Goal: Task Accomplishment & Management: Manage account settings

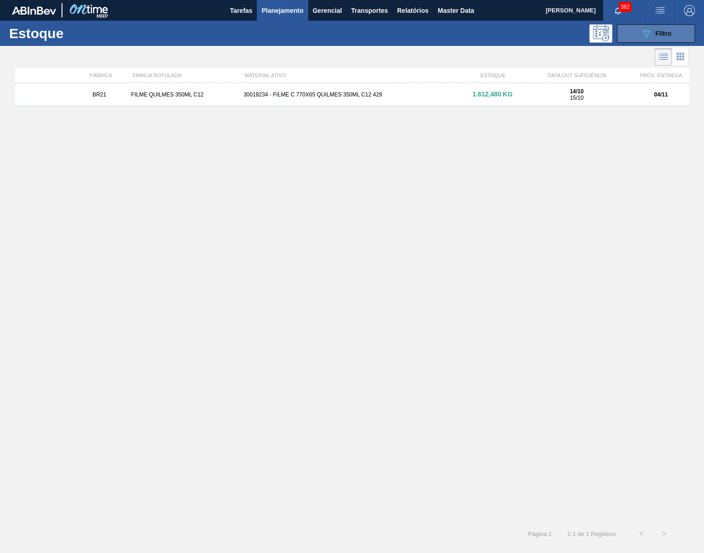
click at [634, 39] on button "089F7B8B-B2A5-4AFE-B5C0-19BA573D28AC Filtro" at bounding box center [656, 33] width 78 height 18
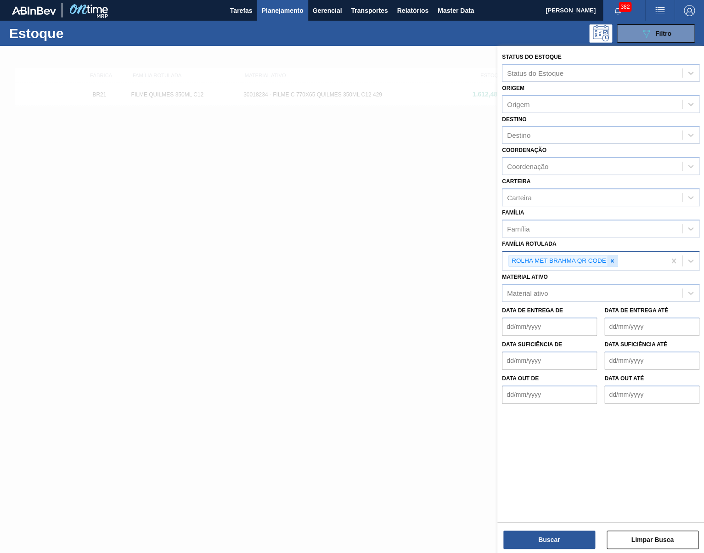
click at [618, 265] on div at bounding box center [612, 260] width 10 height 11
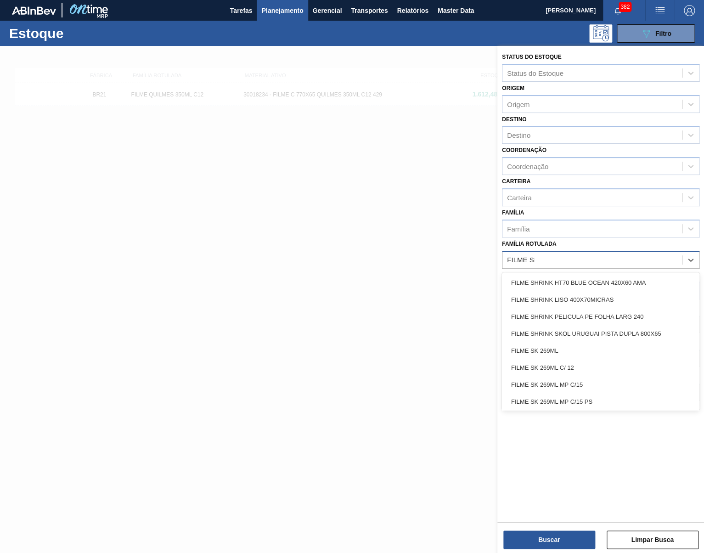
type Rotulada "FILME SPA"
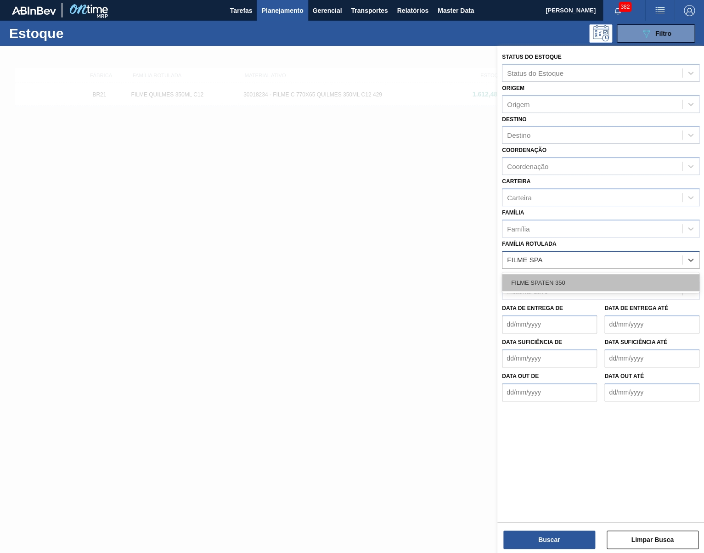
click at [579, 283] on div "FILME SPATEN 350" at bounding box center [601, 282] width 198 height 17
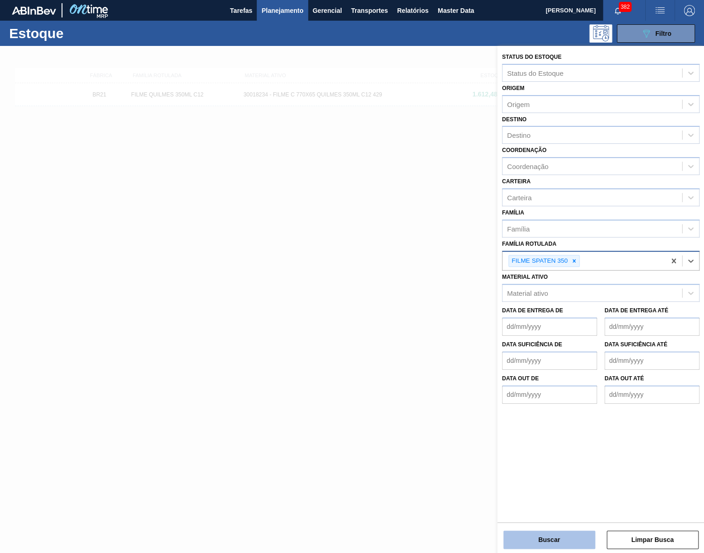
click at [572, 544] on button "Buscar" at bounding box center [550, 540] width 92 height 18
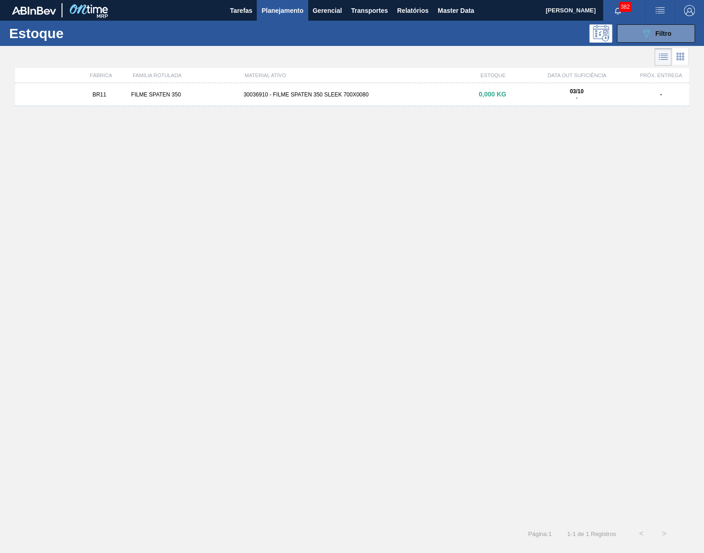
click at [346, 92] on div "30036910 - FILME SPATEN 350 SLEEK 700X0080" at bounding box center [352, 94] width 225 height 6
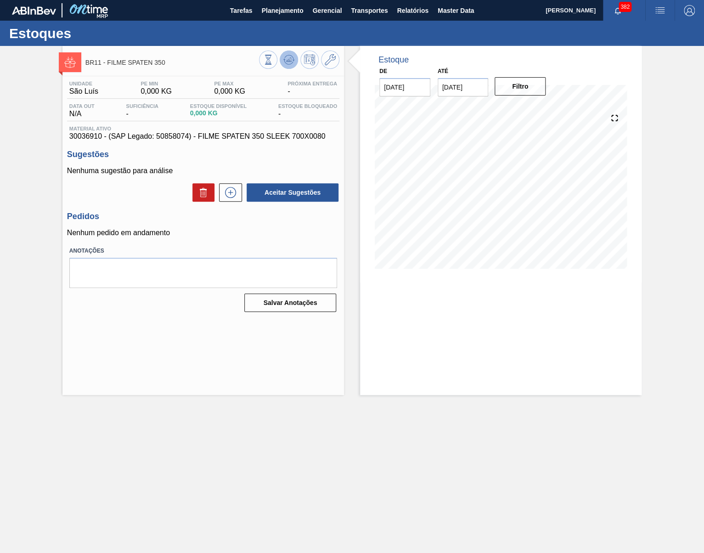
click at [289, 64] on icon at bounding box center [288, 59] width 11 height 11
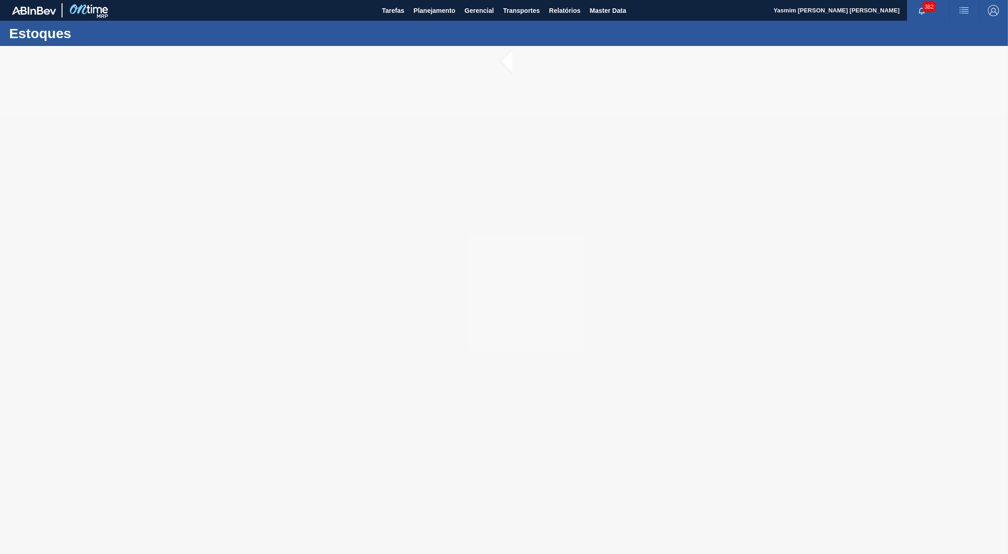
click at [445, 11] on span "Planejamento" at bounding box center [435, 10] width 42 height 11
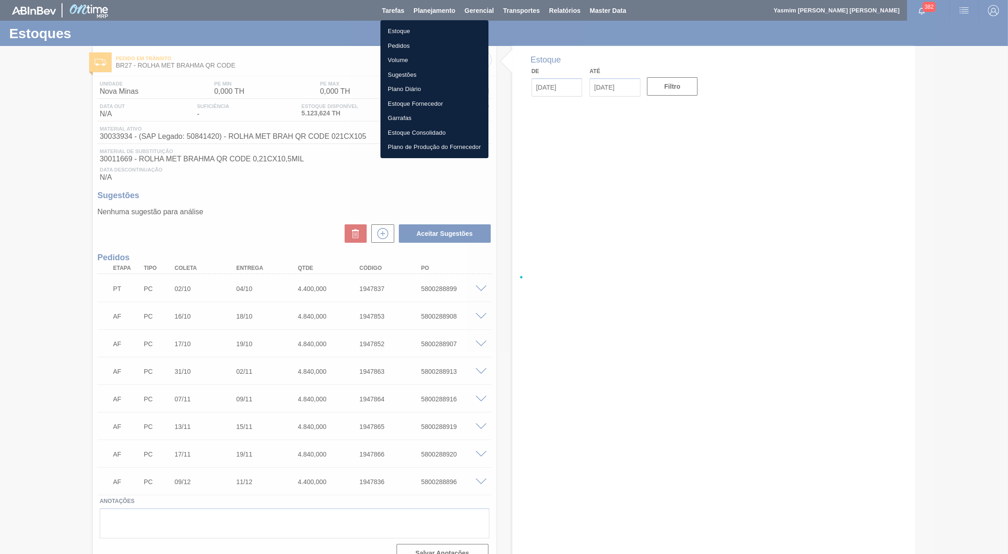
click at [406, 32] on li "Estoque" at bounding box center [434, 31] width 108 height 15
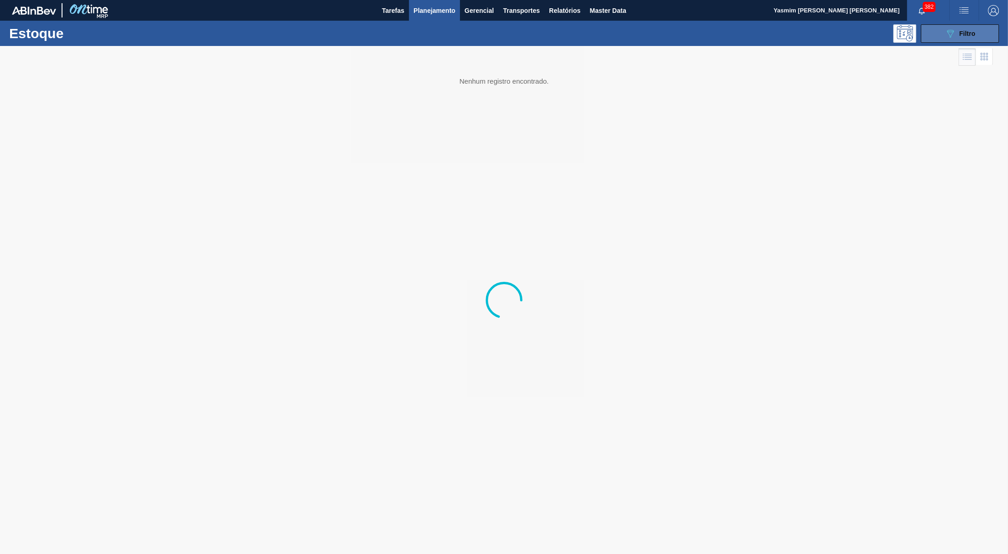
click at [961, 32] on span "Filtro" at bounding box center [967, 33] width 16 height 7
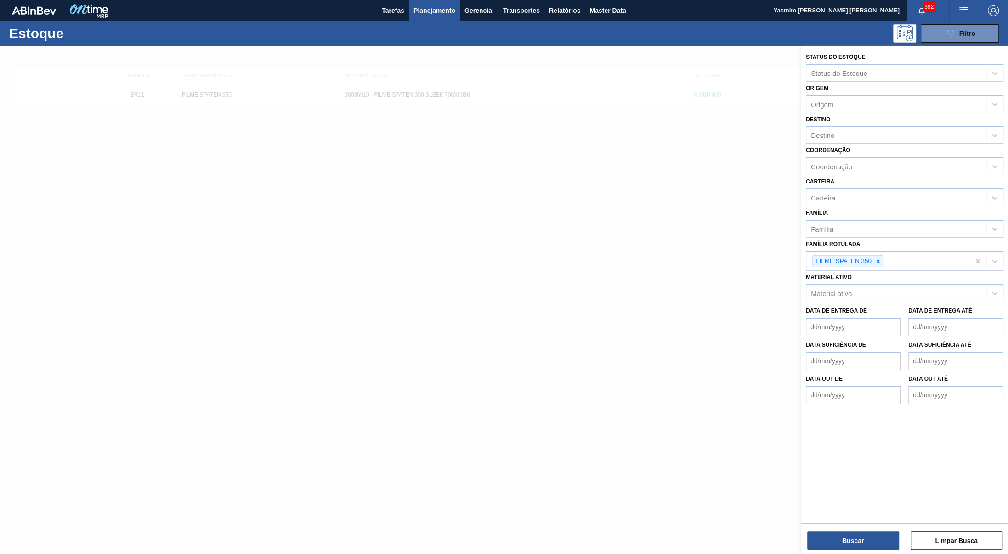
click at [879, 261] on icon at bounding box center [878, 260] width 3 height 3
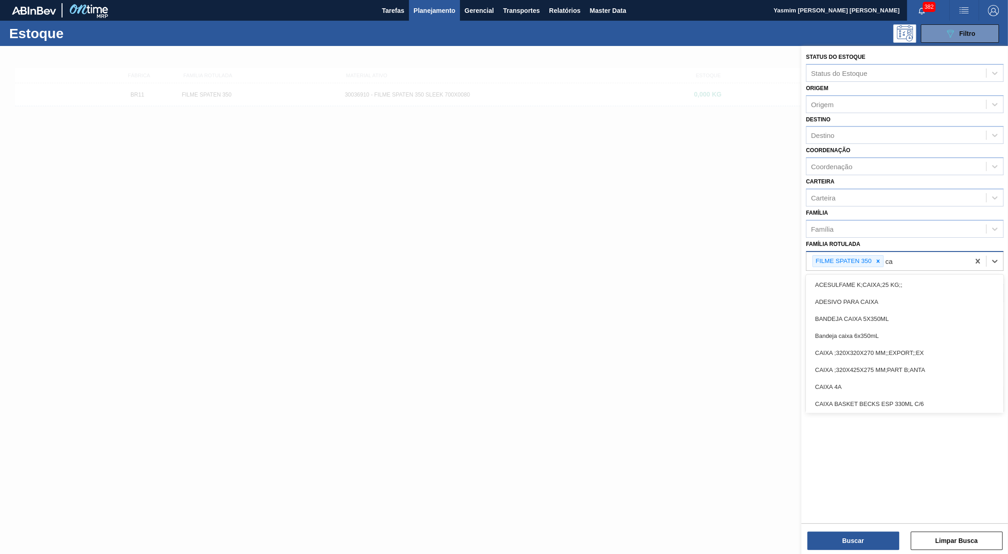
type Rotulada "c"
type Rotulada "caixa pape"
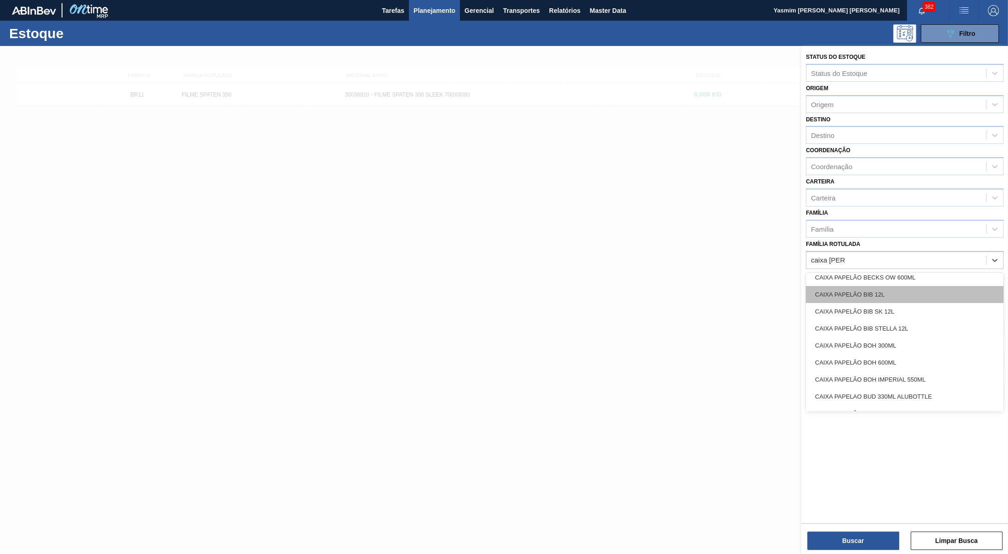
click at [910, 296] on div "CAIXA PAPELÃO BIB 12L" at bounding box center [905, 294] width 198 height 17
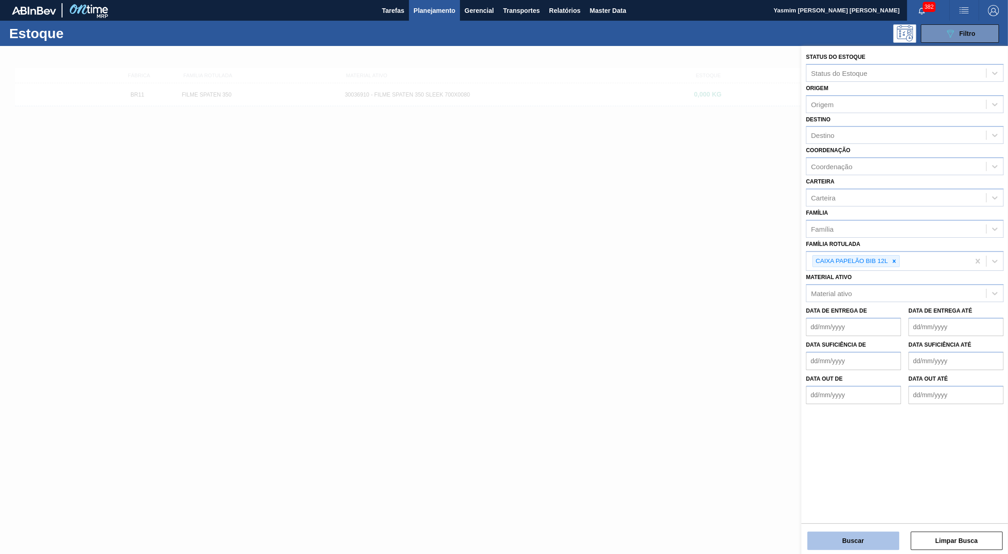
click at [852, 545] on button "Buscar" at bounding box center [853, 540] width 92 height 18
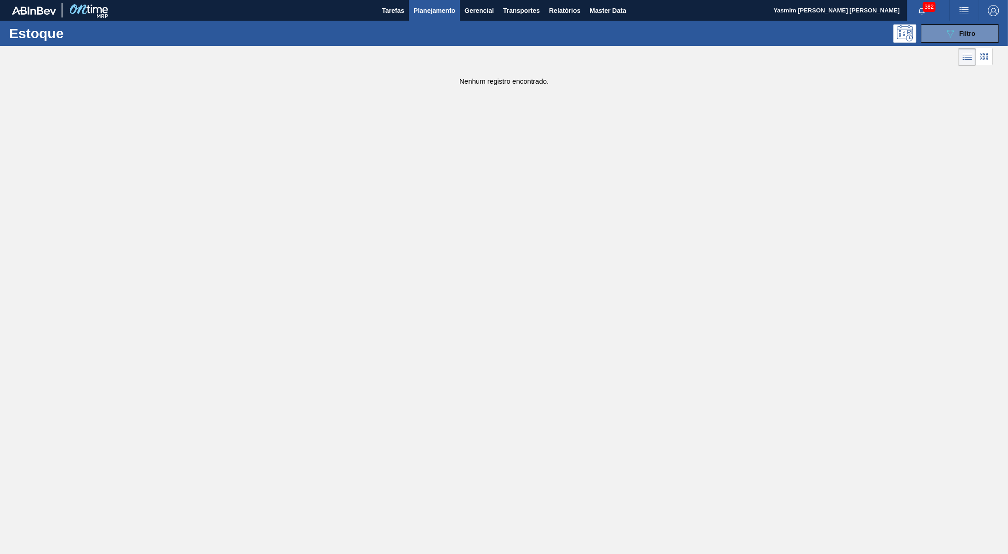
click at [962, 22] on div "Estoque 089F7B8B-B2A5-4AFE-B5C0-19BA573D28AC Filtro" at bounding box center [504, 33] width 1008 height 25
click at [960, 25] on button "089F7B8B-B2A5-4AFE-B5C0-19BA573D28AC Filtro" at bounding box center [960, 33] width 78 height 18
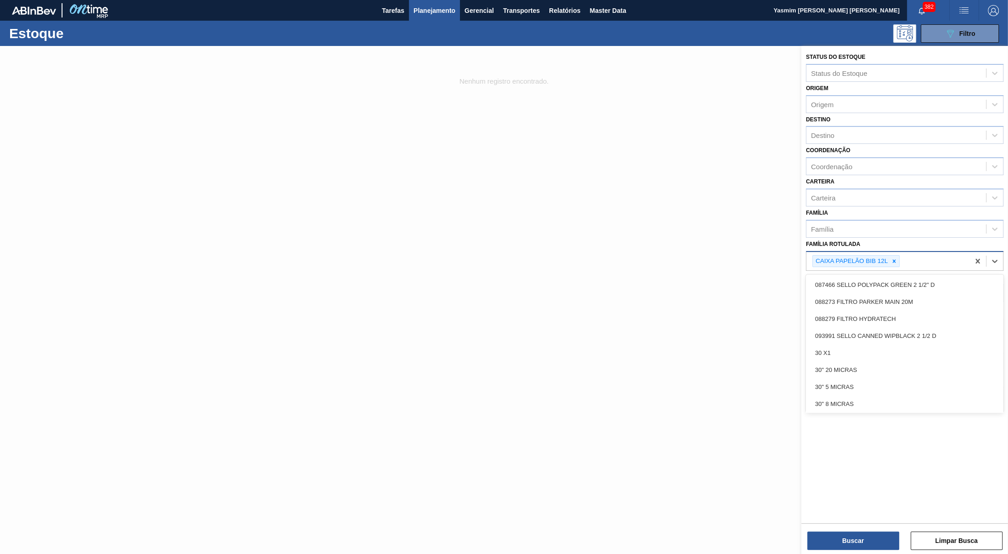
click at [916, 255] on div "CAIXA PAPELÃO BIB 12L" at bounding box center [887, 261] width 163 height 19
type Rotulada "caixa papelao"
click at [917, 262] on Rotulada "caixa papelao" at bounding box center [923, 261] width 44 height 8
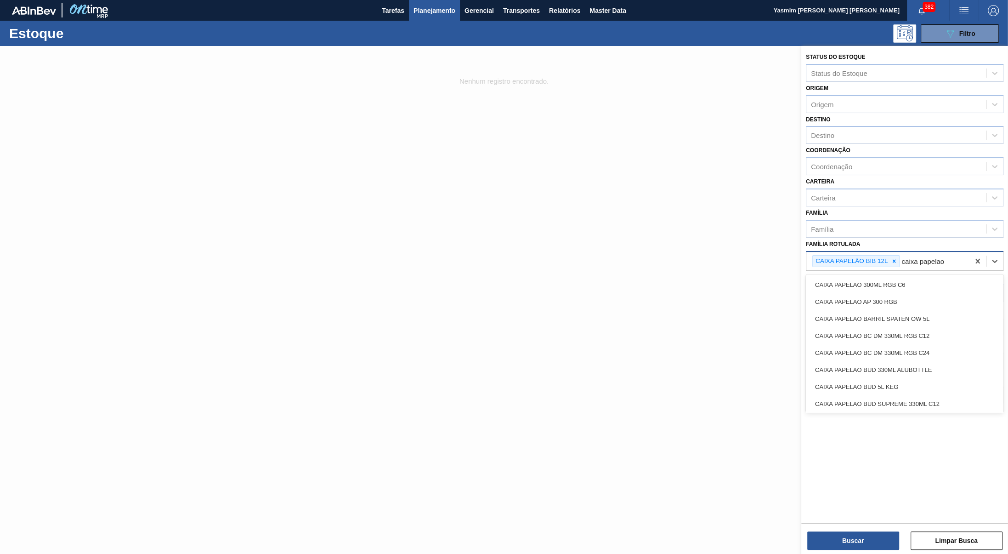
click at [917, 262] on Rotulada "caixa papelao" at bounding box center [923, 261] width 44 height 8
type Rotulada "c"
type Rotulada "bib 12l"
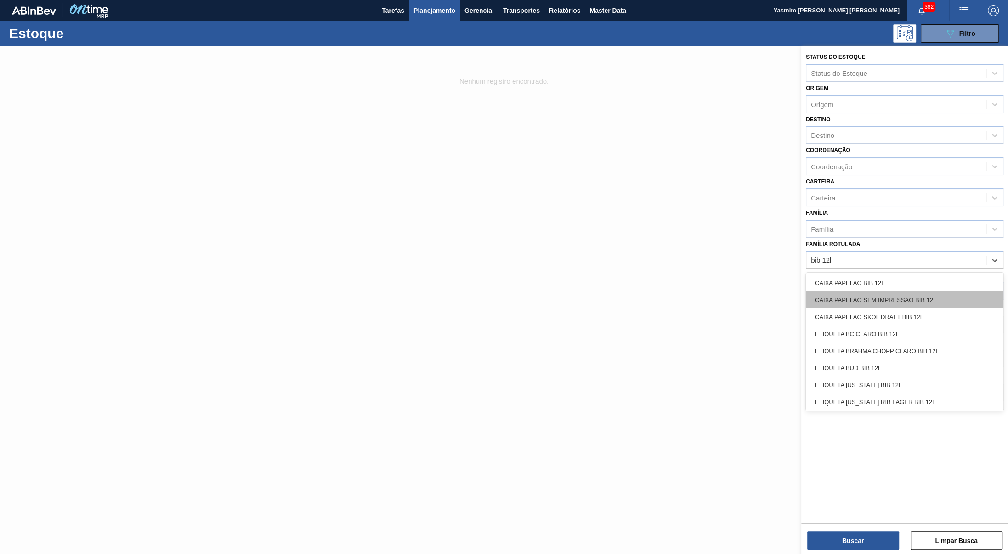
click at [898, 298] on div "CAIXA PAPELÃO SEM IMPRESSAO BIB 12L" at bounding box center [905, 299] width 198 height 17
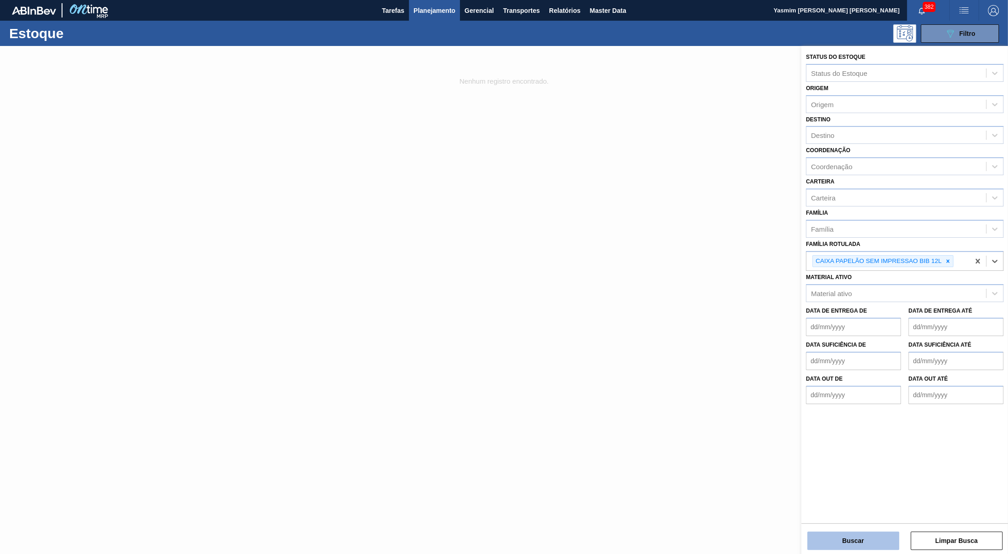
click at [818, 544] on button "Buscar" at bounding box center [853, 540] width 92 height 18
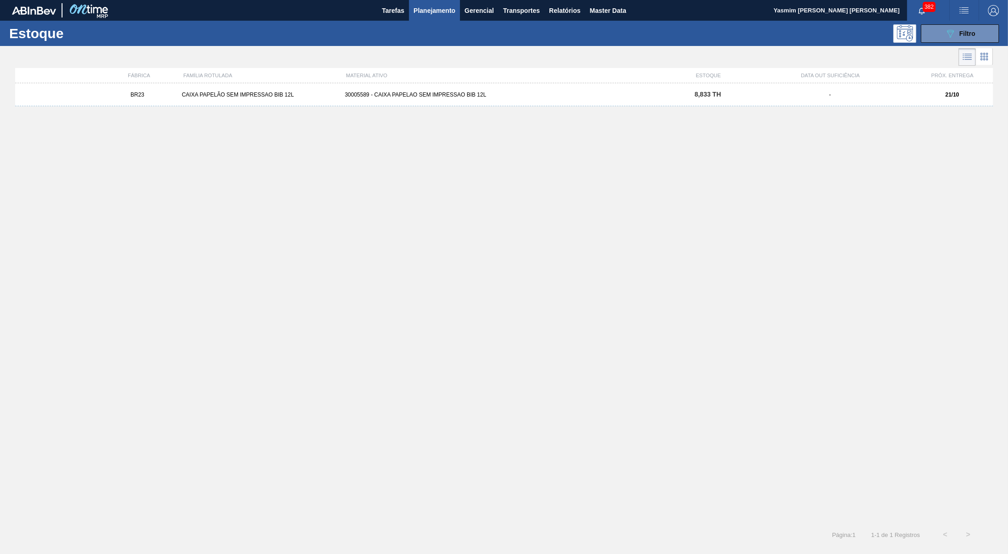
click at [517, 105] on div "BR23 CAIXA PAPELÃO SEM IMPRESSAO BIB 12L 30005589 - CAIXA PAPELAO SEM IMPRESSAO…" at bounding box center [504, 94] width 978 height 23
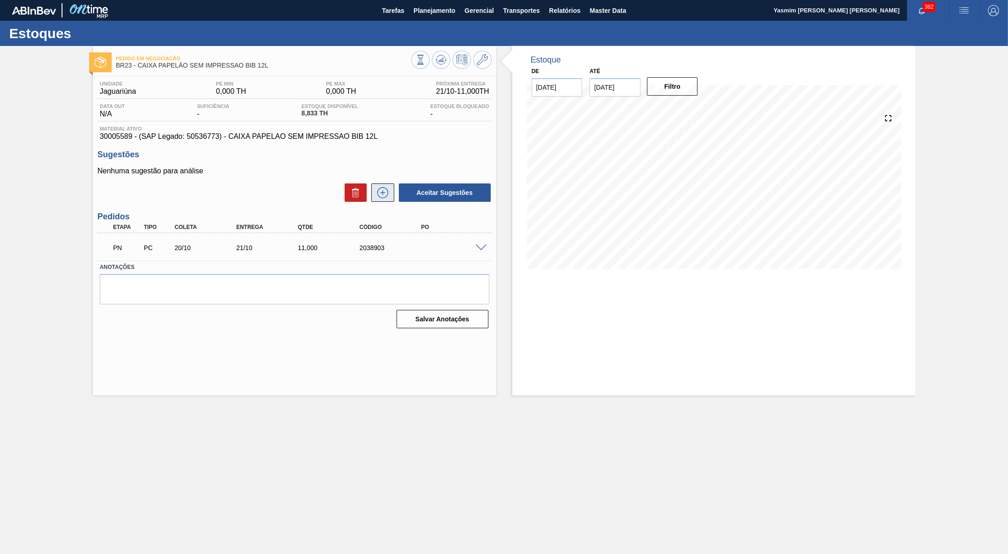
click at [374, 202] on button at bounding box center [382, 192] width 23 height 18
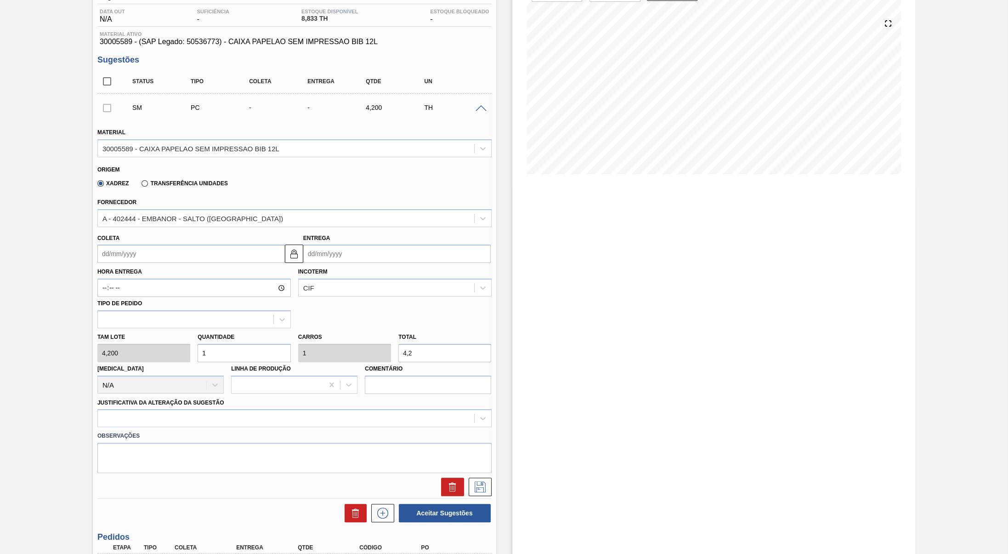
scroll to position [155, 0]
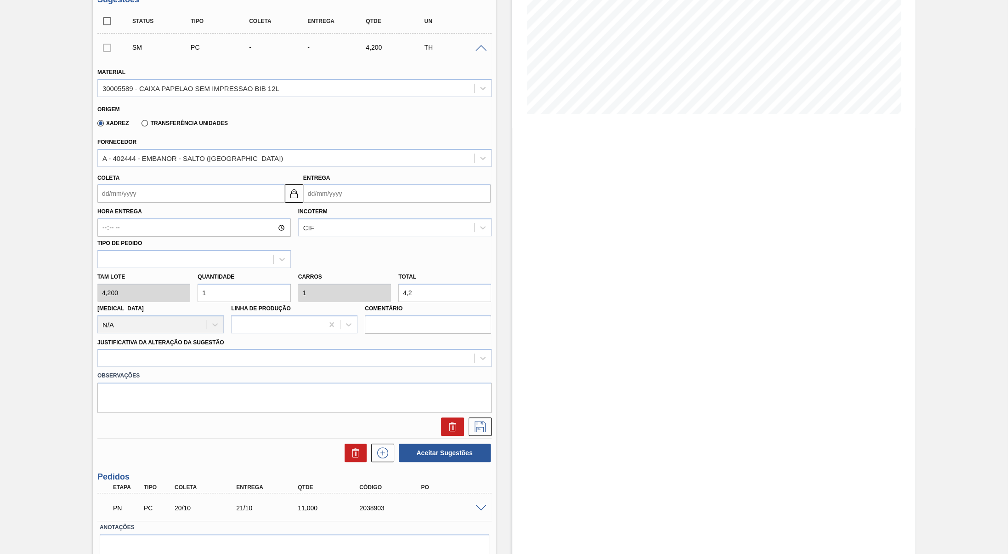
drag, startPoint x: 462, startPoint y: 291, endPoint x: 294, endPoint y: 284, distance: 168.3
click at [398, 284] on input "4,2" at bounding box center [444, 292] width 93 height 18
paste input "5.707"
type input "1.358,81"
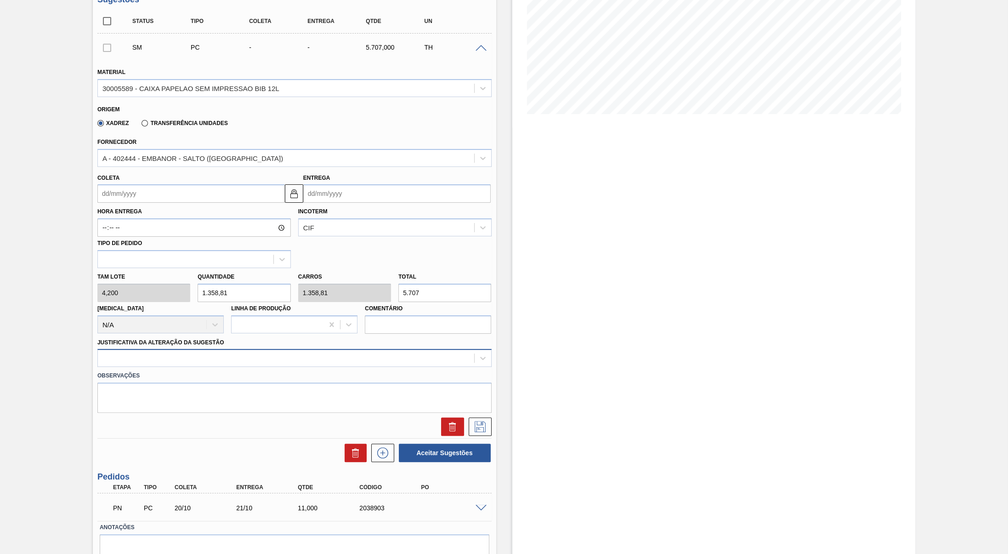
type input "5.707"
click at [198, 365] on div at bounding box center [286, 357] width 376 height 13
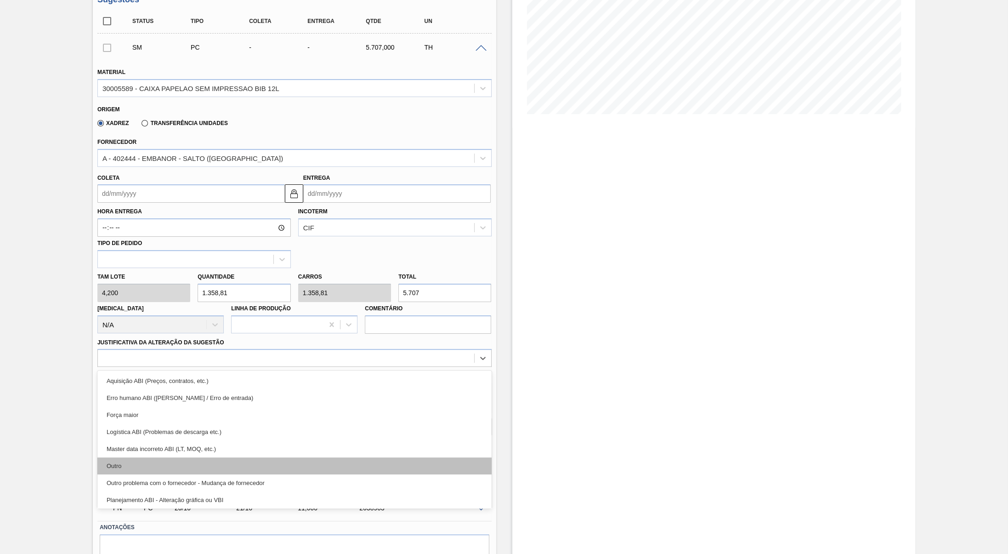
click at [129, 468] on div "Outro" at bounding box center [294, 465] width 394 height 17
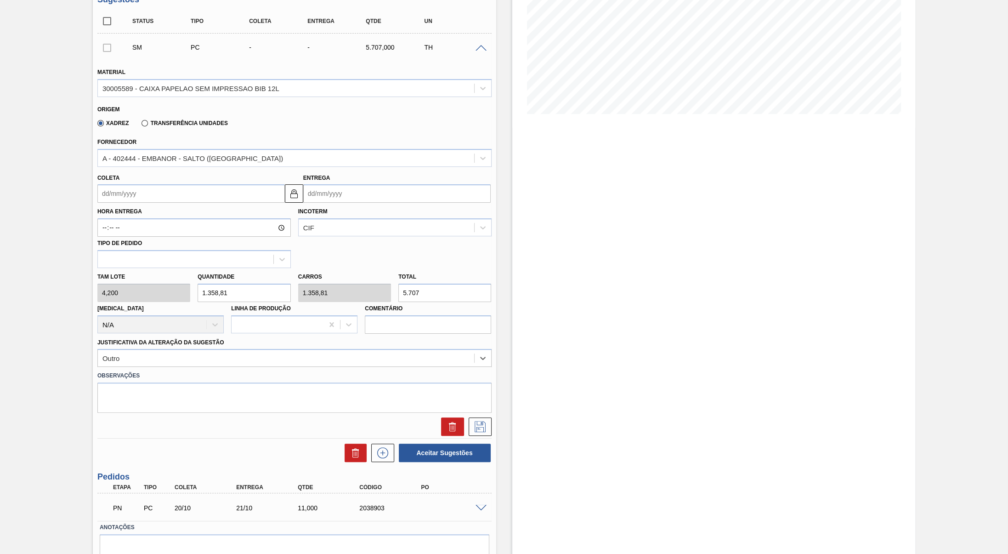
click at [400, 298] on input "5.707" at bounding box center [444, 292] width 93 height 18
click at [407, 298] on input "5.707" at bounding box center [444, 292] width 93 height 18
type input "168,333"
type input "707"
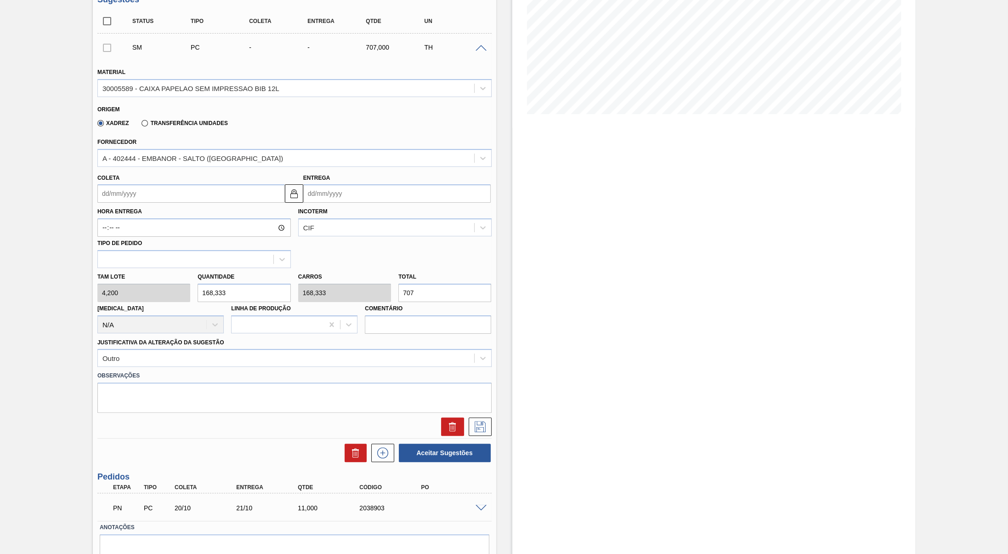
type input "0,168"
type input "0,707"
type input "0"
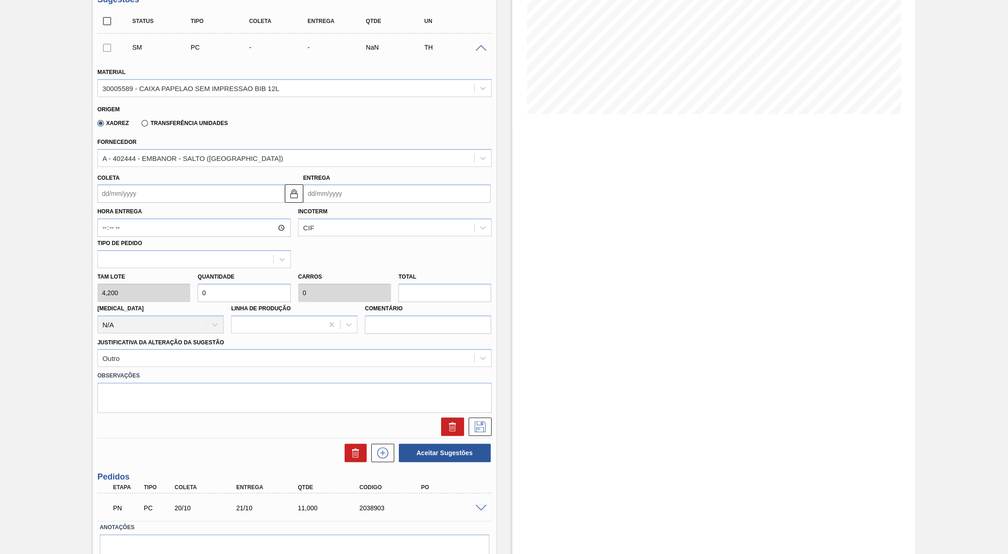
paste input "5.707"
type input "1.358,81"
type input "5.707"
type input "168,333"
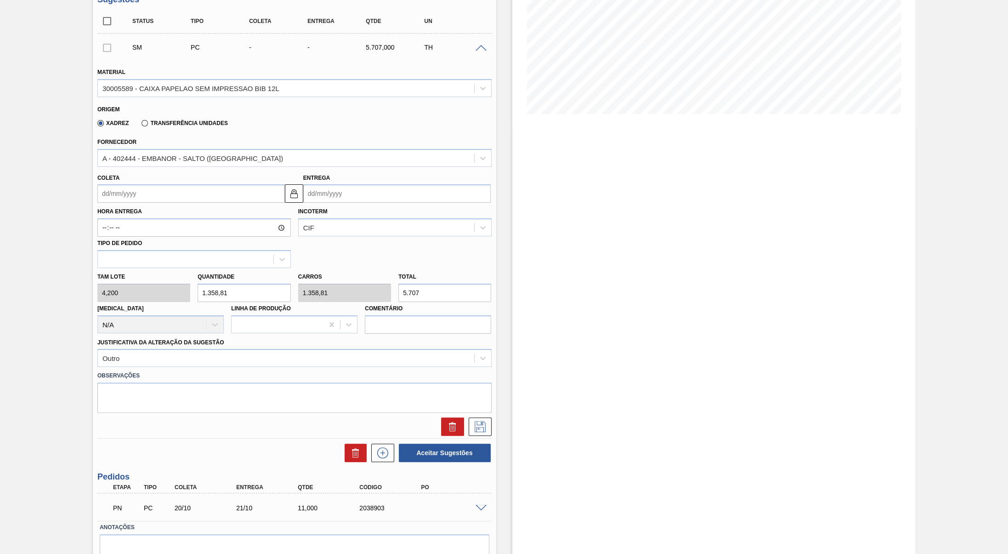
type input "168,333"
type input "707"
type input "0,168"
type input "0,707"
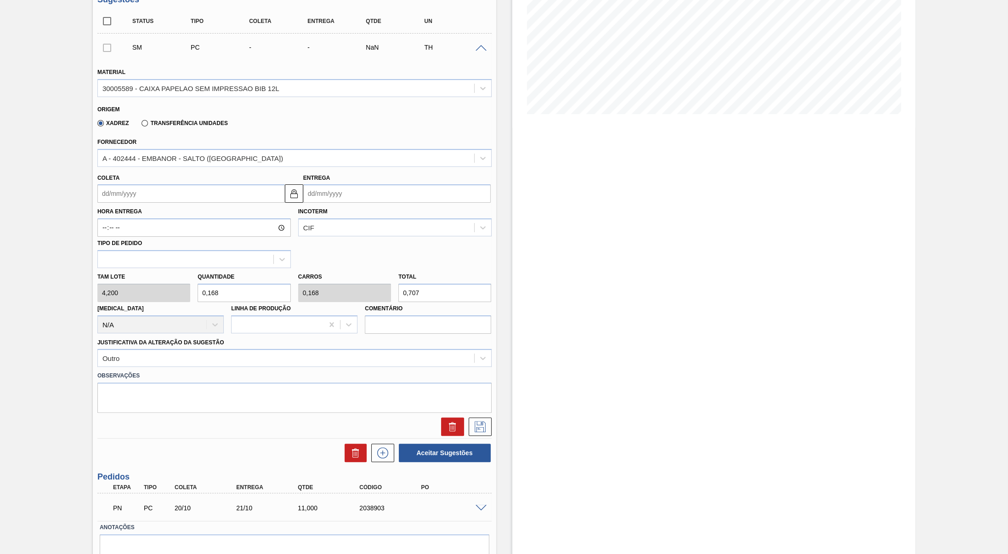
type input "1,19"
type input "5,"
type input "1,357"
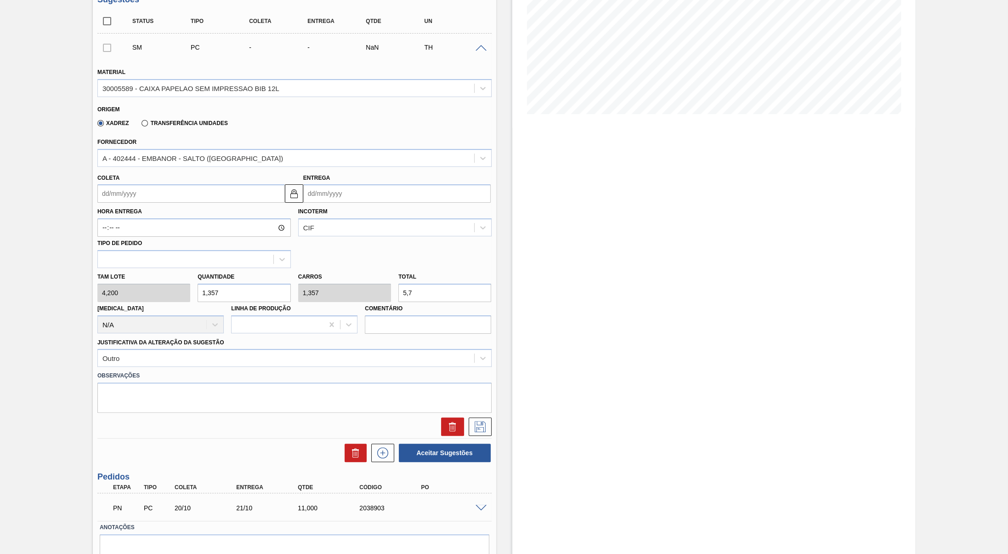
type input "5,70"
type input "1,359"
type input "5,707"
click at [475, 314] on label "Comentário" at bounding box center [428, 308] width 126 height 13
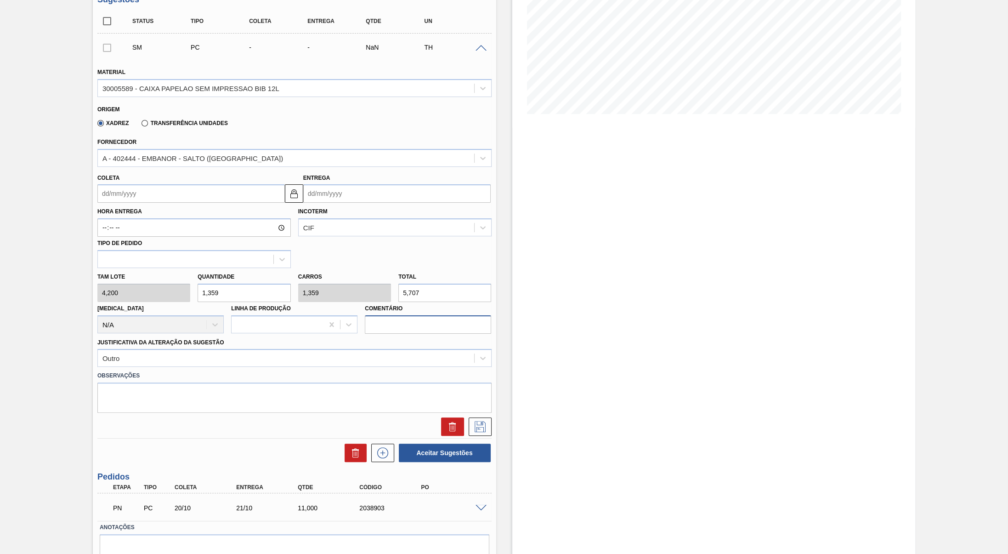
click at [475, 315] on input "Comentário" at bounding box center [428, 324] width 126 height 18
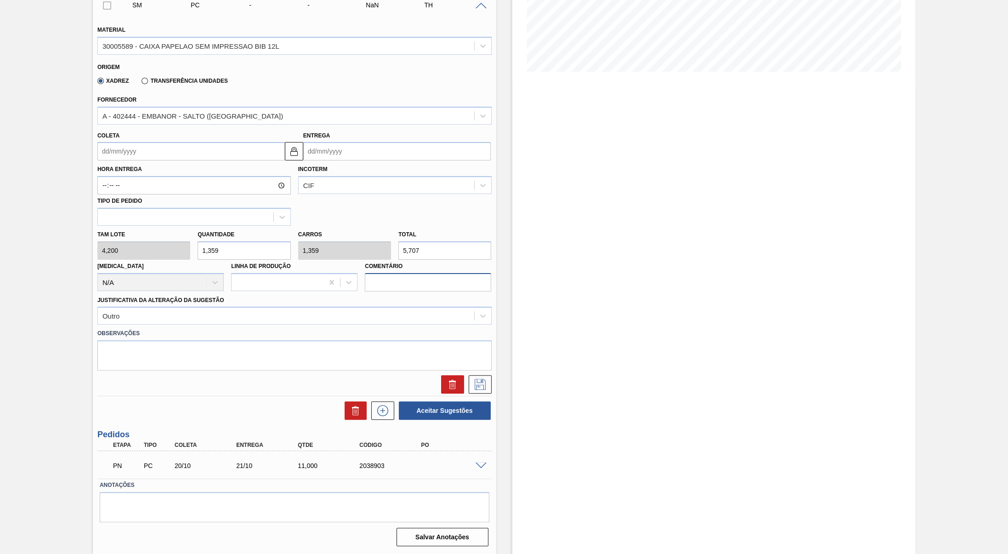
scroll to position [205, 0]
click at [178, 142] on input "Coleta" at bounding box center [190, 151] width 187 height 18
click at [181, 192] on div "outubro 2025 dom seg ter qua qui sex sab 28 29 30 1 2 3 4 5 6 7 8 9 10 11 12 13…" at bounding box center [153, 219] width 110 height 108
click at [187, 199] on div "3" at bounding box center [182, 203] width 12 height 12
type input "[DATE]"
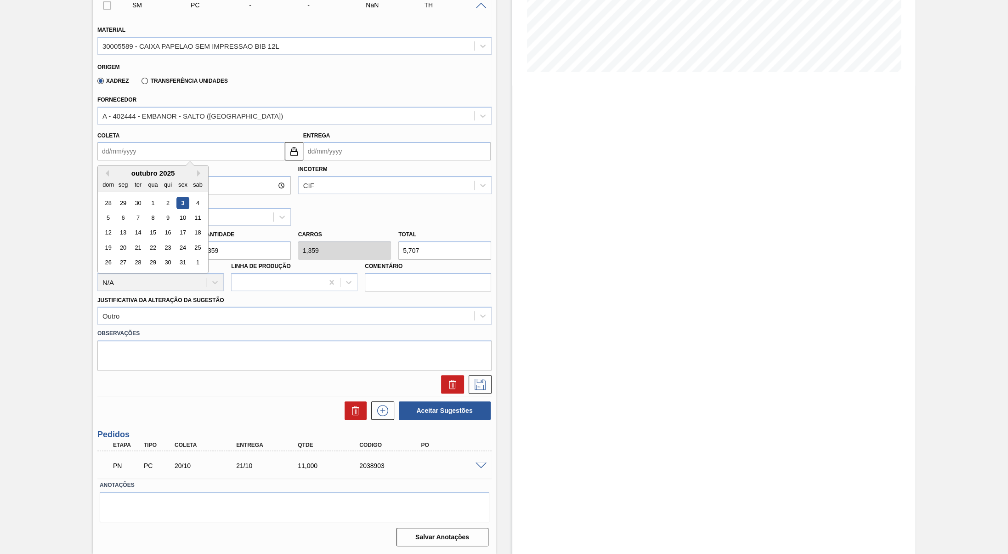
type input "04/10/2025"
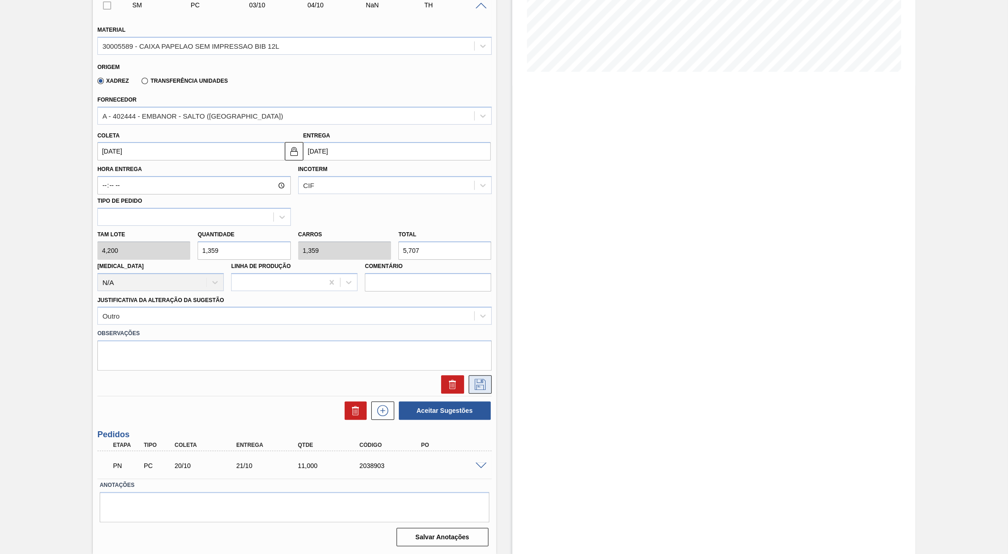
click at [472, 383] on button at bounding box center [480, 384] width 23 height 18
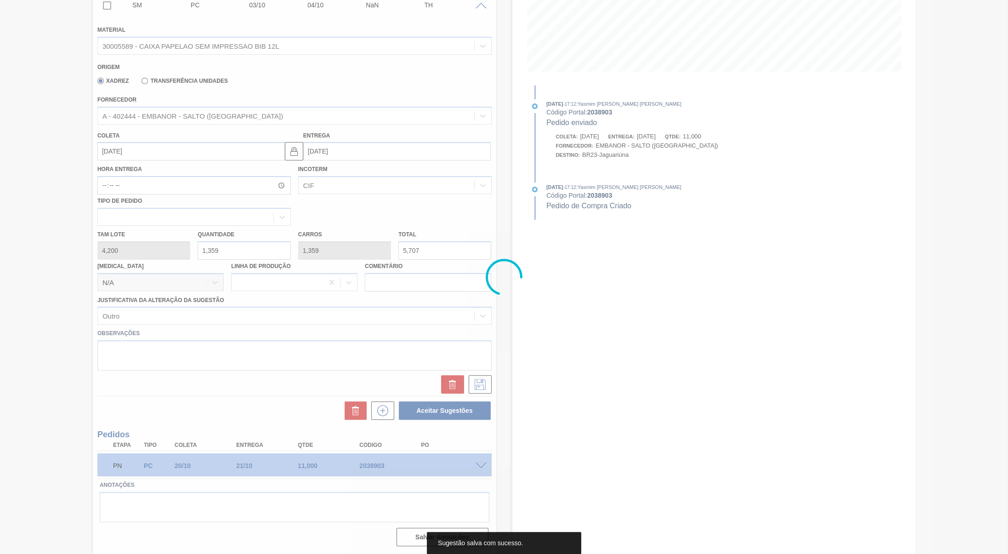
scroll to position [0, 0]
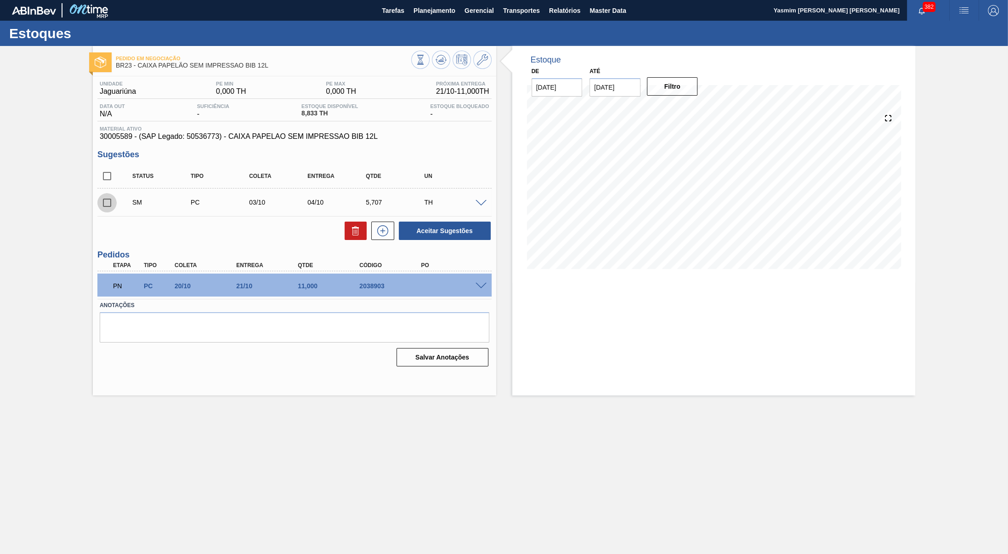
click at [105, 212] on input "checkbox" at bounding box center [106, 202] width 19 height 19
click at [463, 237] on button "Aceitar Sugestões" at bounding box center [445, 230] width 92 height 18
checkbox input "false"
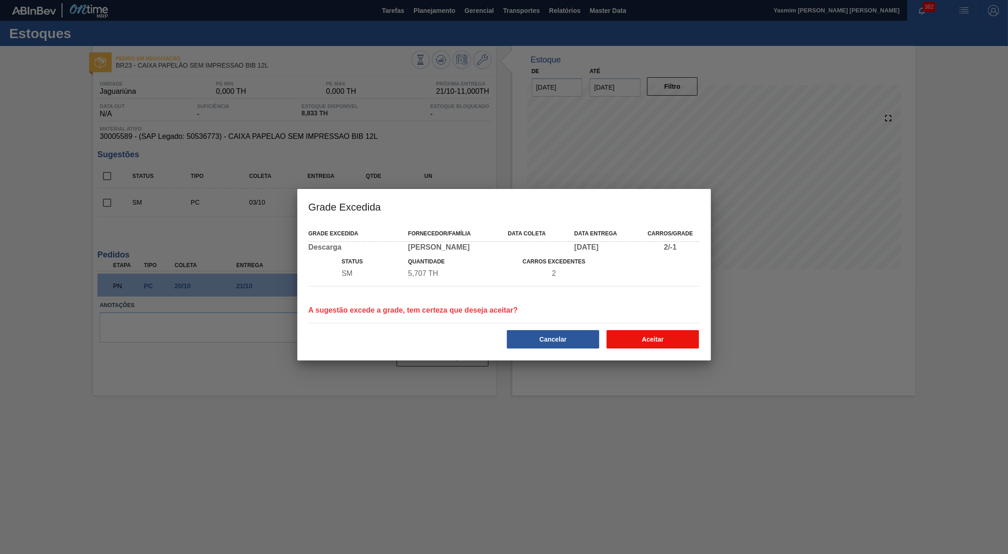
click at [640, 338] on button "Aceitar" at bounding box center [652, 339] width 92 height 18
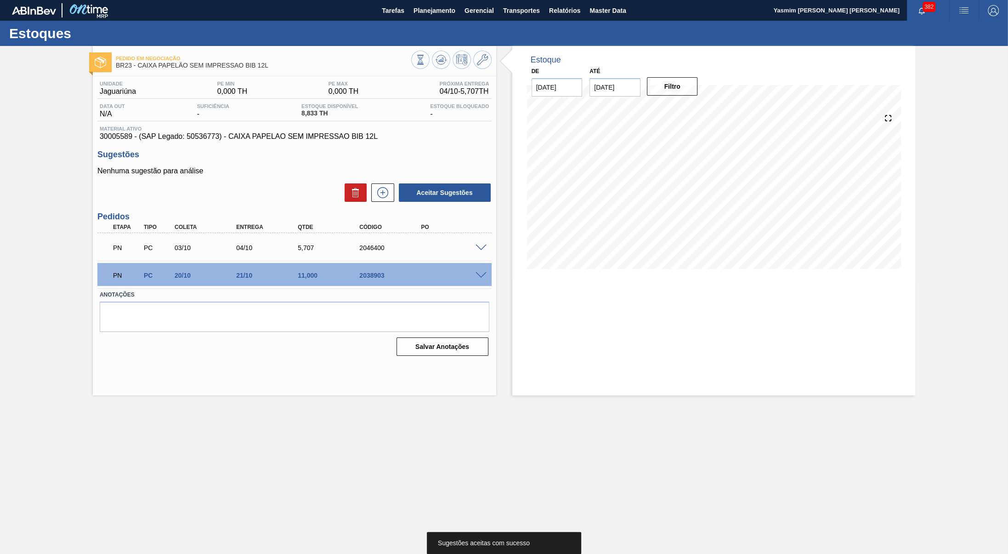
click at [627, 72] on div "Até 17/10/2025" at bounding box center [614, 81] width 51 height 32
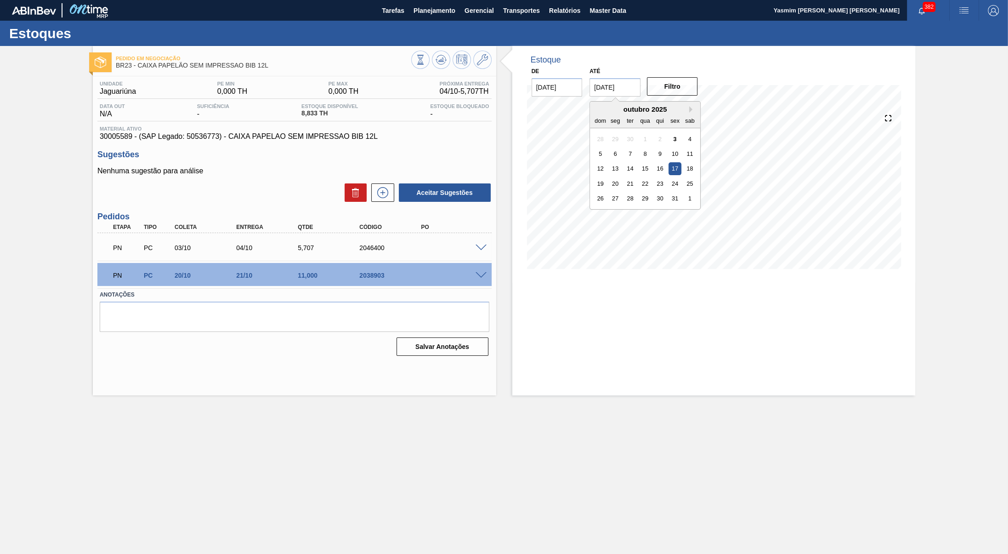
click at [634, 82] on input "17/10/2025" at bounding box center [614, 87] width 51 height 18
click at [691, 110] on button "Next Month" at bounding box center [692, 109] width 6 height 6
click at [606, 215] on div "30" at bounding box center [600, 213] width 12 height 12
type input "[DATE]"
click at [654, 64] on div at bounding box center [777, 60] width 254 height 10
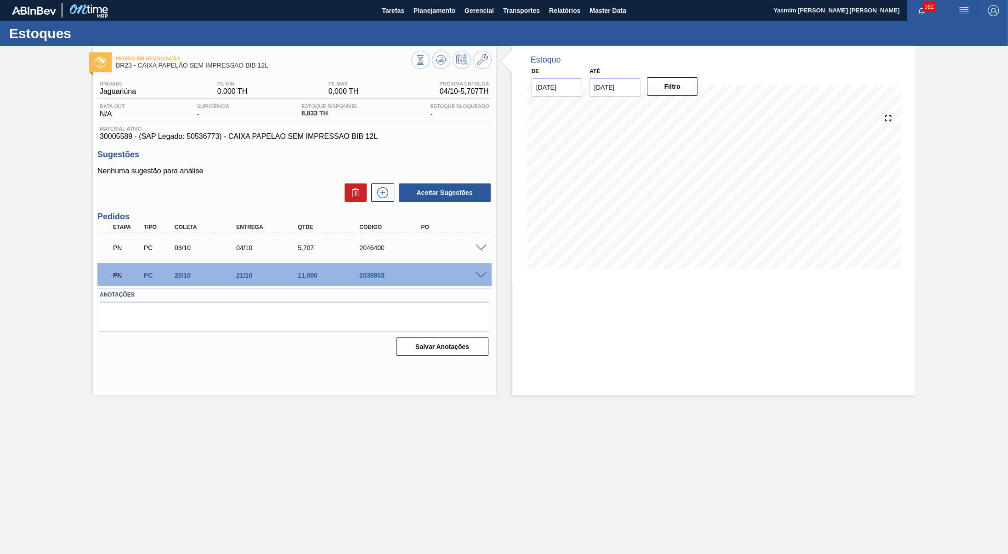
click at [663, 74] on div "De 03/10/2025 Até 30/11/2025 Filtro" at bounding box center [615, 81] width 184 height 32
click at [663, 85] on button "Filtro" at bounding box center [672, 86] width 51 height 18
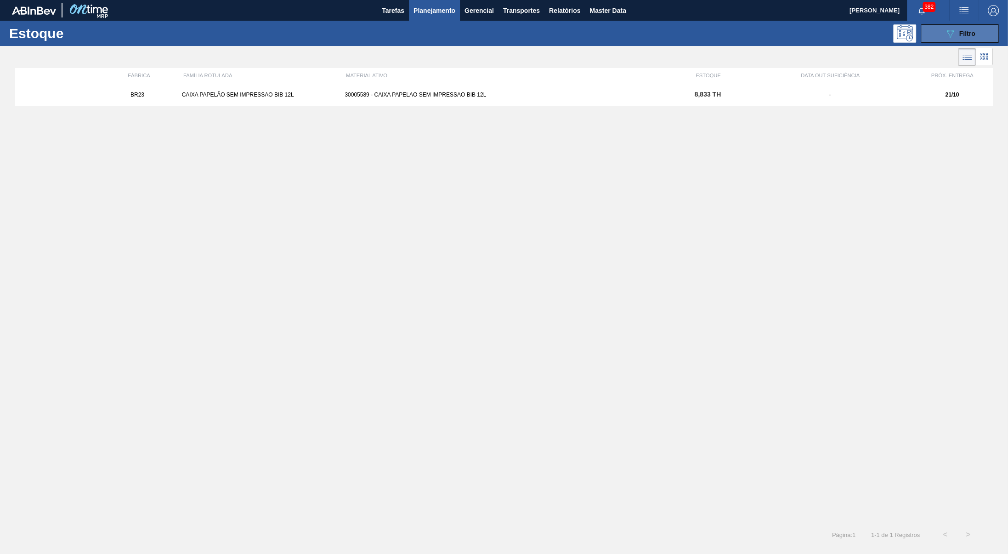
click at [960, 39] on div "089F7B8B-B2A5-4AFE-B5C0-19BA573D28AC Filtro" at bounding box center [960, 33] width 31 height 11
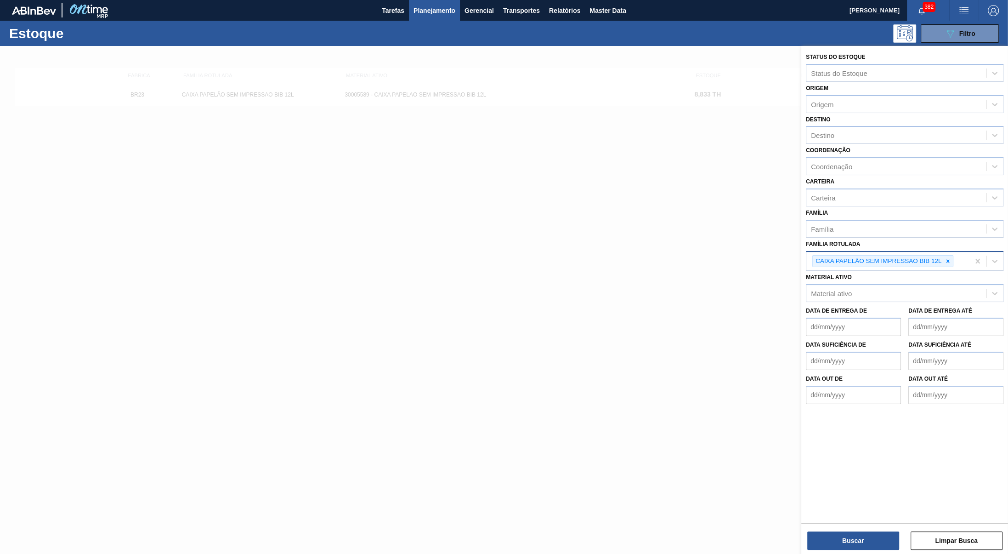
click at [949, 266] on div "CAIXA PAPELÃO SEM IMPRESSAO BIB 12L" at bounding box center [882, 261] width 141 height 12
click at [941, 253] on div "CAIXA PAPELÃO SEM IMPRESSAO BIB 12L" at bounding box center [887, 261] width 163 height 19
click at [952, 259] on div at bounding box center [948, 260] width 10 height 11
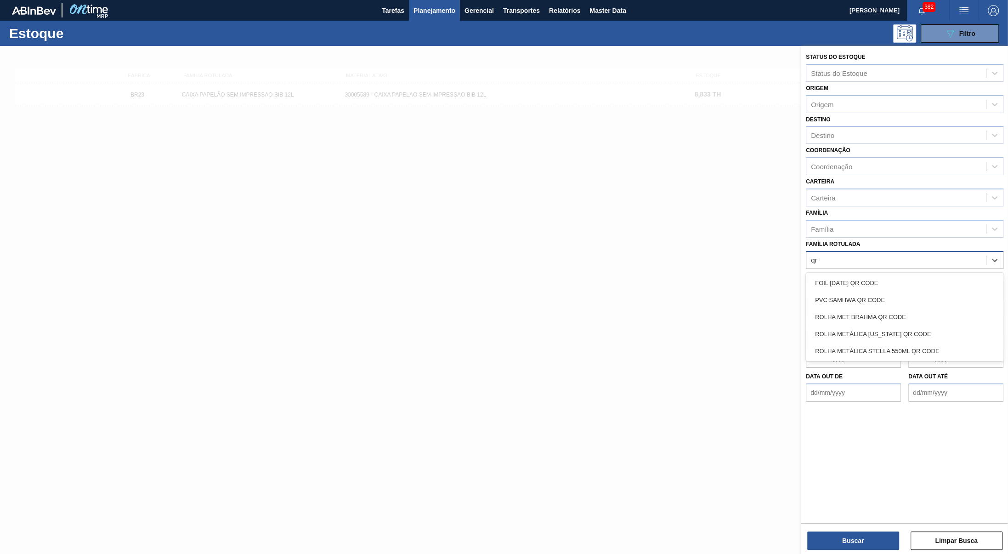
type Rotulada "qr c"
click at [862, 315] on div "ROLHA MET BRAHMA QR CODE" at bounding box center [905, 316] width 198 height 17
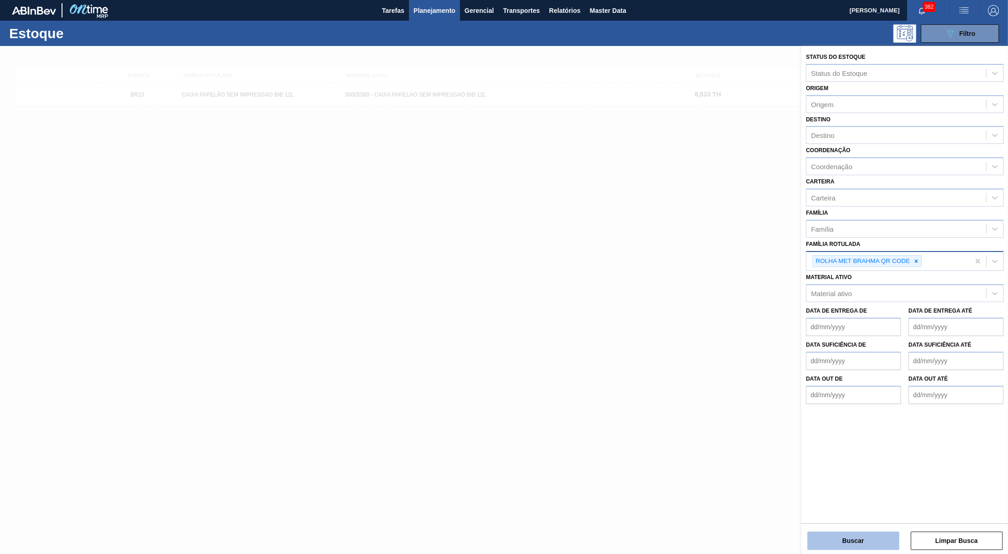
click at [826, 533] on button "Buscar" at bounding box center [853, 540] width 92 height 18
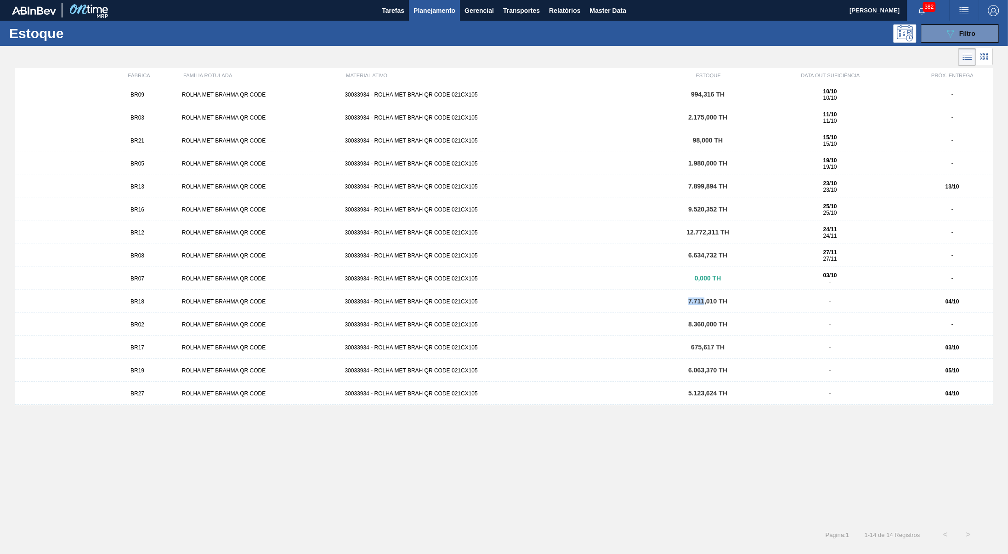
drag, startPoint x: 687, startPoint y: 301, endPoint x: 703, endPoint y: 310, distance: 17.7
click at [703, 310] on div "BR18 ROLHA MET BRAHMA QR CODE 30033934 - ROLHA MET BRAH QR CODE 021CX105 7.711,…" at bounding box center [504, 301] width 978 height 23
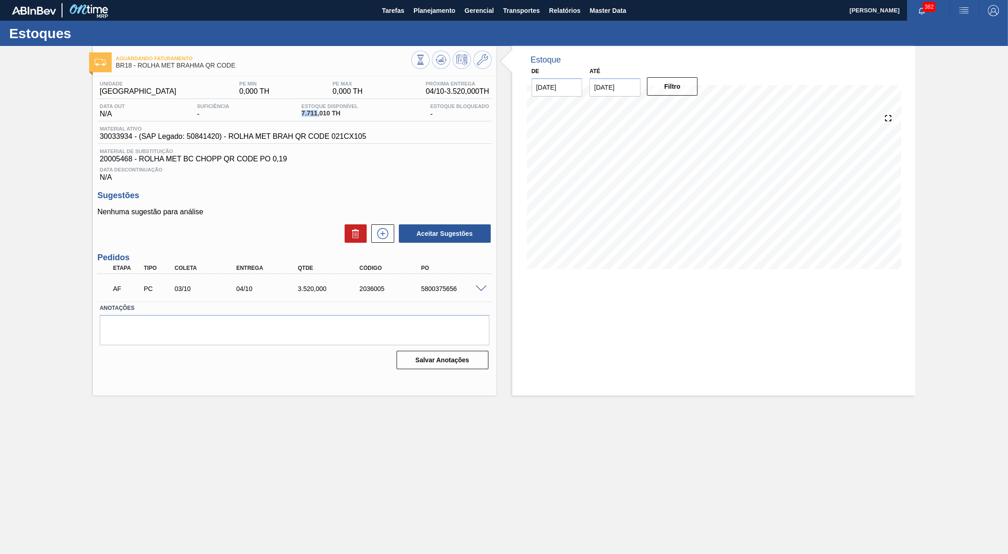
copy span "7.711"
drag, startPoint x: 295, startPoint y: 118, endPoint x: 317, endPoint y: 122, distance: 22.1
click at [317, 121] on div "Data out N/A Suficiência - Estoque Disponível 7.711,010 TH Estoque Bloqueado -" at bounding box center [294, 112] width 394 height 18
drag, startPoint x: 333, startPoint y: 187, endPoint x: 351, endPoint y: 193, distance: 19.0
click at [351, 193] on div "Unidade Pernambuco PE MIN 0,000 TH PE MAX 0,000 TH Próxima Entrega 04/10 - 3.52…" at bounding box center [294, 224] width 403 height 296
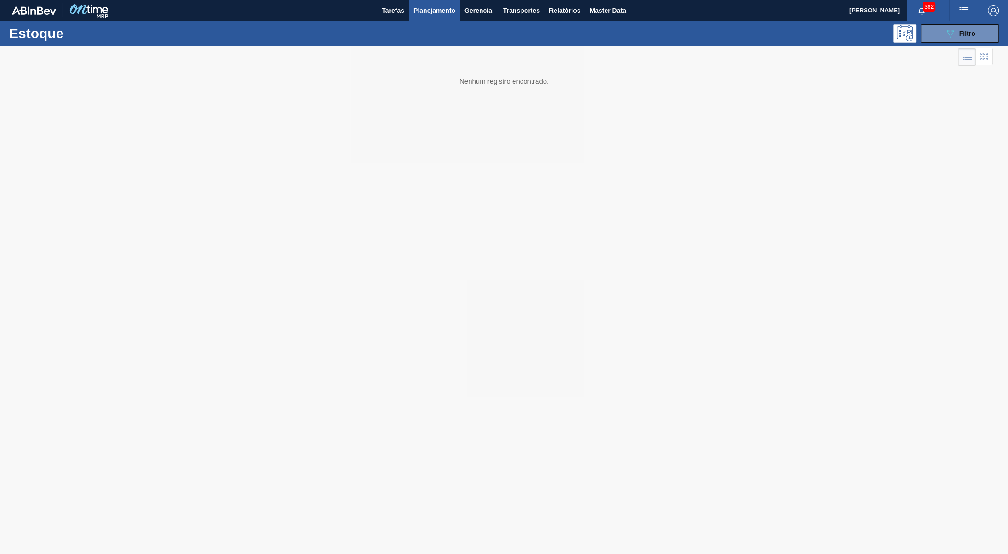
click at [611, 380] on div at bounding box center [504, 300] width 1008 height 508
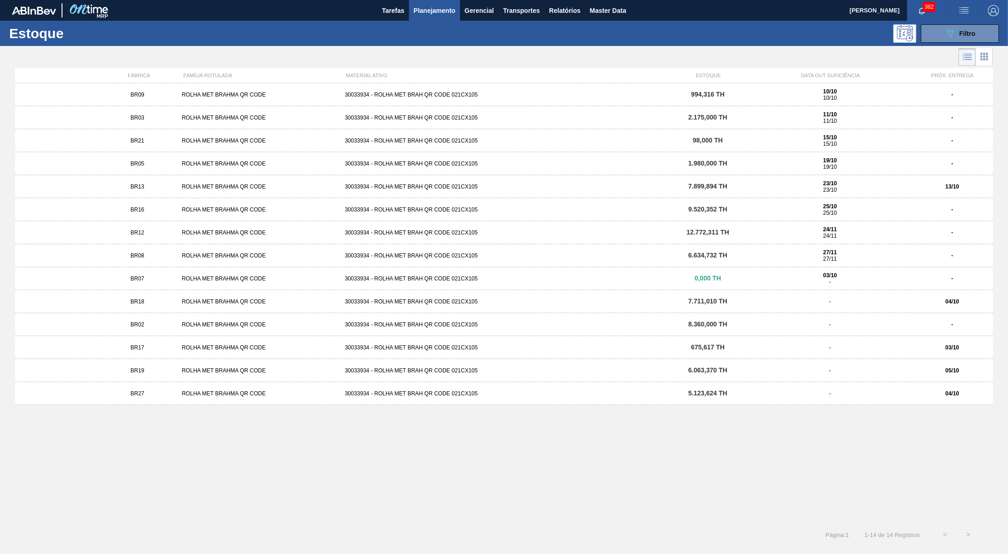
click at [216, 117] on div "ROLHA MET BRAHMA QR CODE" at bounding box center [259, 117] width 163 height 6
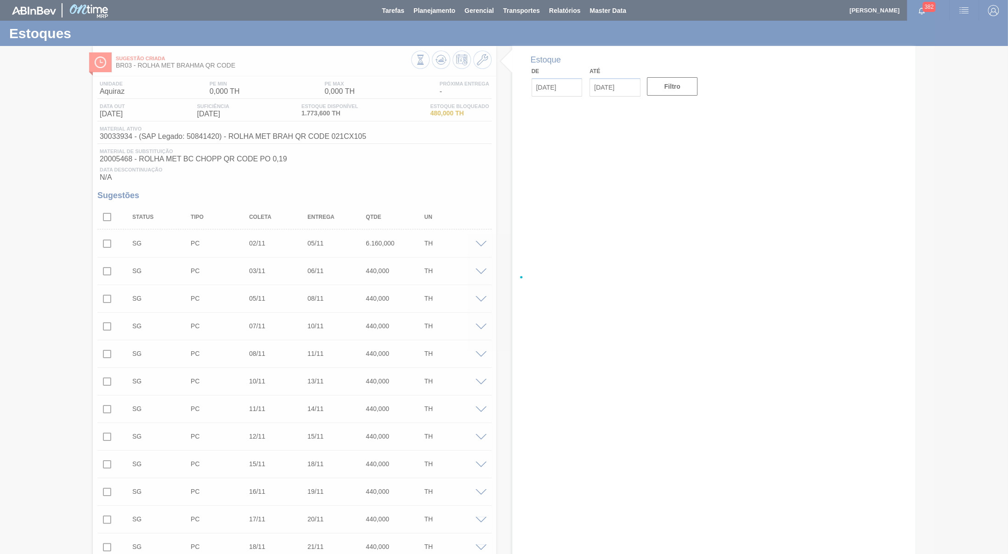
type input "[DATE]"
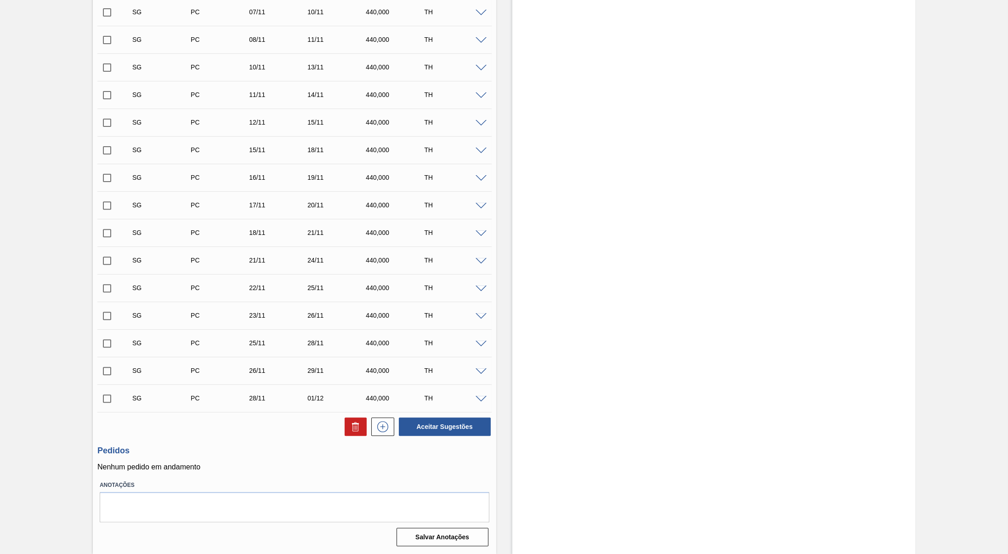
scroll to position [118, 0]
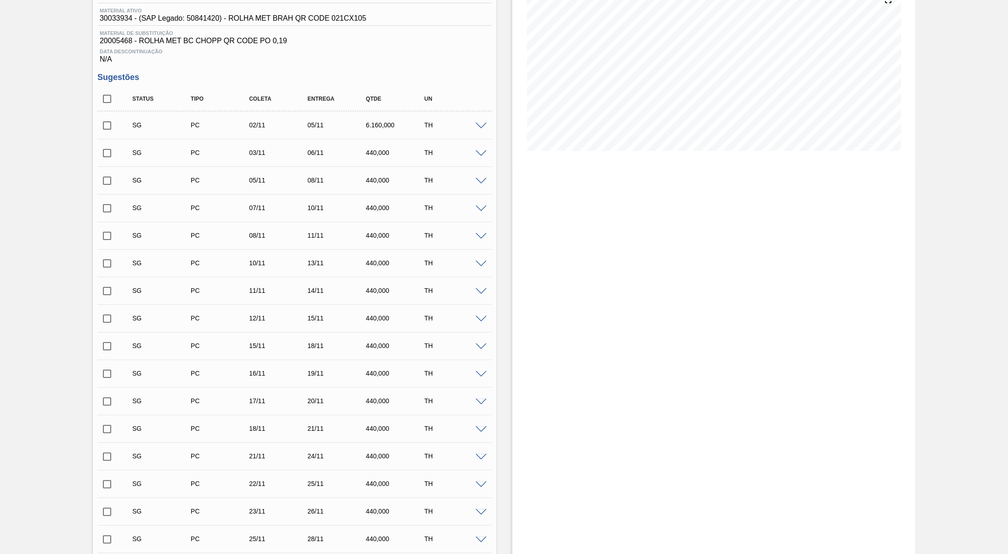
click at [103, 105] on input "checkbox" at bounding box center [106, 98] width 19 height 19
checkbox input "true"
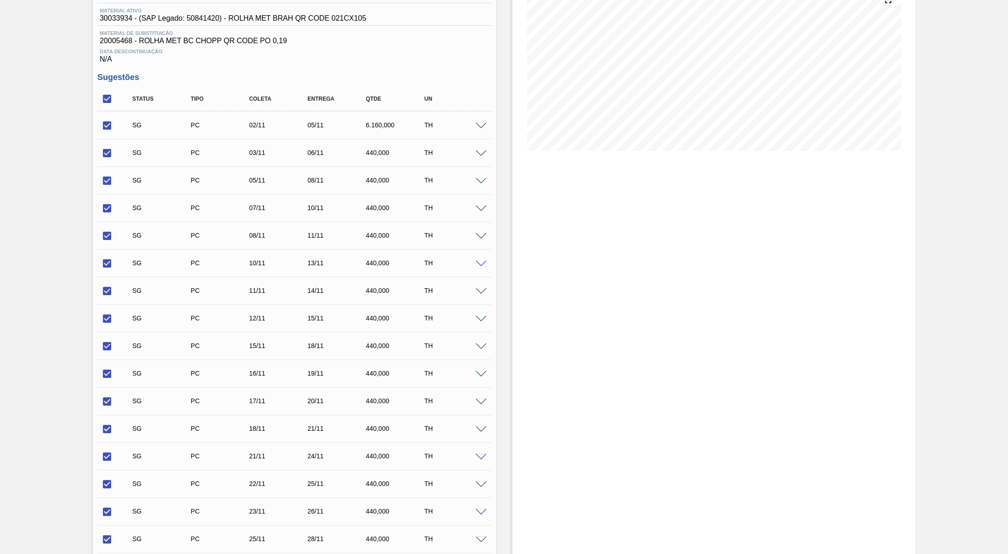
checkbox input "true"
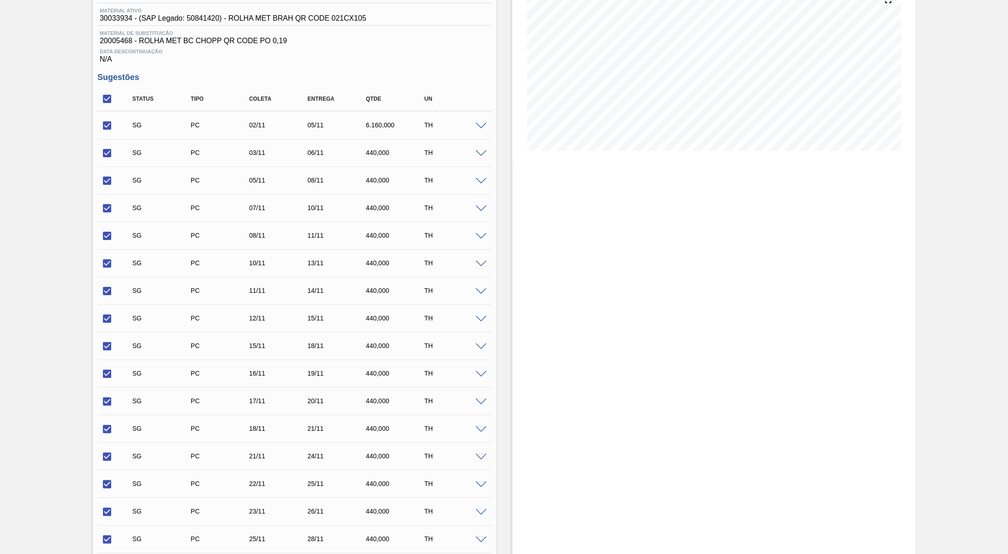
checkbox input "true"
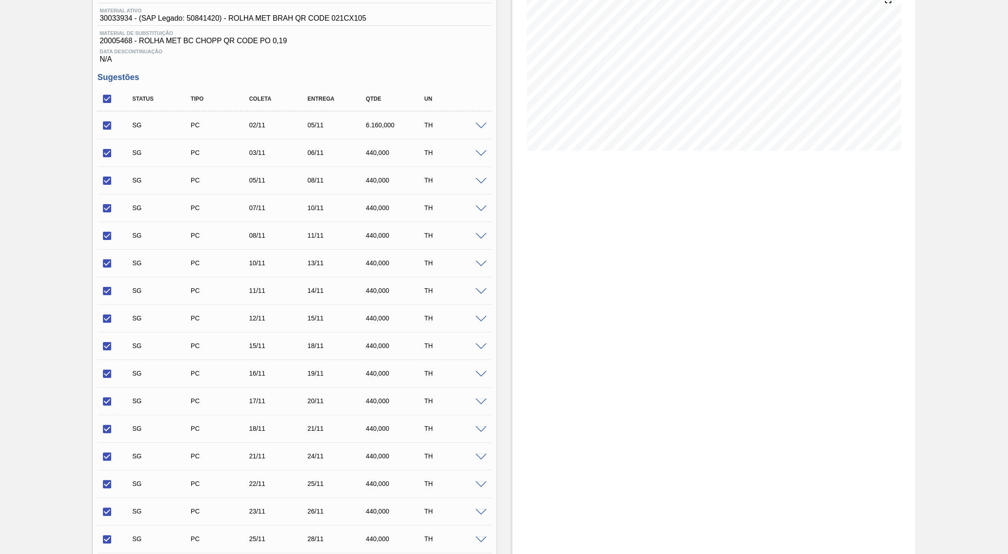
checkbox input "true"
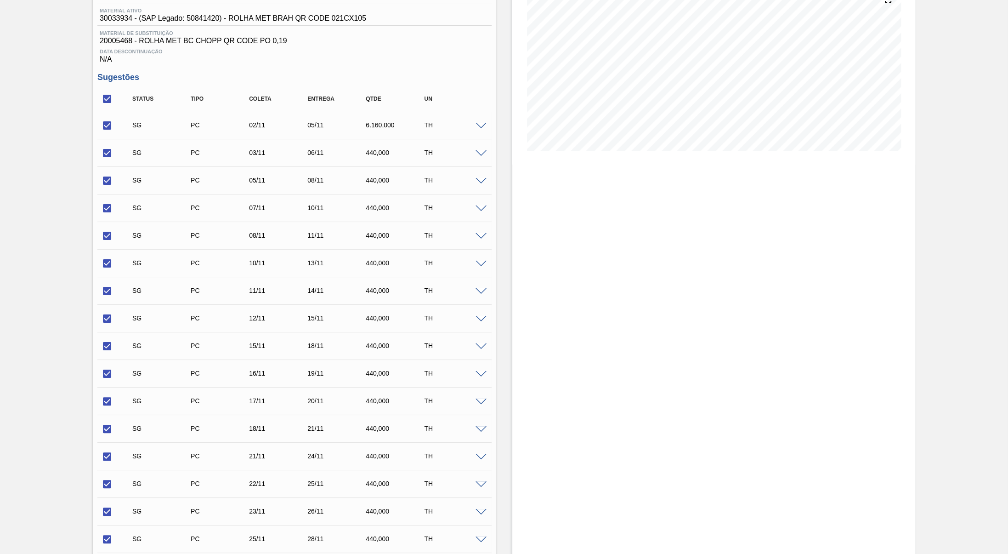
scroll to position [325, 0]
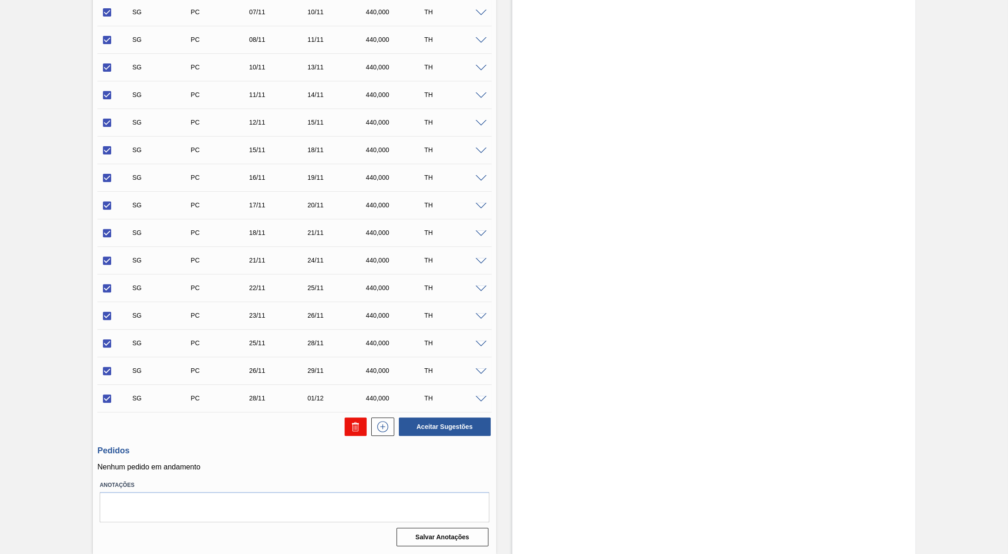
click at [357, 418] on button at bounding box center [356, 426] width 22 height 18
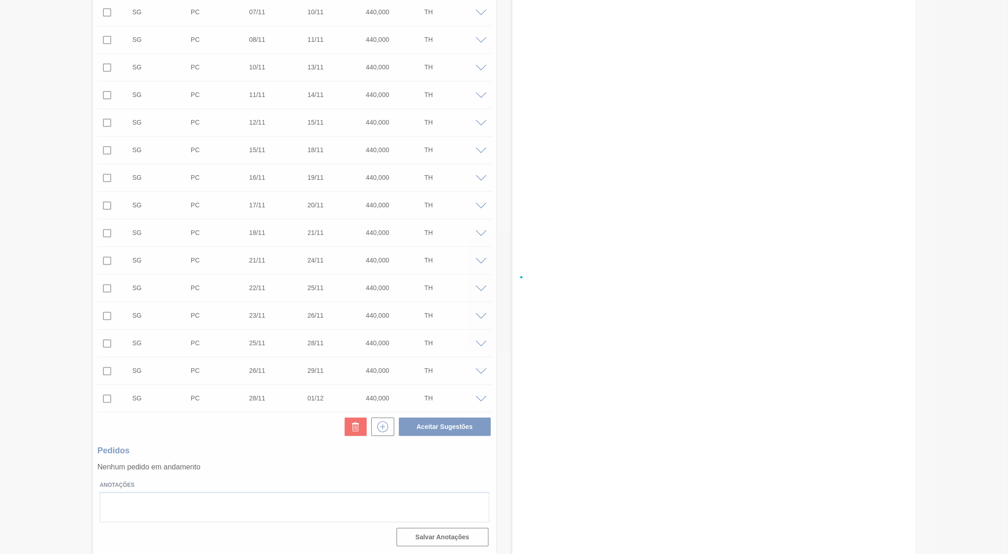
checkbox input "false"
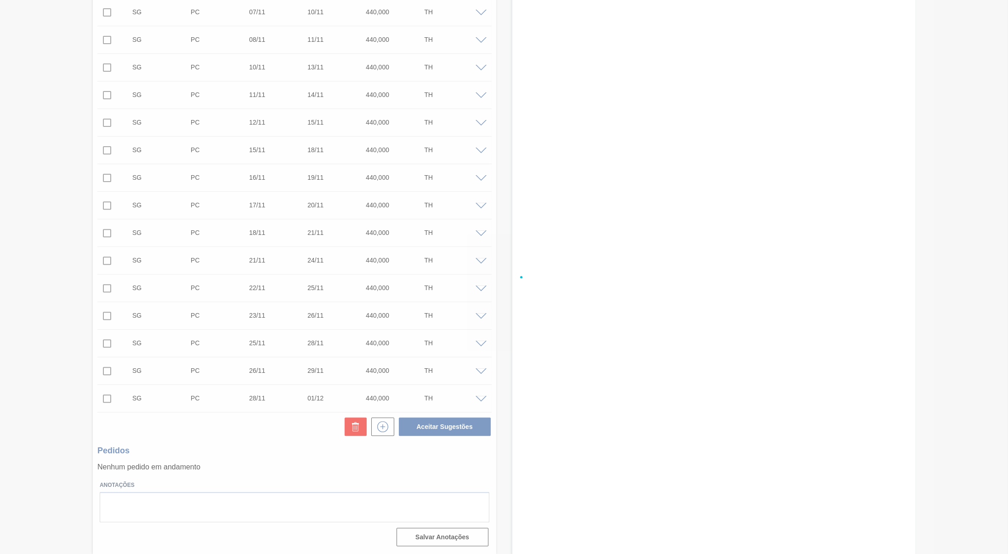
checkbox input "false"
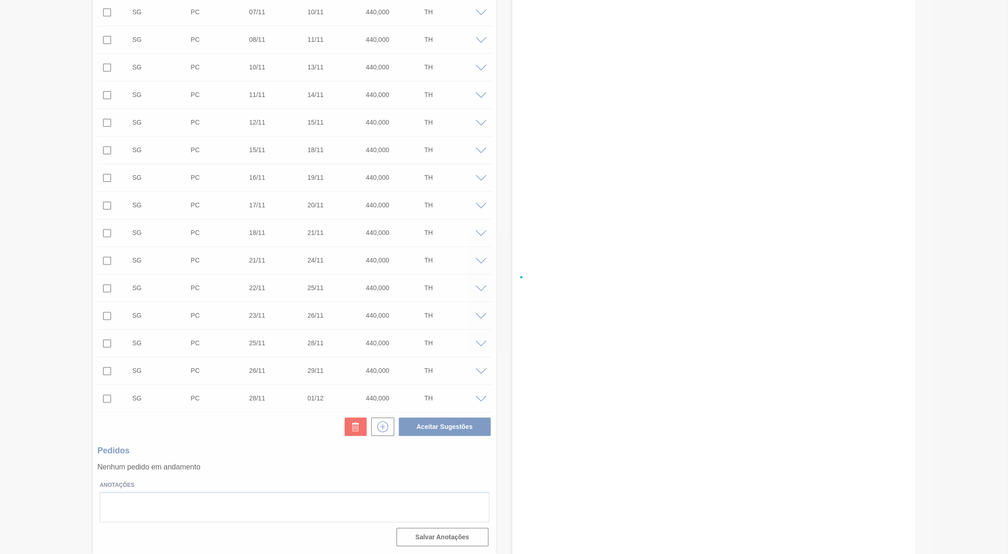
checkbox input "false"
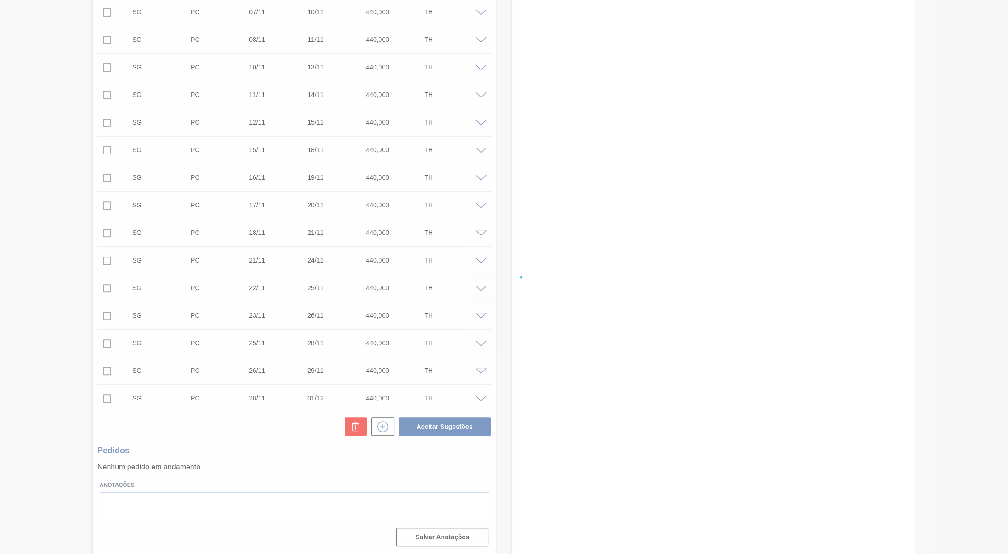
checkbox input "false"
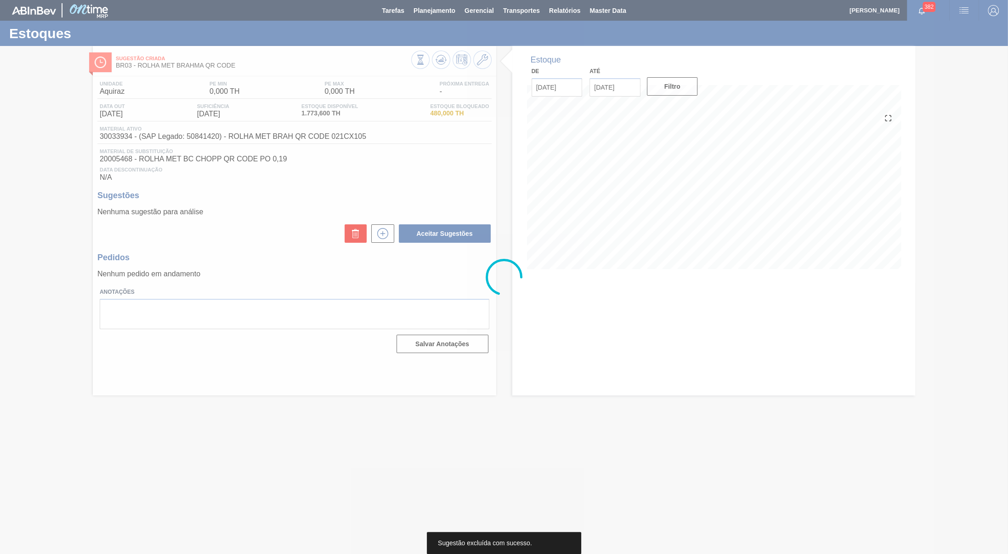
scroll to position [0, 0]
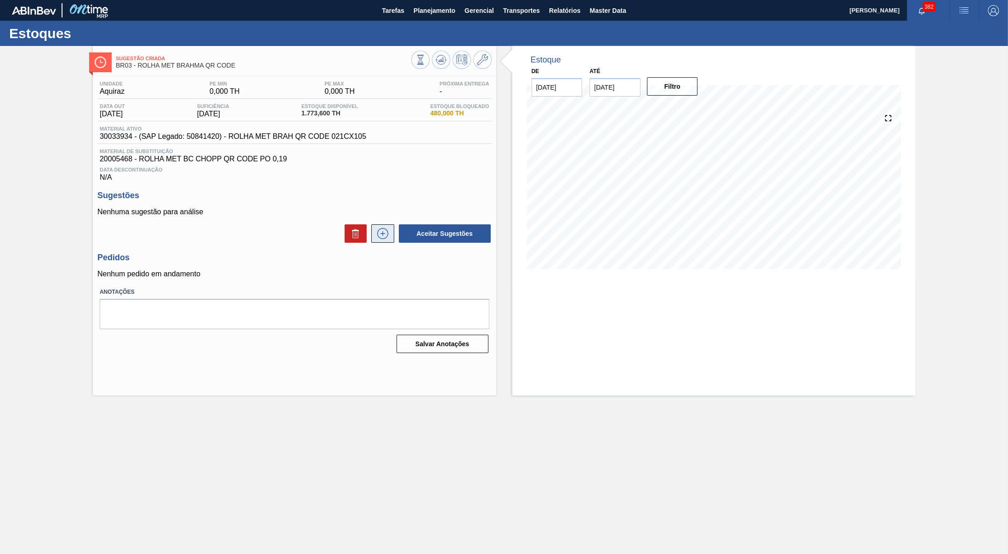
click at [383, 238] on icon at bounding box center [382, 233] width 11 height 11
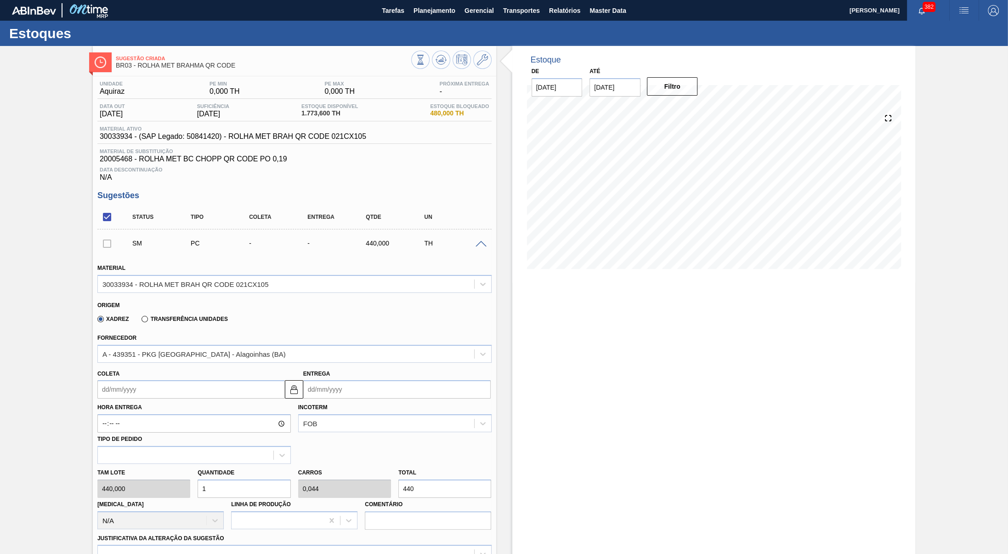
click at [168, 395] on input "Coleta" at bounding box center [190, 389] width 187 height 18
click at [125, 462] on div "6" at bounding box center [123, 455] width 12 height 12
type input "[DATE]"
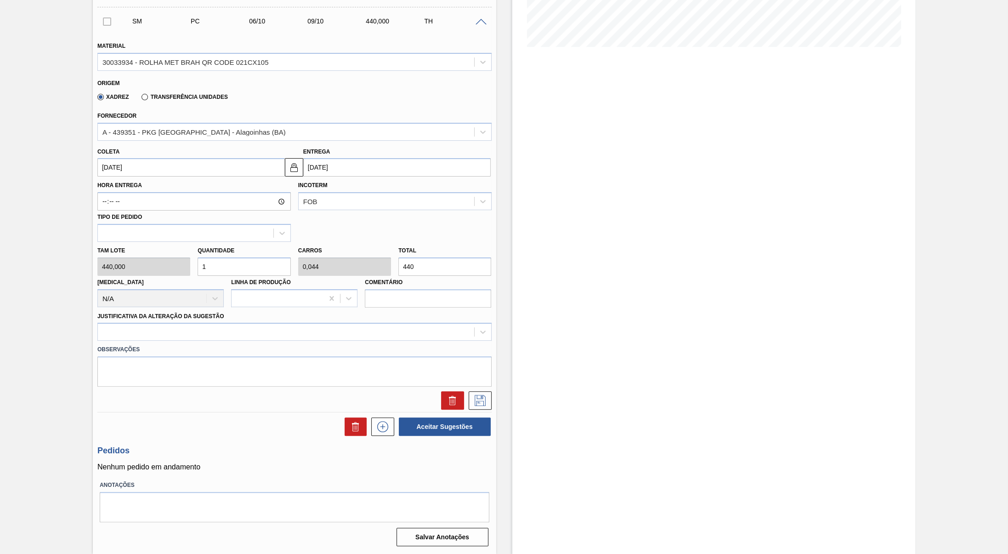
scroll to position [234, 0]
drag, startPoint x: 437, startPoint y: 257, endPoint x: 396, endPoint y: 258, distance: 41.4
click at [398, 258] on input "440" at bounding box center [444, 266] width 93 height 18
paste input "1.32"
type input "3"
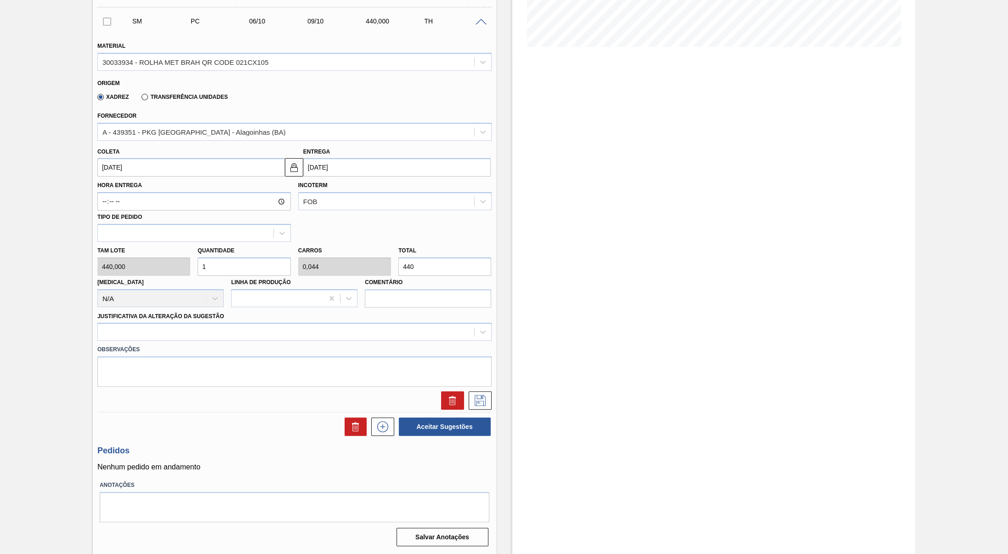
type input "0,132"
type input "1.320"
click at [169, 379] on textarea at bounding box center [294, 371] width 394 height 30
paste textarea "5800288901"
type textarea "Virada parcial do pedido 5800288901 para este"
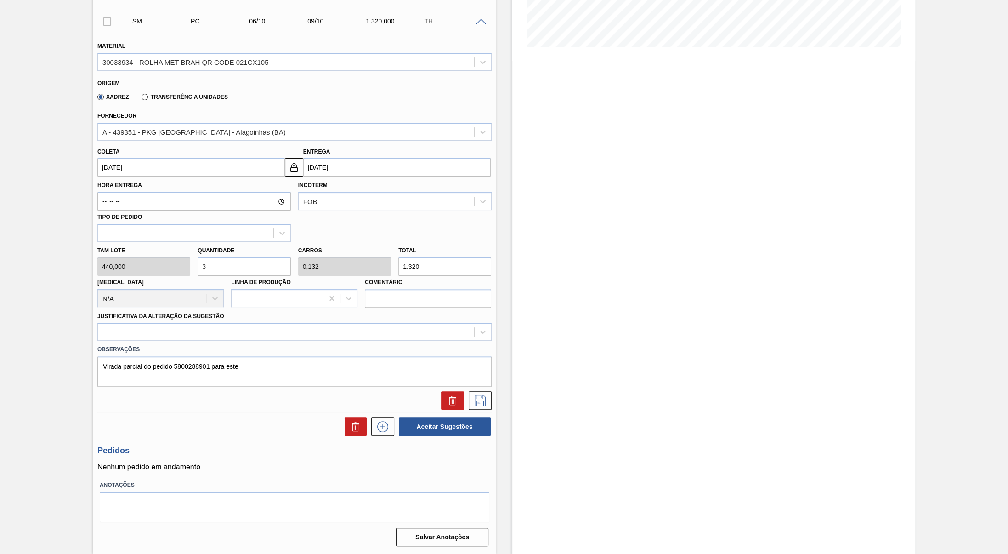
click at [200, 314] on label "Justificativa da Alteração da Sugestão" at bounding box center [160, 316] width 127 height 6
click at [103, 328] on Sugestão "Justificativa da Alteração da Sugestão" at bounding box center [102, 332] width 1 height 8
click at [199, 316] on label "Justificativa da Alteração da Sugestão" at bounding box center [160, 316] width 127 height 6
click at [103, 328] on Sugestão "Justificativa da Alteração da Sugestão" at bounding box center [102, 332] width 1 height 8
click at [187, 329] on div at bounding box center [286, 331] width 376 height 13
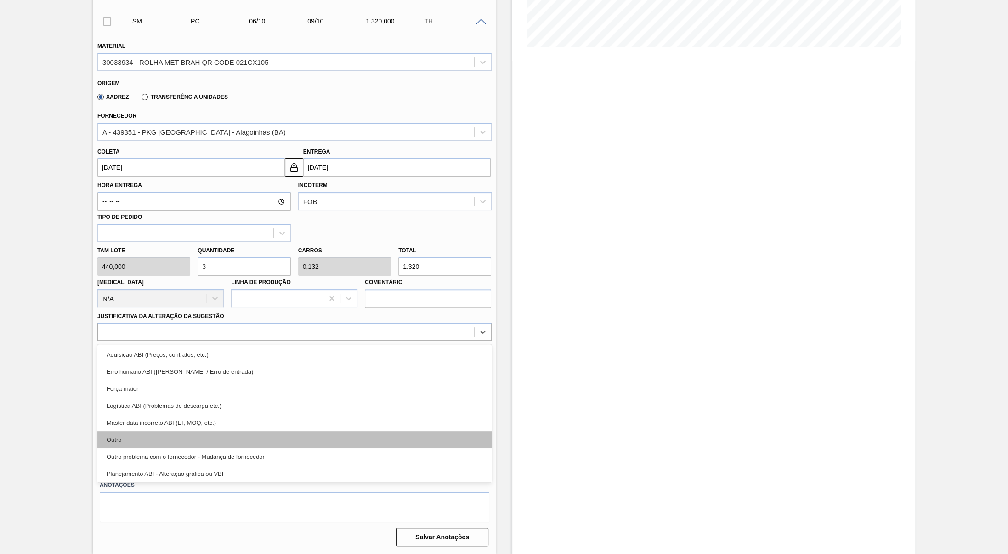
click at [179, 439] on div "Outro" at bounding box center [294, 439] width 394 height 17
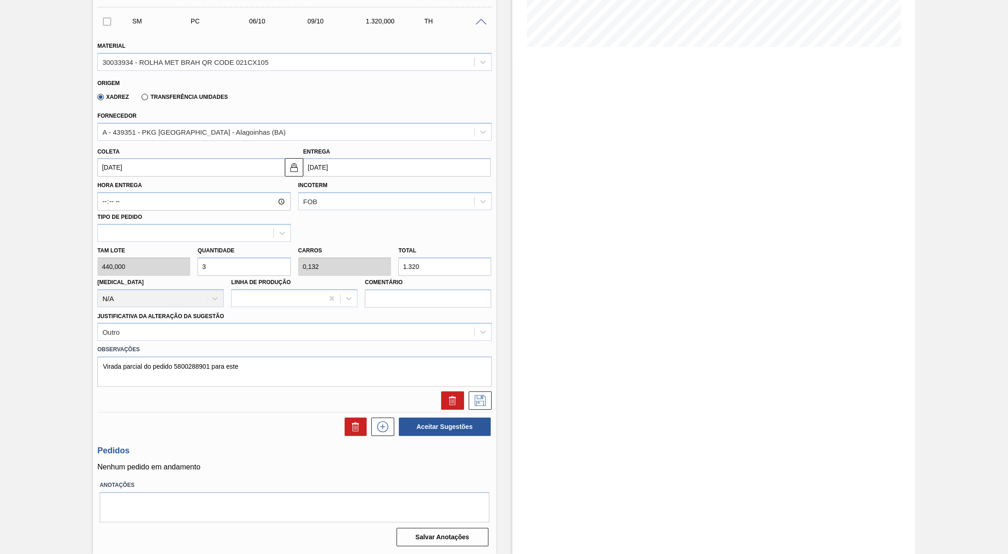
click at [468, 399] on div at bounding box center [478, 400] width 28 height 18
click at [480, 396] on icon at bounding box center [480, 400] width 15 height 11
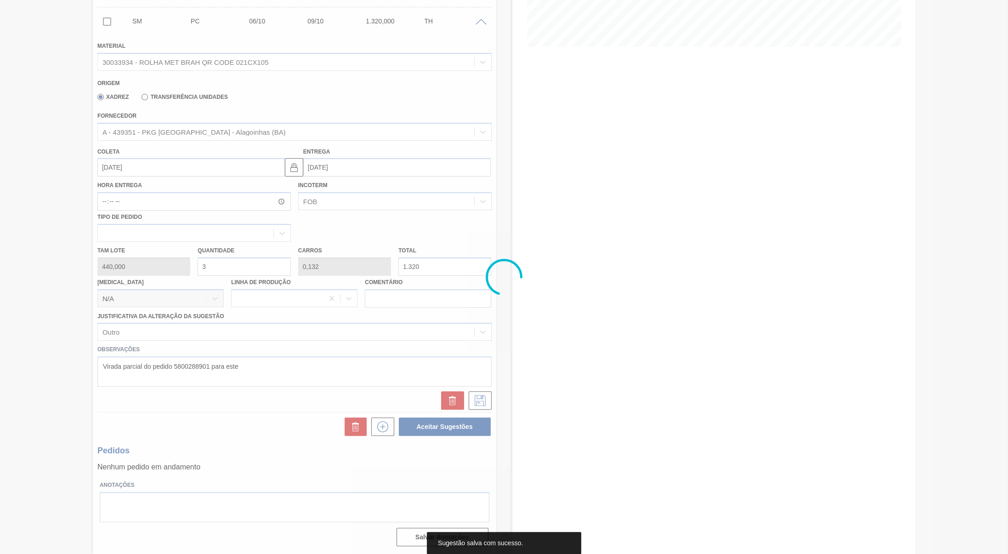
scroll to position [0, 0]
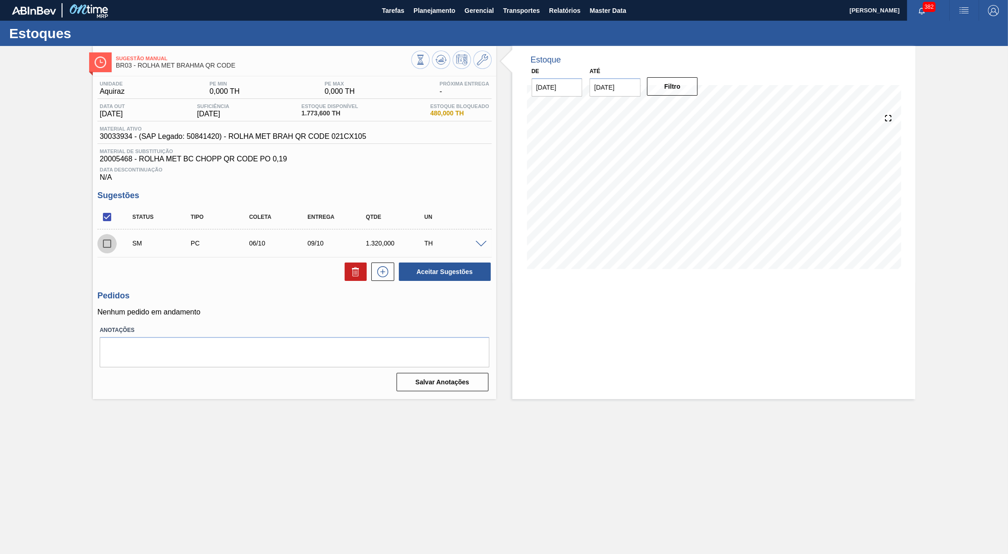
click at [108, 253] on input "checkbox" at bounding box center [106, 243] width 19 height 19
checkbox input "true"
click at [476, 298] on div "Unidade Aquiraz PE MIN 0,000 TH PE MAX 0,000 TH Próxima Entrega - Data out 11/1…" at bounding box center [294, 235] width 403 height 318
click at [470, 276] on button "Aceitar Sugestões" at bounding box center [445, 271] width 92 height 18
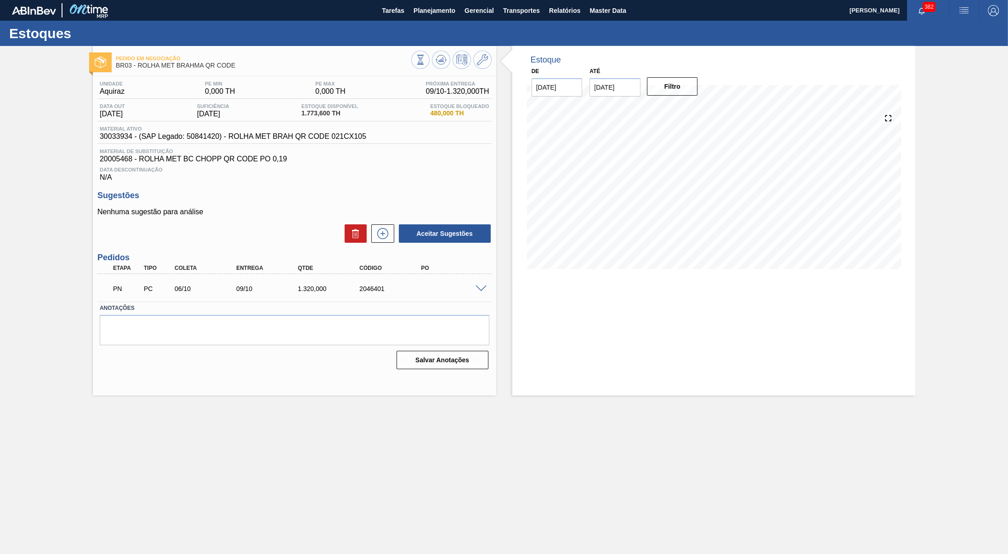
click at [312, 200] on h3 "Sugestões" at bounding box center [294, 196] width 394 height 10
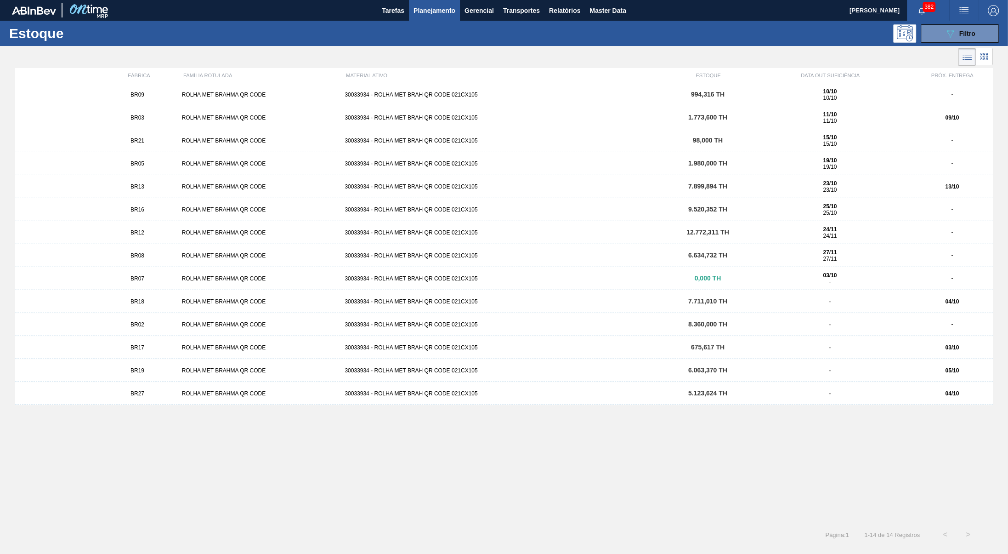
click at [271, 437] on div "BR09 ROLHA MET BRAHMA QR CODE 30033934 - ROLHA MET BRAH QR CODE 021CX105 994,31…" at bounding box center [504, 300] width 978 height 434
click at [394, 417] on div "BR09 ROLHA MET BRAHMA QR CODE 30033934 - ROLHA MET BRAH QR CODE 021CX105 994,31…" at bounding box center [504, 300] width 978 height 434
click at [151, 114] on div "BR03 ROLHA MET BRAHMA QR CODE 30033934 - ROLHA MET BRAH QR CODE 021CX105 1.773,…" at bounding box center [504, 117] width 978 height 23
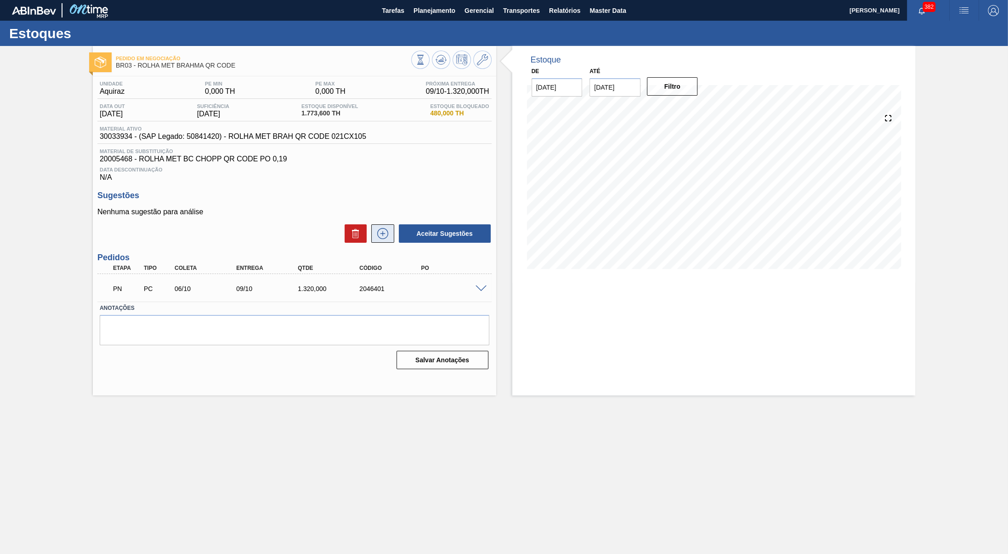
click at [383, 239] on icon at bounding box center [382, 233] width 15 height 11
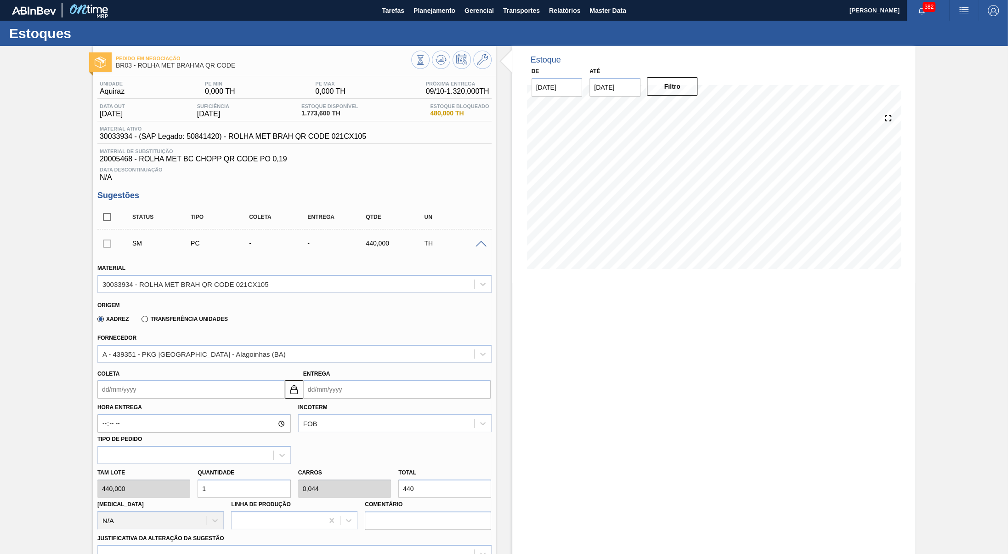
click at [124, 398] on input "Coleta" at bounding box center [190, 389] width 187 height 18
drag, startPoint x: 125, startPoint y: 470, endPoint x: 147, endPoint y: 468, distance: 23.1
click at [124, 462] on div "6" at bounding box center [123, 455] width 12 height 12
type input "[DATE]"
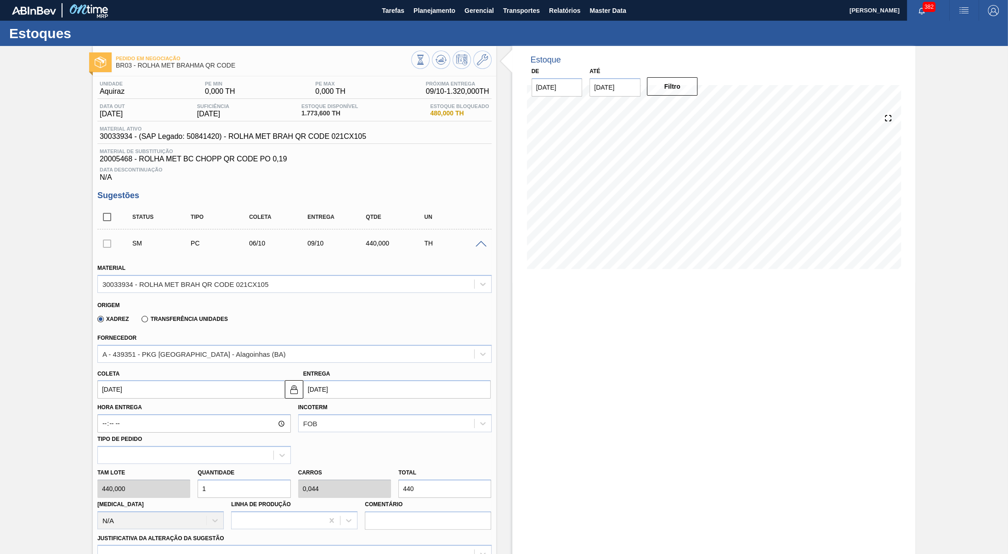
scroll to position [250, 0]
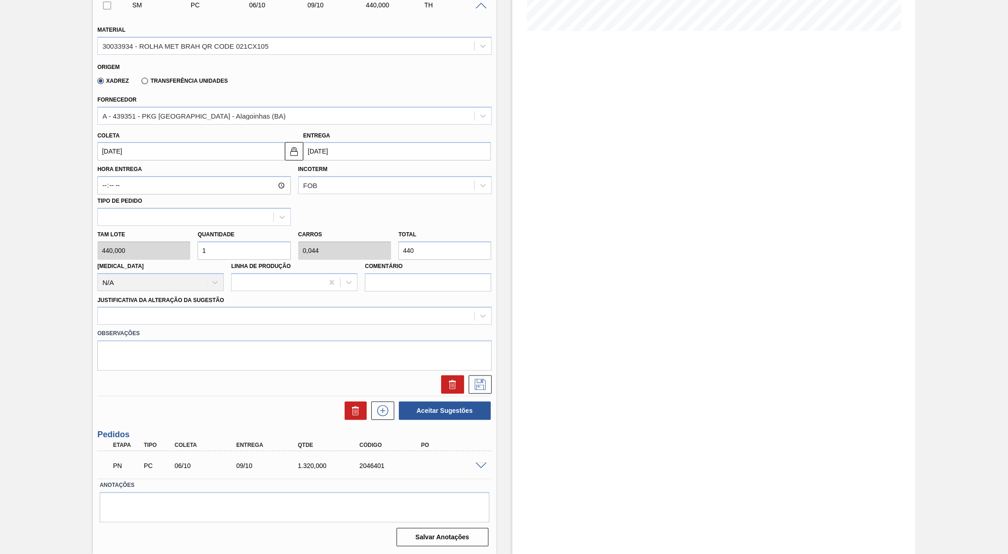
drag, startPoint x: 420, startPoint y: 242, endPoint x: 311, endPoint y: 237, distance: 109.5
click at [398, 241] on input "440" at bounding box center [444, 250] width 93 height 18
paste input "2.20"
type input "5"
type input "0,22"
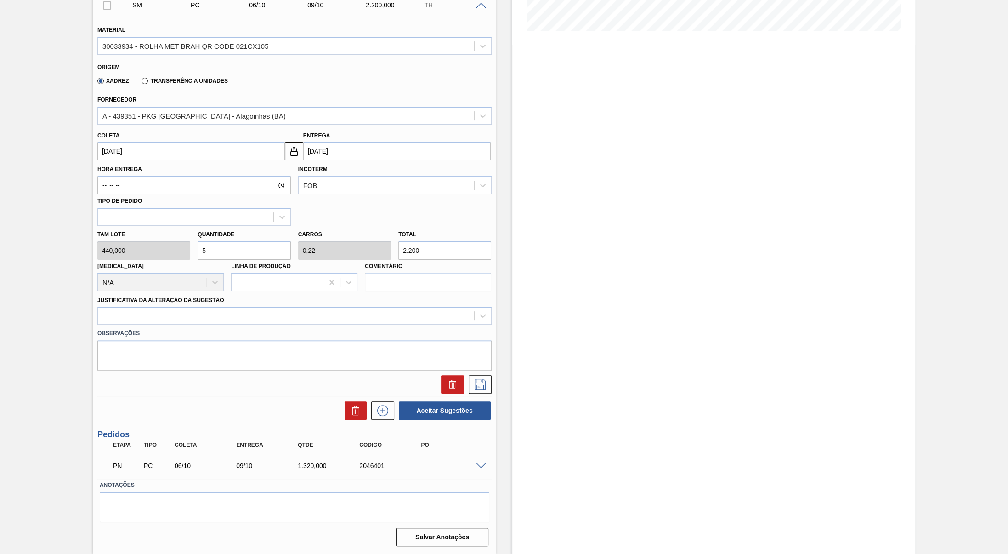
type input "2.200"
click at [482, 467] on div "PN PC 06/10 09/10 1.320,000 2046401" at bounding box center [294, 464] width 394 height 23
click at [477, 464] on span at bounding box center [481, 465] width 11 height 7
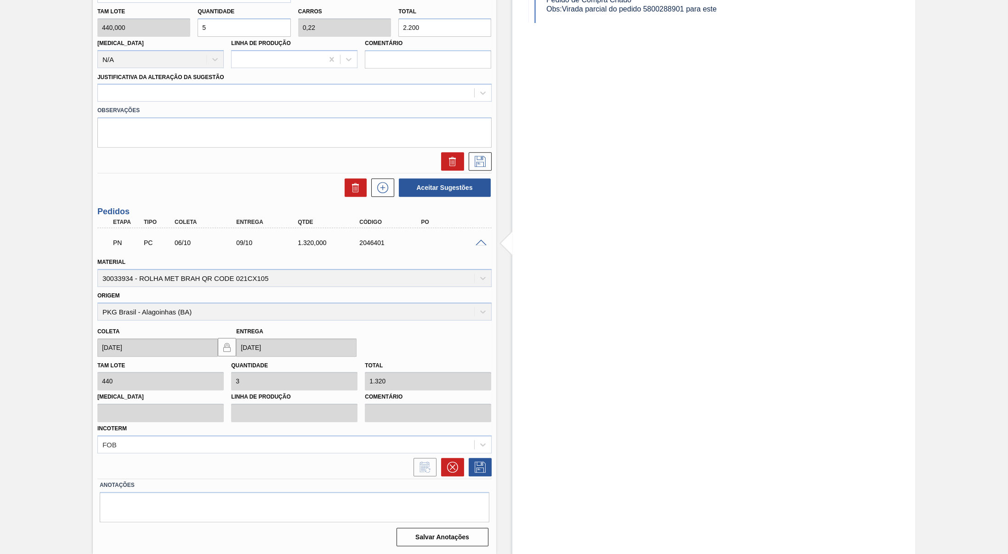
scroll to position [214, 0]
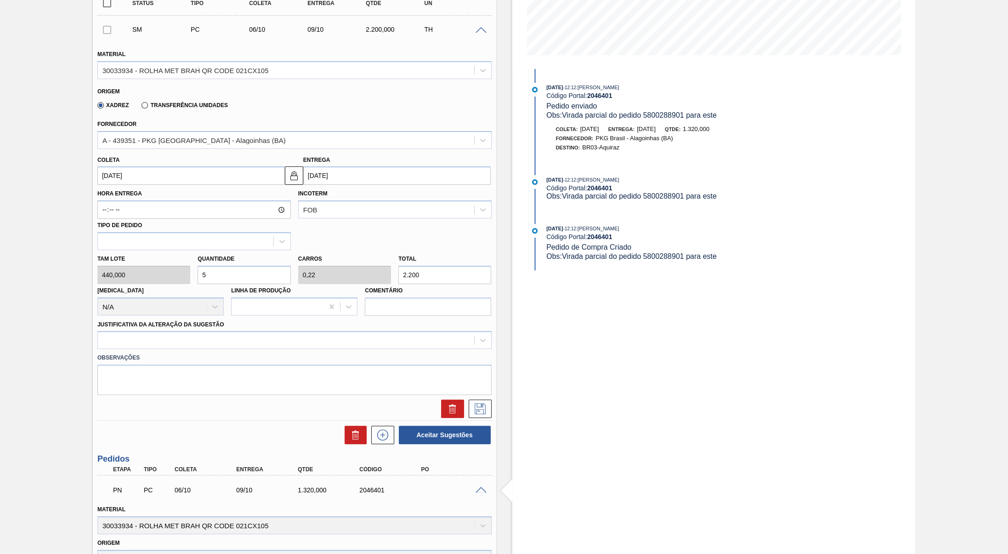
click at [677, 270] on div "03/10/2025 - 12:12 : Yasmim Ferreira da Silva Código Portal: 2046401 Pedido de …" at bounding box center [646, 247] width 237 height 46
click at [670, 260] on span "Obs: Virada parcial do pedido 5800288901 para este" at bounding box center [631, 256] width 170 height 8
click at [253, 378] on textarea at bounding box center [294, 379] width 394 height 30
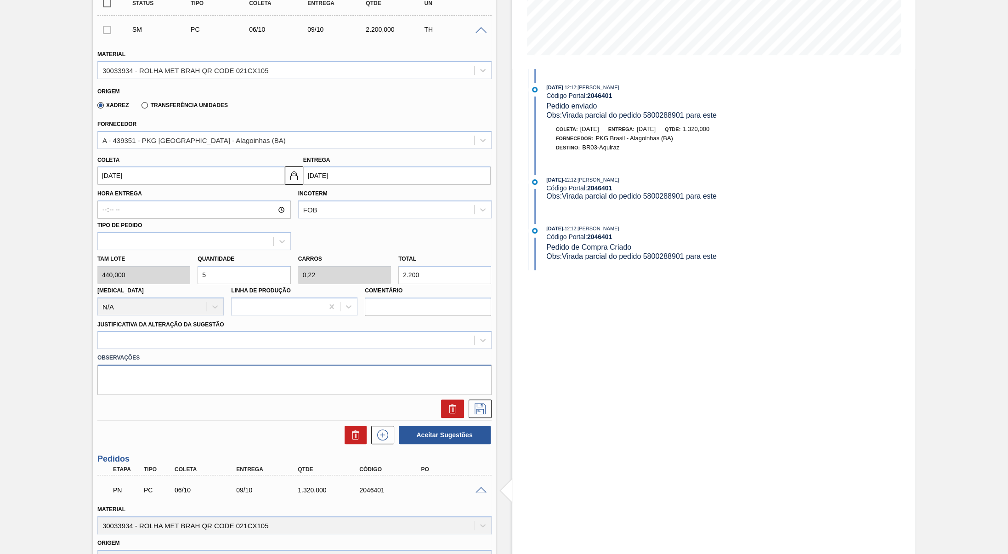
paste textarea "Obs: Virada parcial do pedido 5800288901 para este"
type textarea "Obs: Virada parcial do pedido 5800288901 para este"
click at [128, 347] on div at bounding box center [286, 340] width 376 height 13
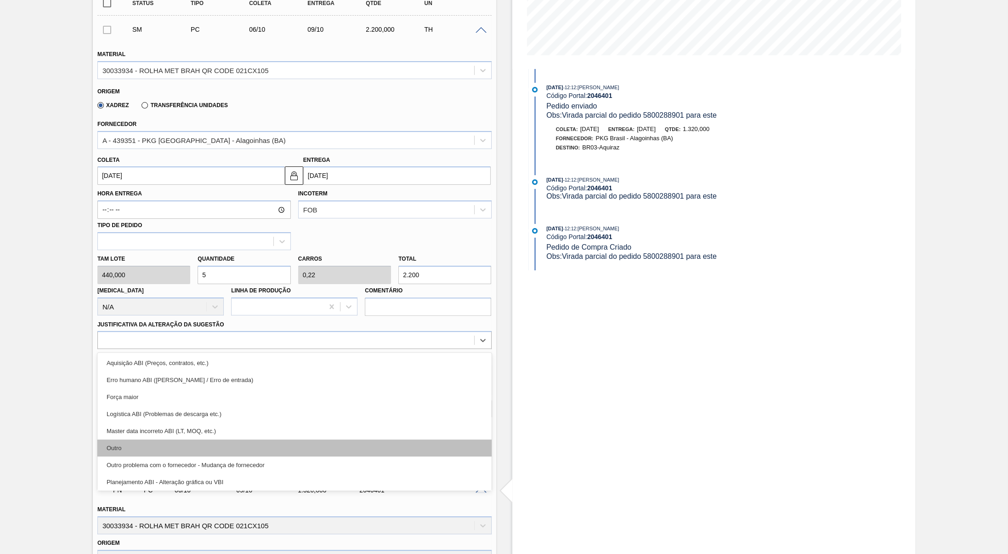
click at [131, 456] on div "Outro" at bounding box center [294, 447] width 394 height 17
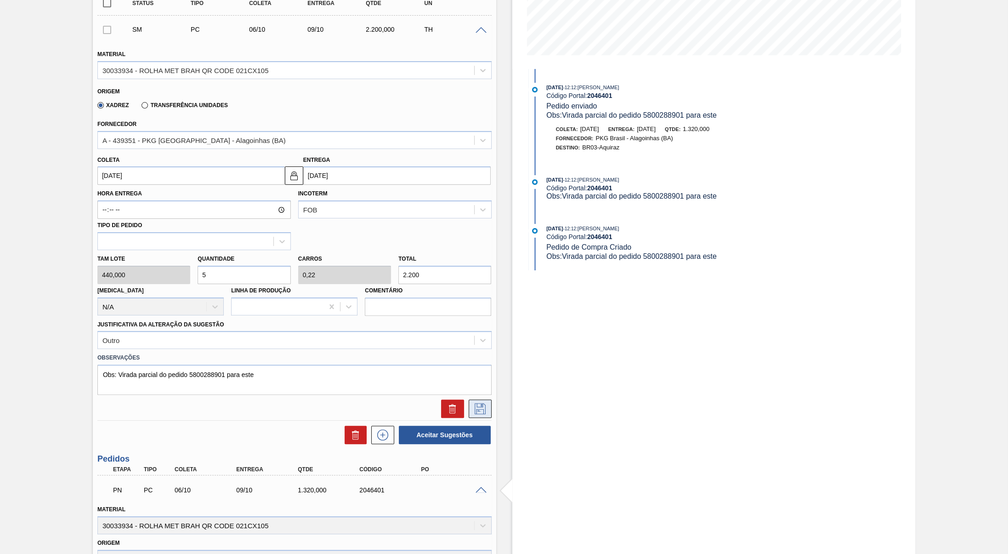
click at [476, 414] on icon at bounding box center [480, 408] width 15 height 11
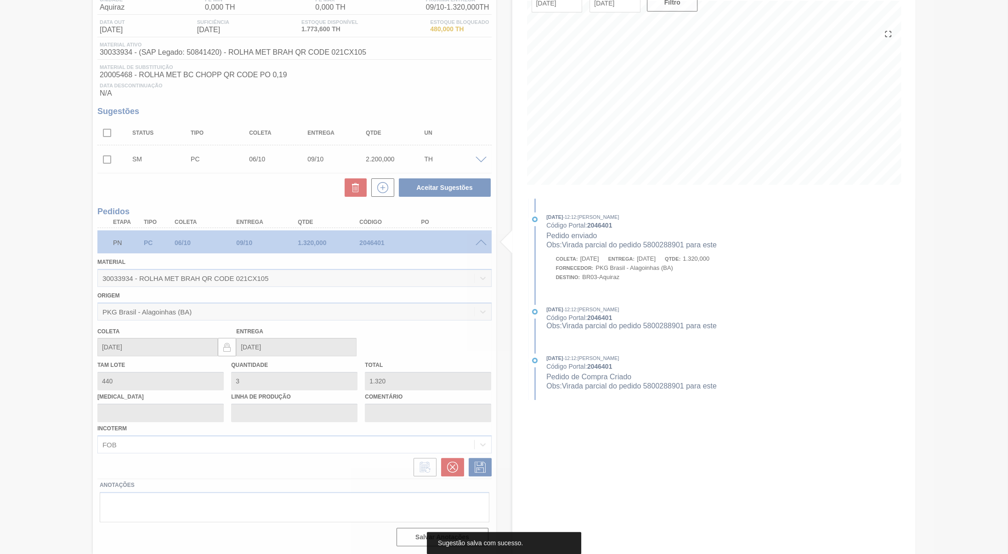
scroll to position [0, 0]
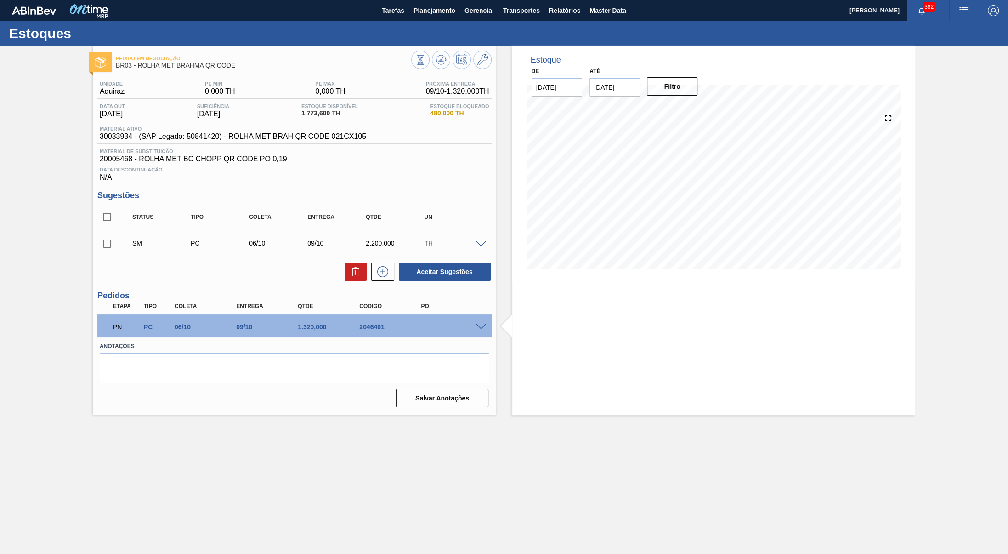
click at [478, 330] on span at bounding box center [481, 326] width 11 height 7
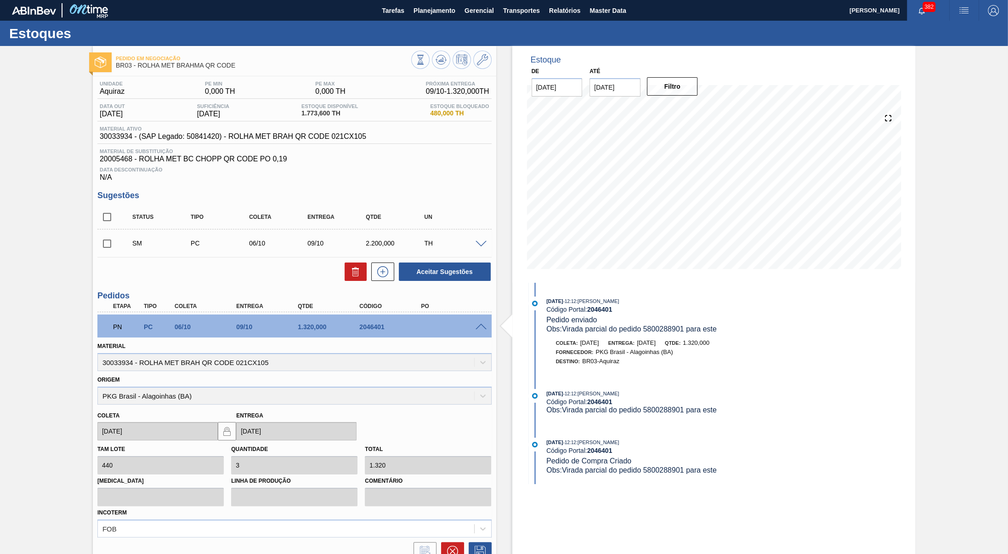
scroll to position [94, 0]
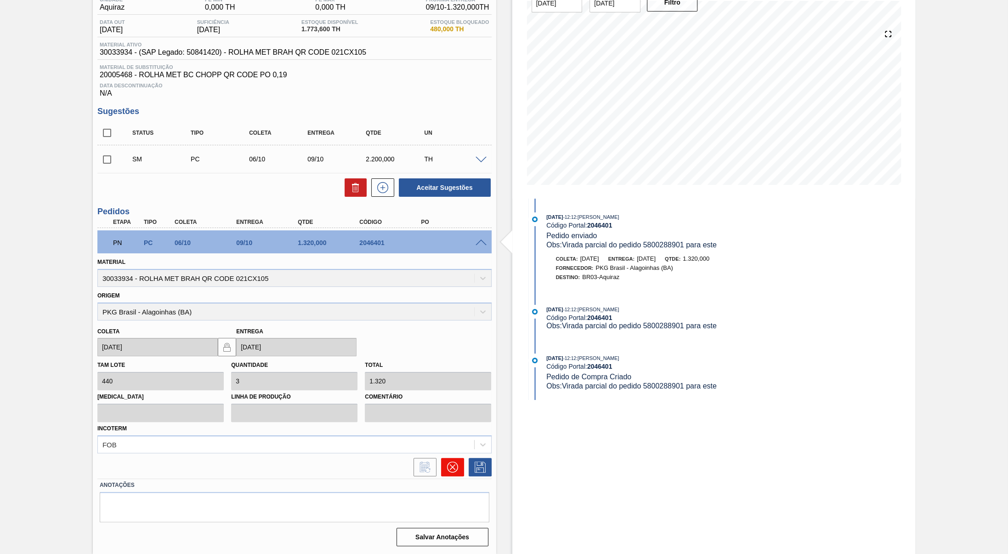
click at [457, 471] on button at bounding box center [452, 467] width 23 height 18
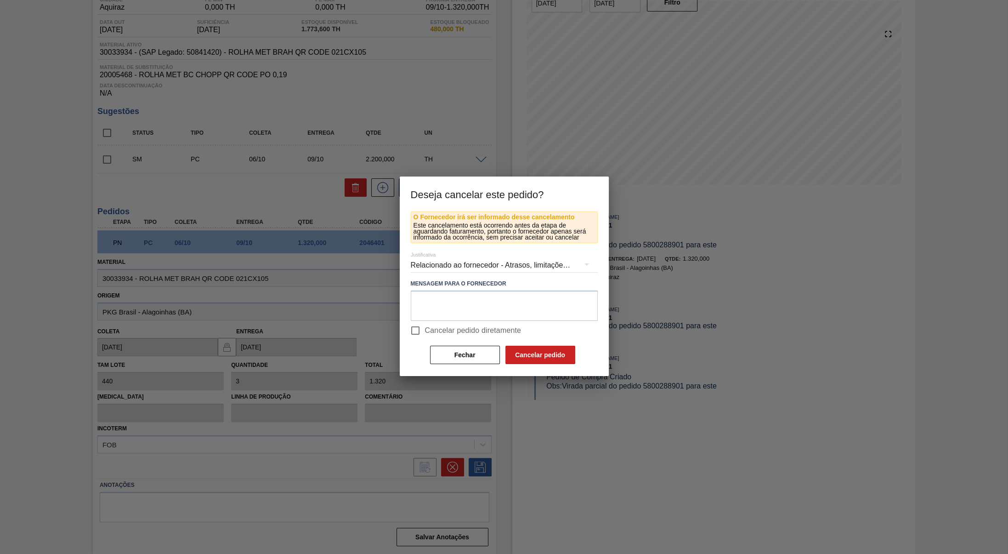
click at [459, 334] on span "Cancelar pedido diretamente" at bounding box center [473, 330] width 96 height 11
click at [425, 334] on input "Cancelar pedido diretamente" at bounding box center [415, 330] width 19 height 19
checkbox input "true"
click at [460, 276] on div "Relacionado ao fornecedor - Atrasos, limitações de capacidade, etc." at bounding box center [504, 265] width 187 height 26
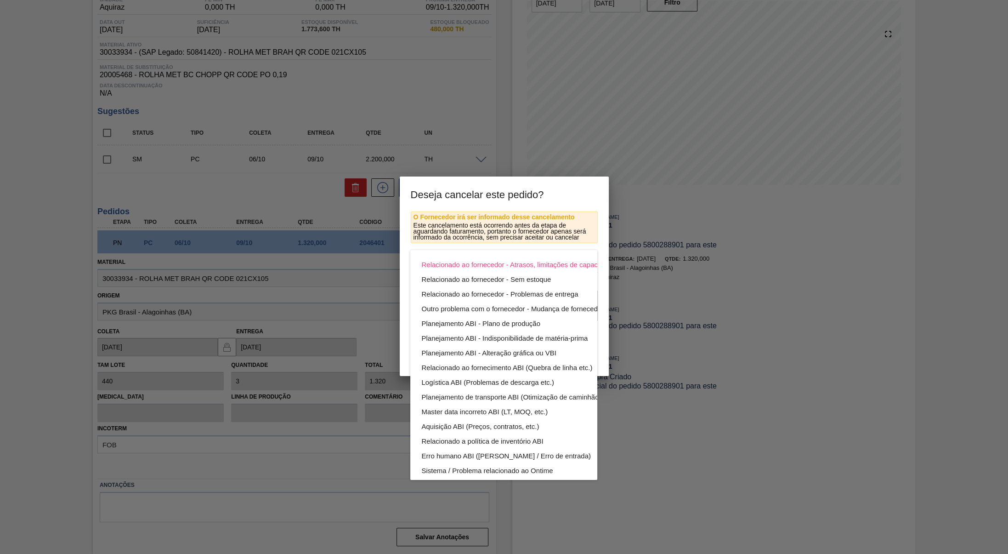
click at [459, 256] on div "Relacionado ao fornecedor - Atrasos, limitações de capacidade, etc. Relacionado…" at bounding box center [525, 389] width 230 height 279
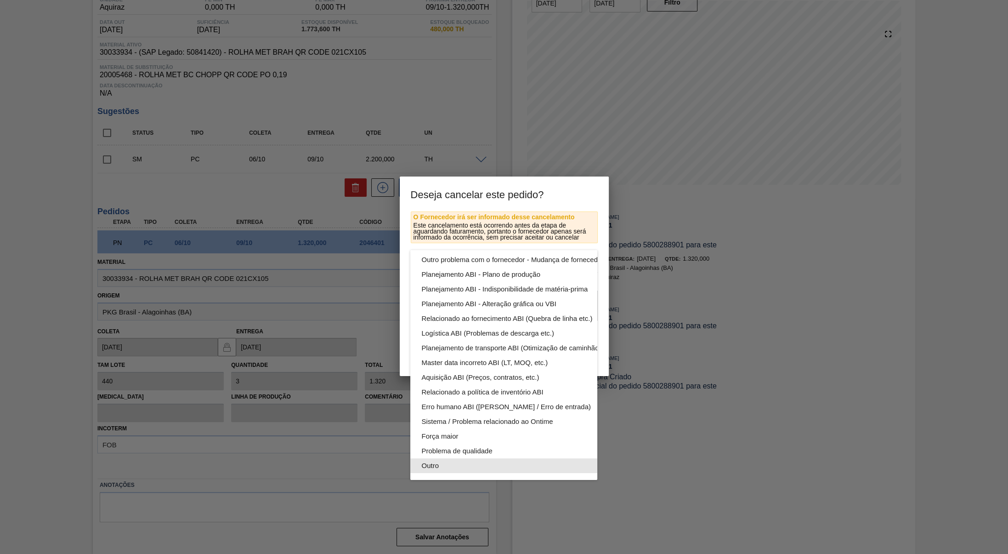
click at [455, 459] on div "Outro" at bounding box center [525, 465] width 208 height 15
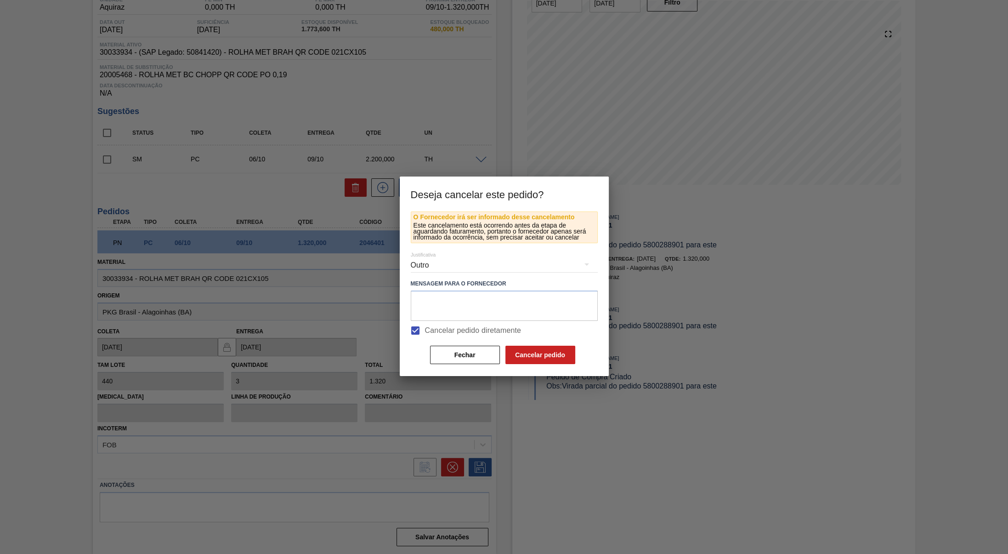
scroll to position [49, 0]
click at [459, 305] on textarea at bounding box center [504, 305] width 187 height 30
click at [456, 319] on textarea "C" at bounding box center [504, 305] width 187 height 30
drag, startPoint x: 490, startPoint y: 297, endPoint x: 380, endPoint y: 282, distance: 111.3
click at [411, 290] on textarea "Cancelamento do card" at bounding box center [504, 305] width 187 height 30
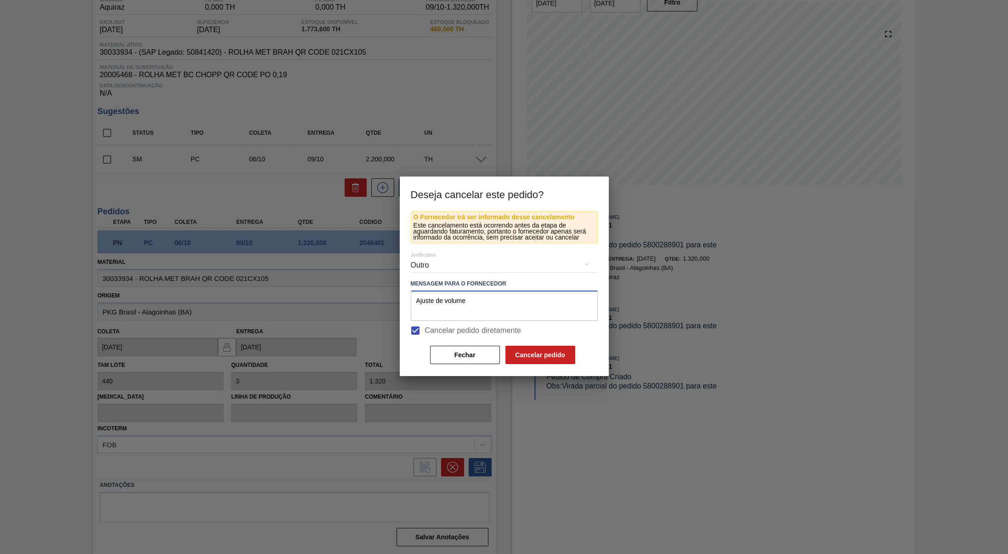
type textarea "Ajuste de volume"
click at [538, 374] on div "O Fornecedor irá ser informado desse cancelamento Este cancelamento está ocorre…" at bounding box center [504, 293] width 209 height 164
click at [531, 364] on button "Cancelar pedido" at bounding box center [540, 355] width 70 height 18
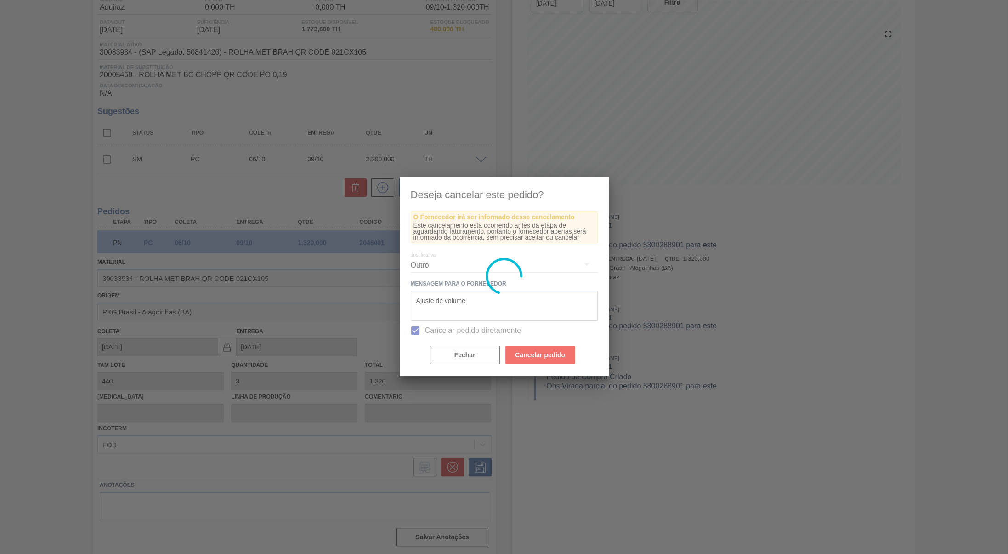
scroll to position [0, 0]
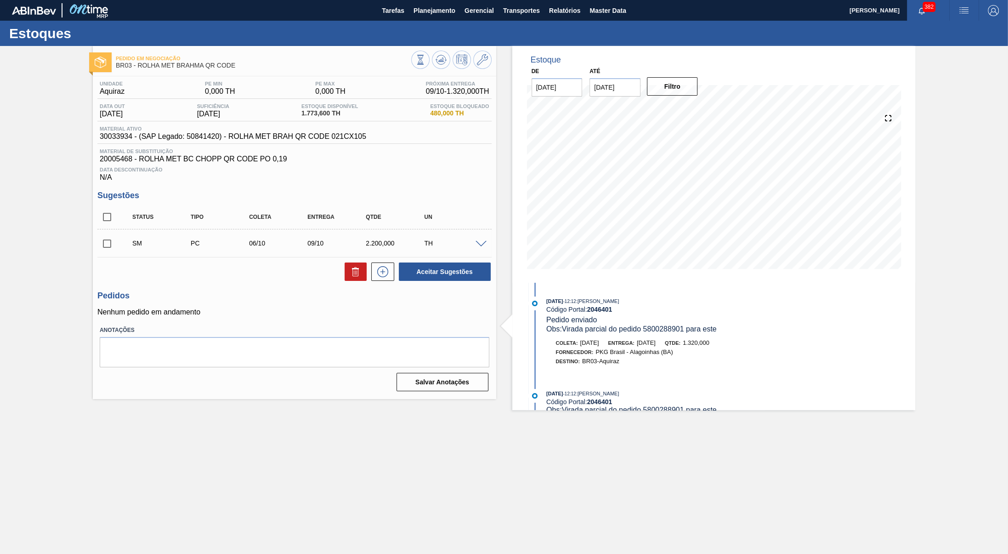
click at [113, 253] on input "checkbox" at bounding box center [106, 243] width 19 height 19
click at [451, 278] on button "Aceitar Sugestões" at bounding box center [445, 271] width 92 height 18
checkbox input "false"
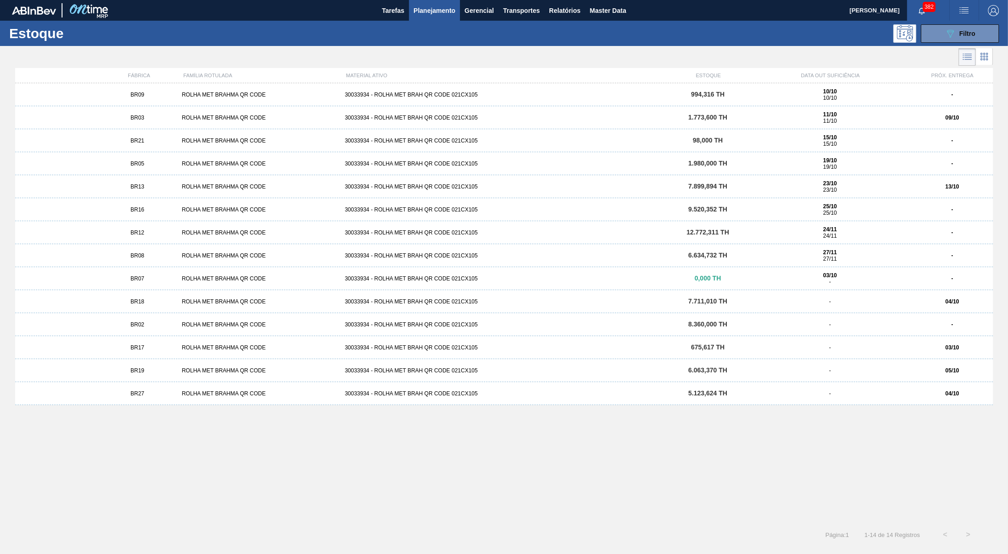
click at [257, 166] on div "ROLHA MET BRAHMA QR CODE" at bounding box center [259, 163] width 163 height 6
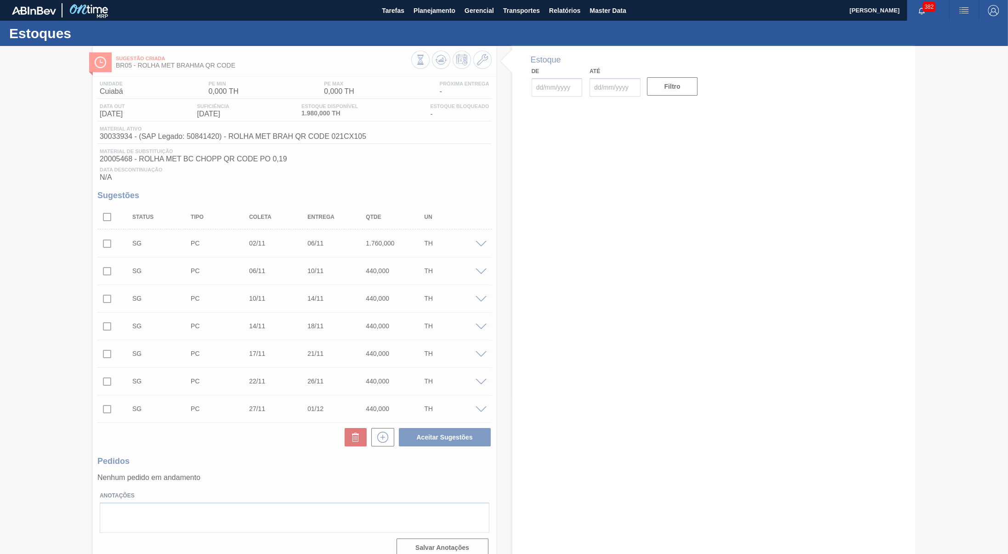
type input "[DATE]"
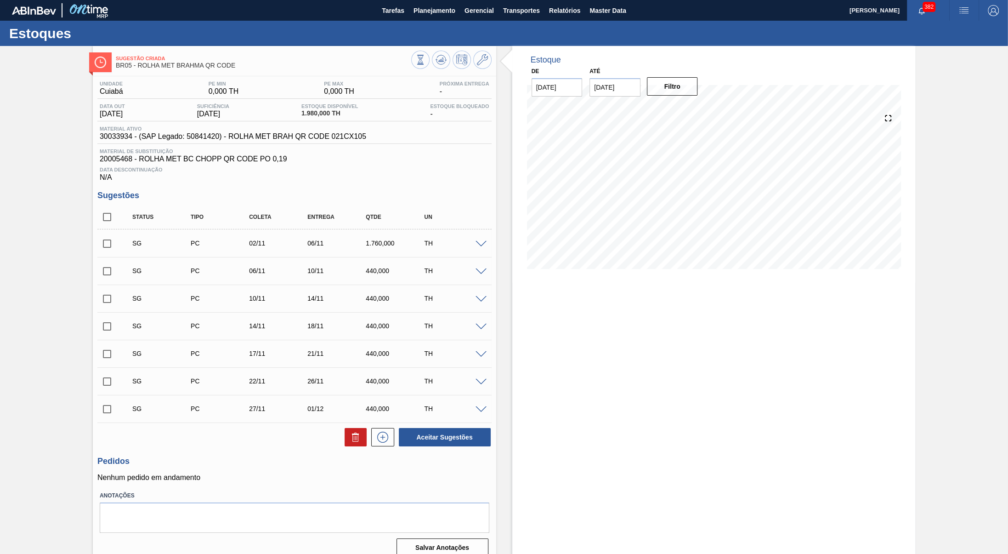
scroll to position [22, 0]
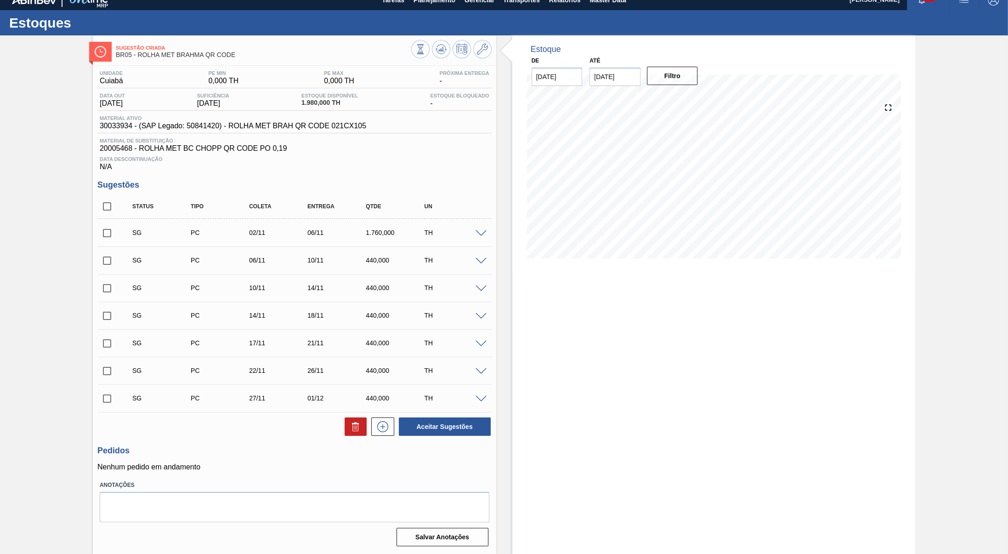
click at [108, 204] on input "checkbox" at bounding box center [106, 206] width 19 height 19
checkbox input "true"
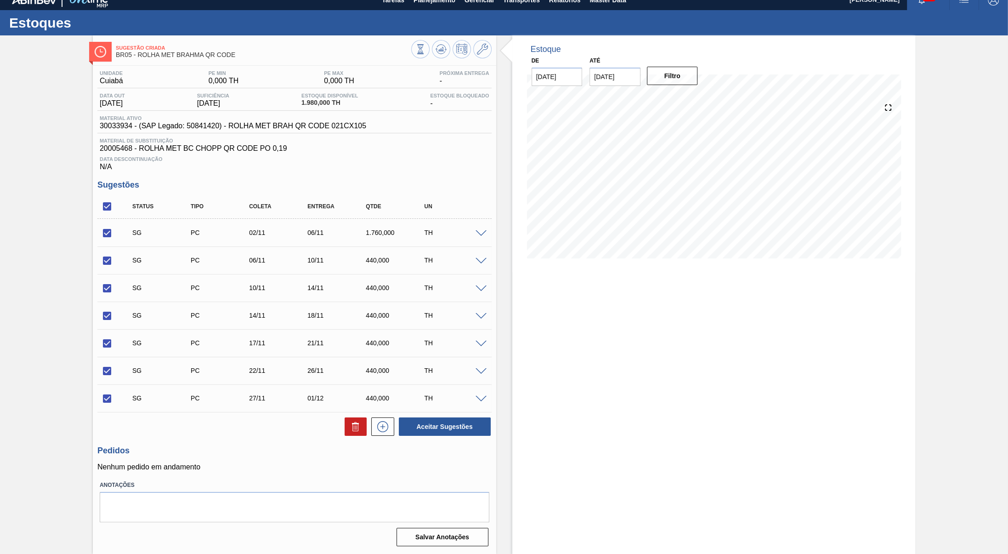
checkbox input "true"
click at [355, 425] on icon at bounding box center [355, 427] width 0 height 5
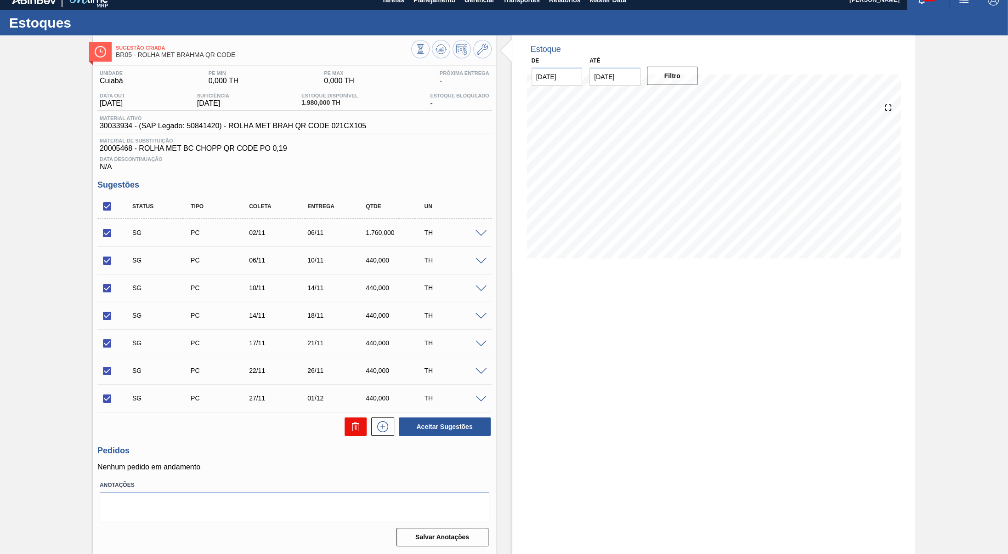
checkbox input "false"
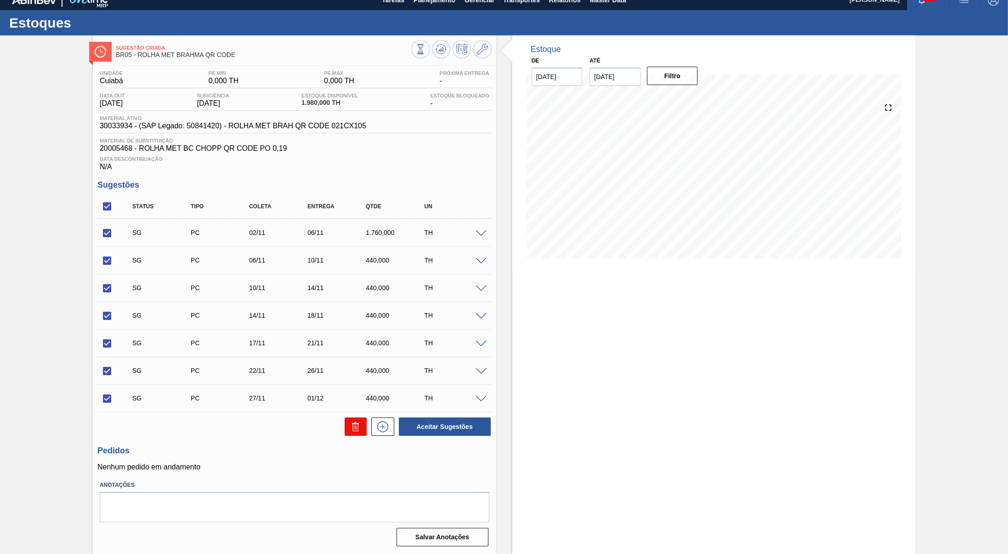
checkbox input "false"
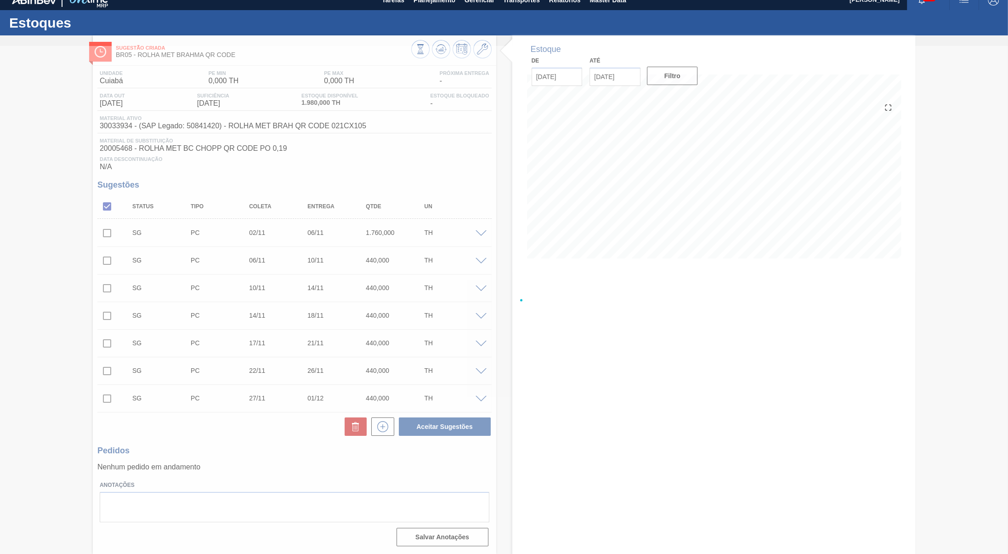
scroll to position [0, 0]
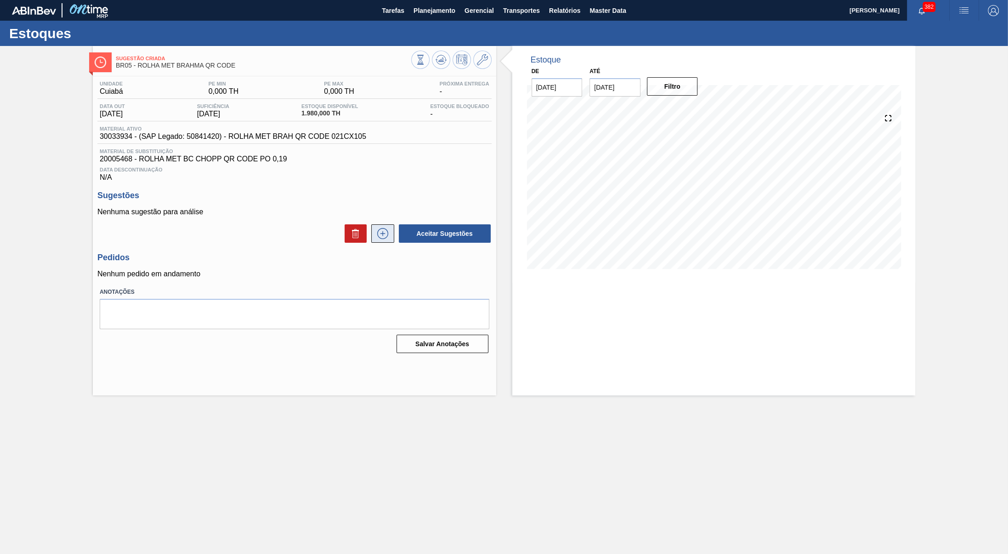
click at [384, 239] on icon at bounding box center [382, 233] width 15 height 11
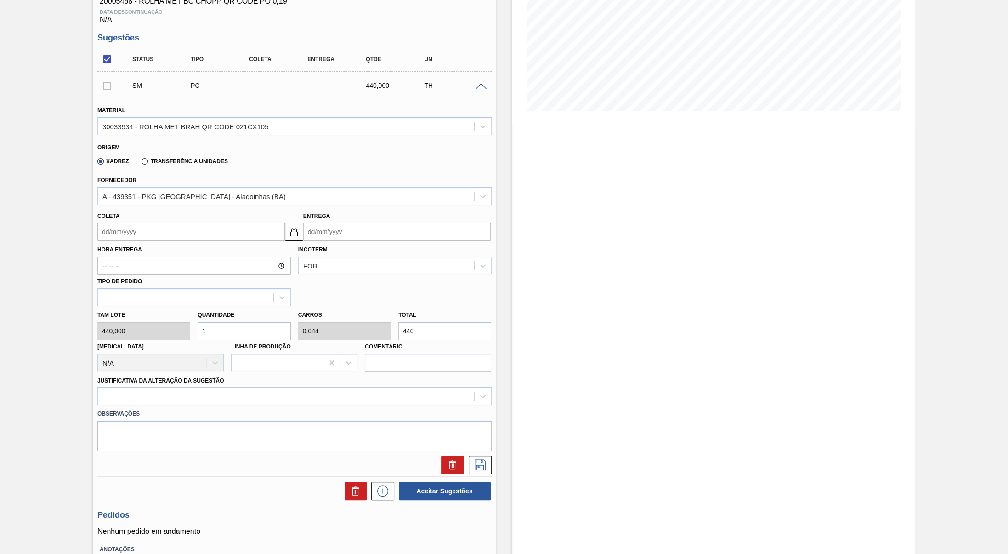
scroll to position [207, 0]
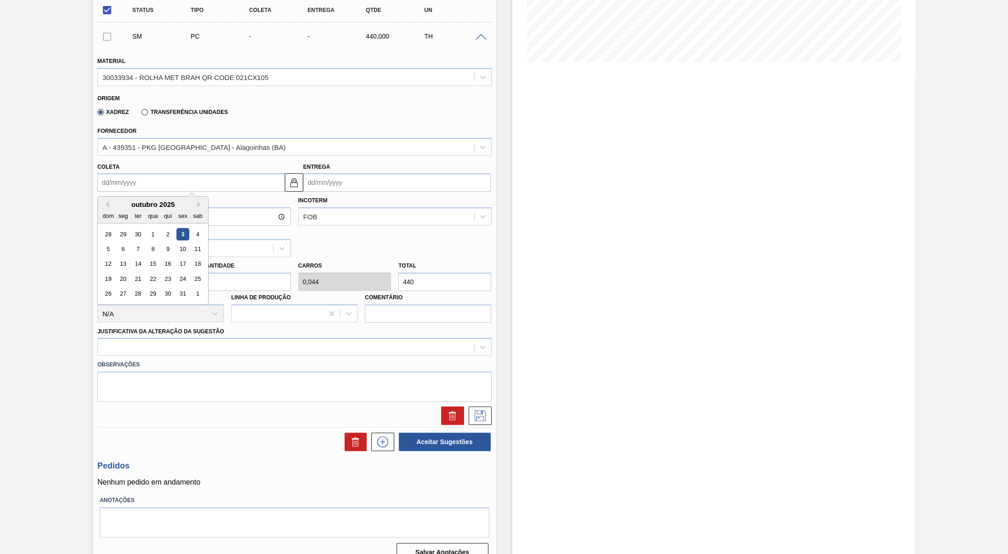
click at [177, 192] on input "Coleta" at bounding box center [190, 182] width 187 height 18
drag, startPoint x: 109, startPoint y: 259, endPoint x: 124, endPoint y: 261, distance: 14.5
click at [124, 256] on div "5 6 7 8 9 10 11" at bounding box center [153, 249] width 104 height 15
click at [124, 255] on div "6" at bounding box center [123, 249] width 12 height 12
type input "[DATE]"
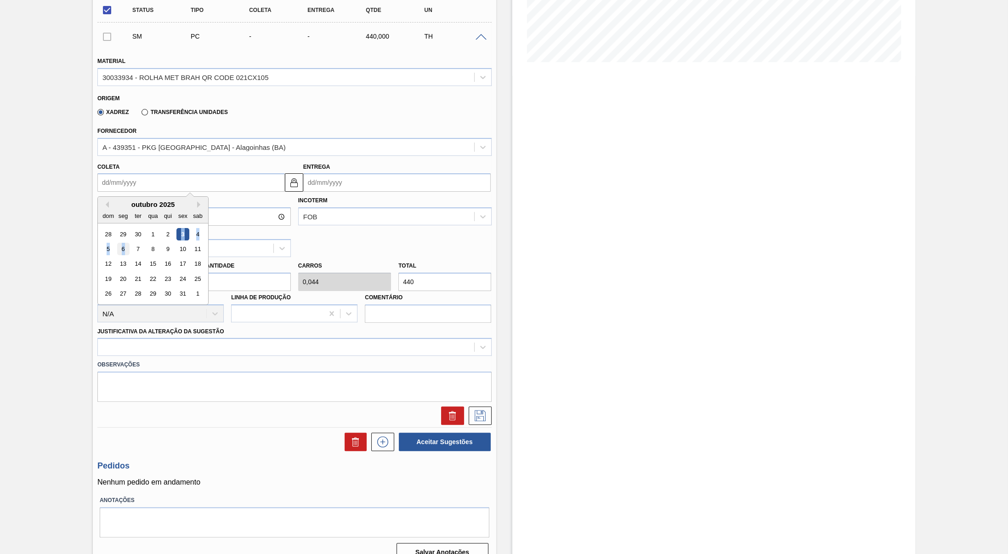
type input "[DATE]"
click at [443, 291] on input "440" at bounding box center [444, 281] width 93 height 18
click at [442, 291] on input "440" at bounding box center [444, 281] width 93 height 18
type input "0,018"
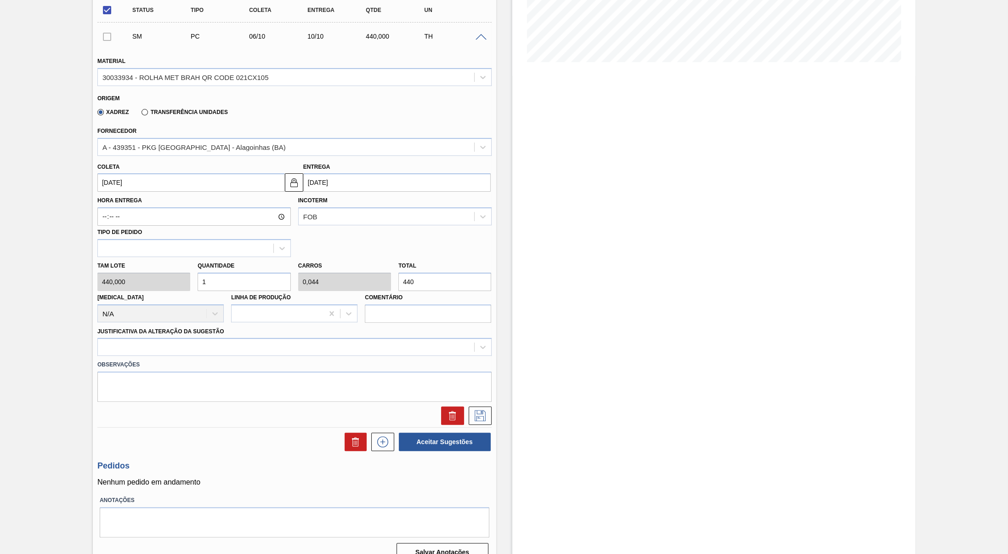
type input "0,001"
type input "8"
type input "0,2"
type input "0,009"
type input "88"
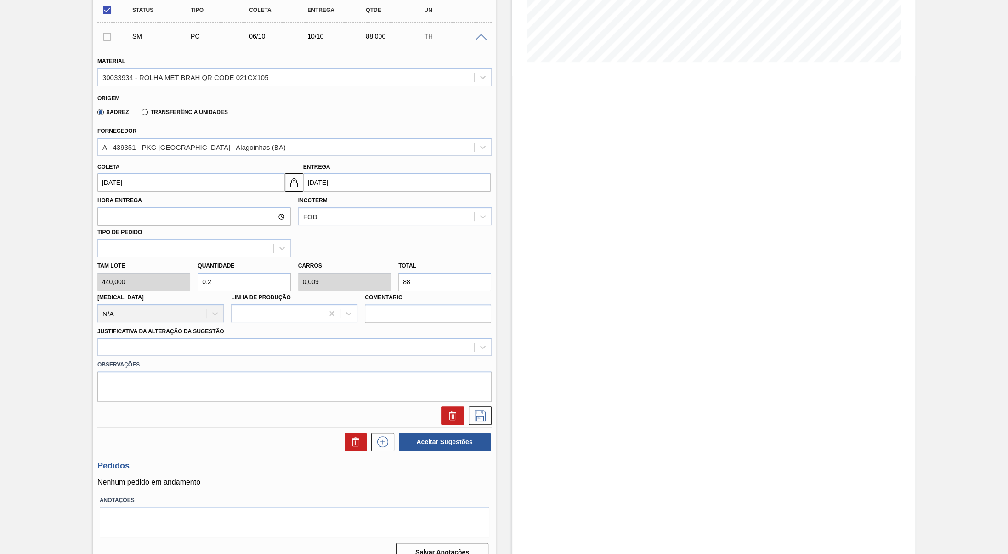
type input "2"
type input "0,088"
type input "880"
click at [300, 371] on label "Observações" at bounding box center [294, 364] width 394 height 13
click at [217, 370] on label "Observações" at bounding box center [294, 364] width 394 height 13
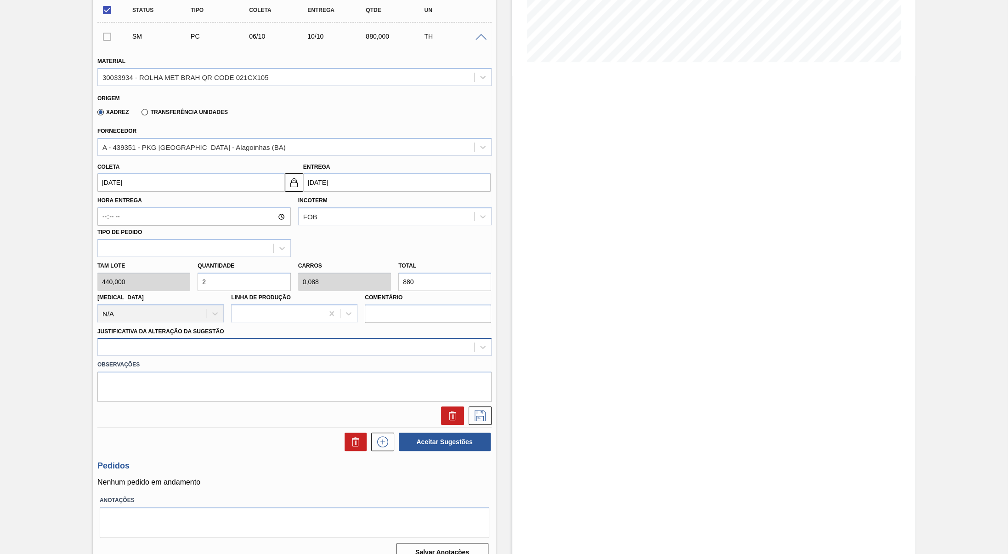
click at [209, 353] on div at bounding box center [286, 346] width 376 height 13
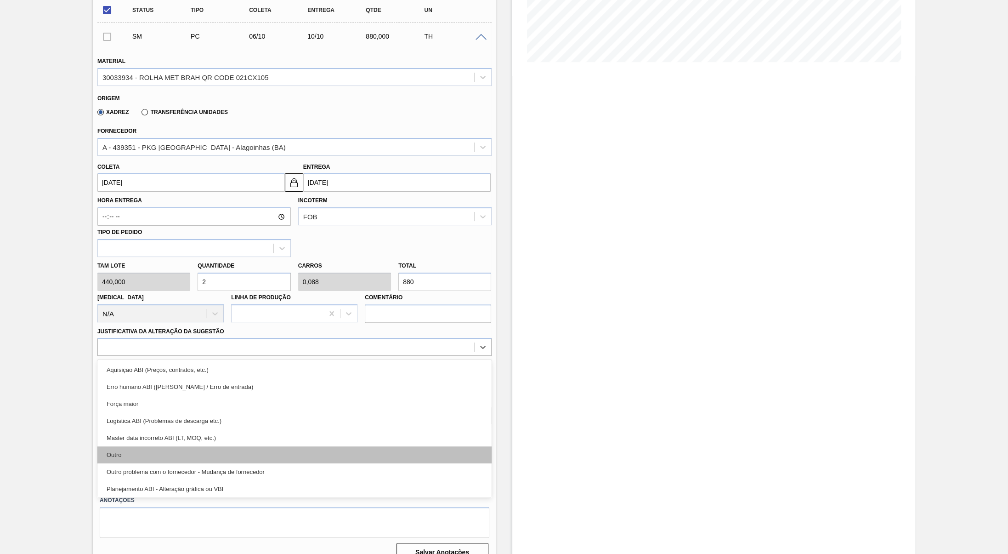
click at [177, 463] on div "Outro" at bounding box center [294, 454] width 394 height 17
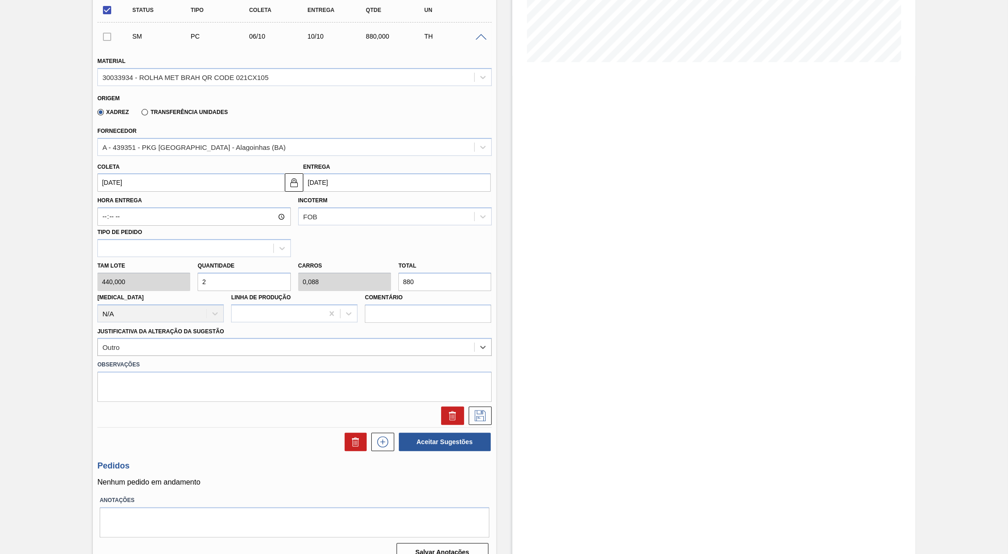
click at [158, 425] on div at bounding box center [295, 415] width 402 height 18
click at [146, 386] on textarea at bounding box center [294, 386] width 394 height 30
type textarea "B"
click at [225, 402] on textarea "Virada parcial do pedido" at bounding box center [294, 386] width 394 height 30
paste textarea "5800288901"
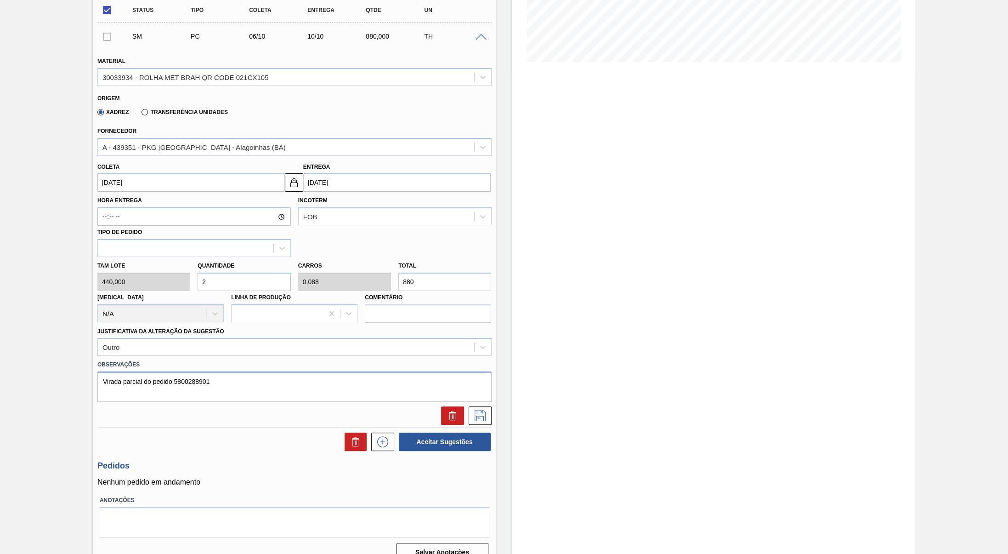
click at [117, 393] on textarea "Virada parcial do pedido 5800288901" at bounding box center [294, 386] width 394 height 30
click at [291, 414] on div at bounding box center [295, 413] width 402 height 23
click at [261, 391] on textarea "Virada parcial do pedido 5800288901" at bounding box center [294, 386] width 394 height 30
type textarea "Virada parcial do pedido 5800288901 para este"
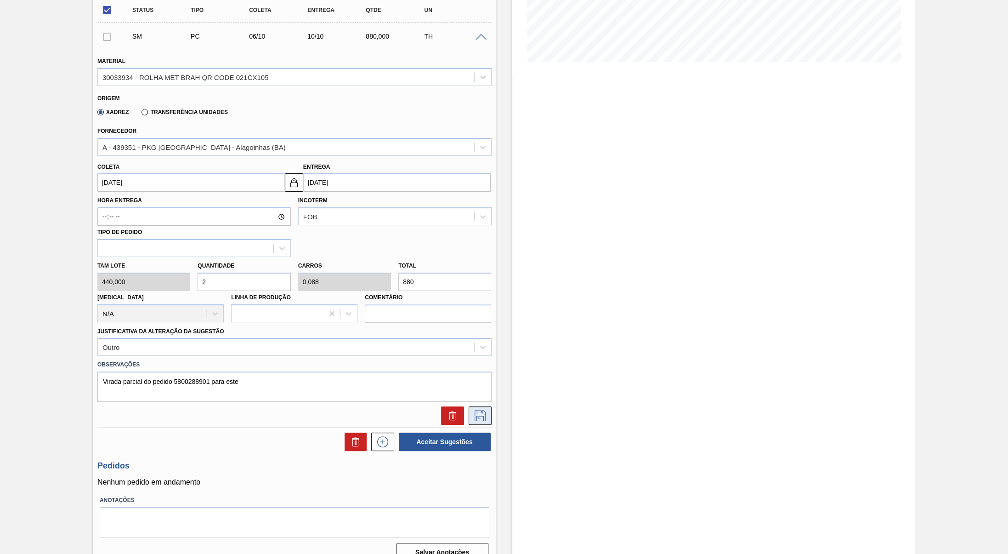
click at [486, 421] on icon at bounding box center [480, 415] width 15 height 11
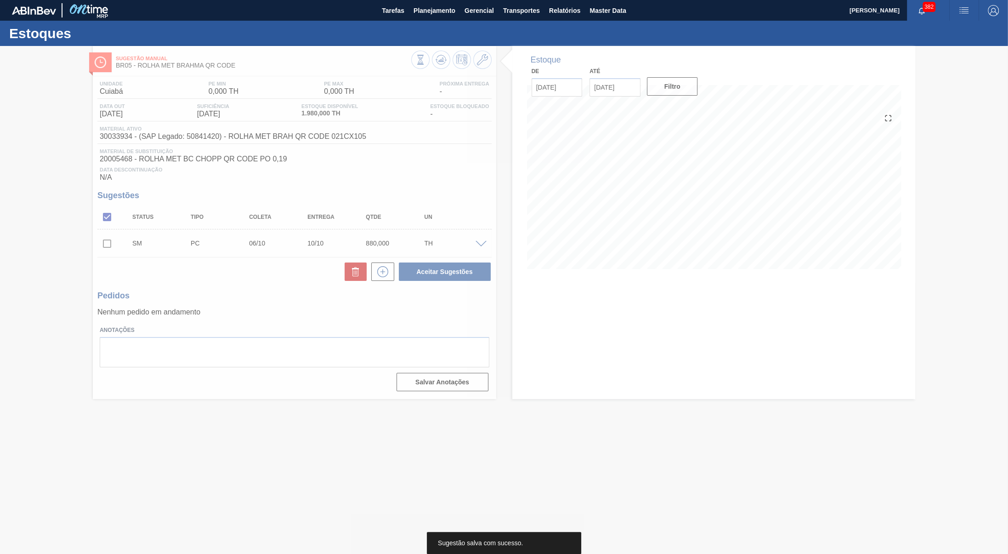
scroll to position [0, 0]
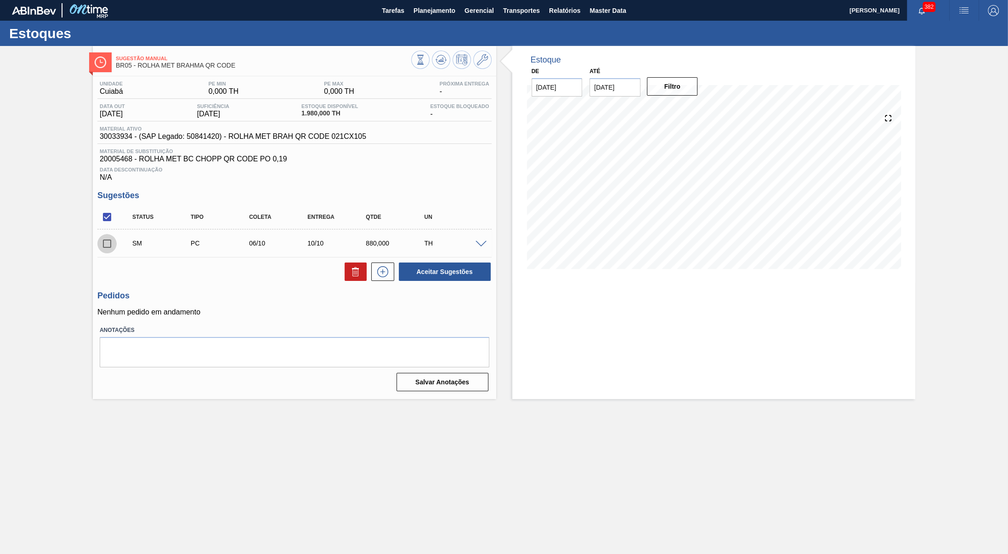
click at [102, 253] on input "checkbox" at bounding box center [106, 243] width 19 height 19
checkbox input "true"
click at [465, 281] on button "Aceitar Sugestões" at bounding box center [445, 271] width 92 height 18
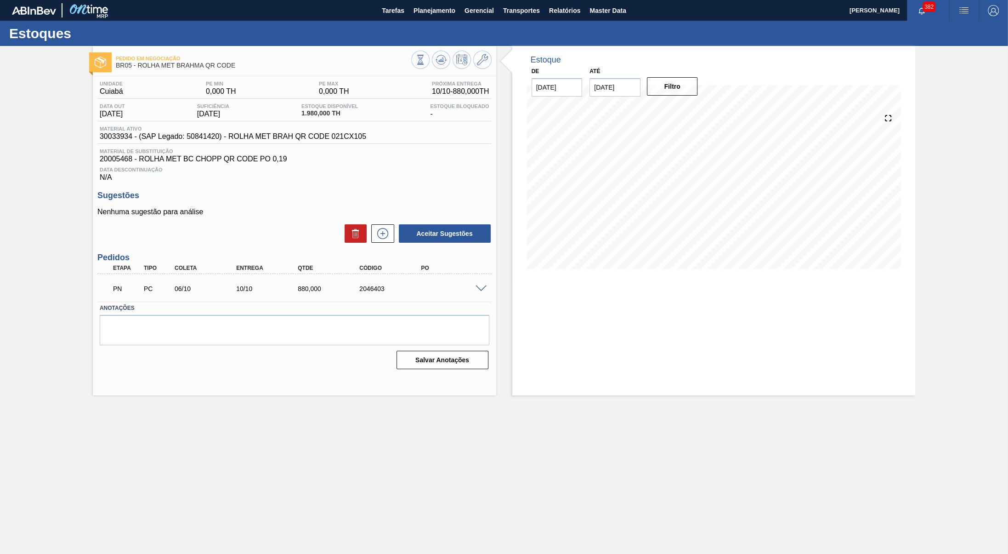
click at [446, 48] on div "Pedido em Negociação BR05 - ROLHA MET BRAHMA QR CODE" at bounding box center [294, 58] width 403 height 25
click at [442, 72] on div "Pedido em Negociação BR05 - ROLHA MET BRAHMA QR CODE Unidade Cuiabá PE MIN 0,00…" at bounding box center [294, 220] width 403 height 349
click at [441, 59] on icon at bounding box center [441, 59] width 11 height 11
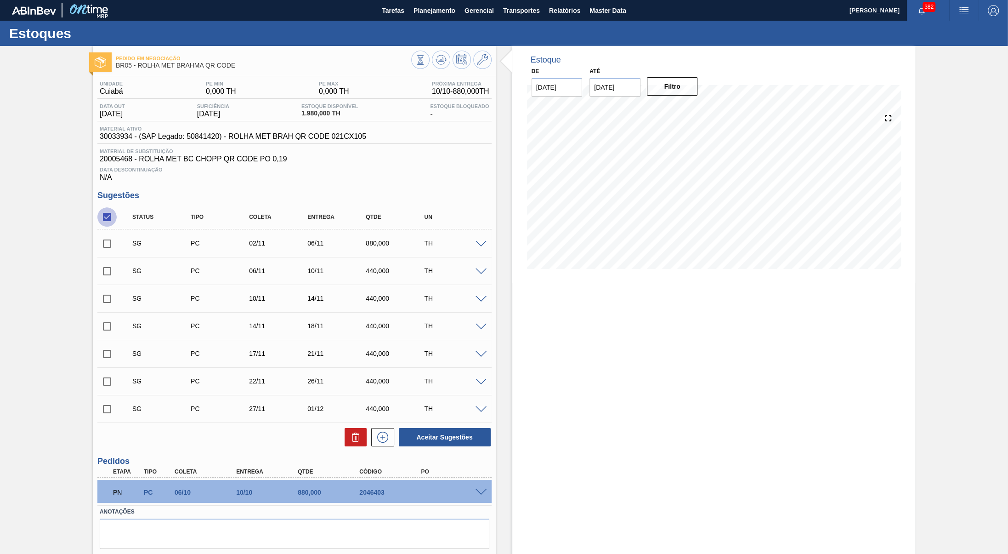
click at [113, 227] on input "checkbox" at bounding box center [106, 216] width 19 height 19
checkbox input "true"
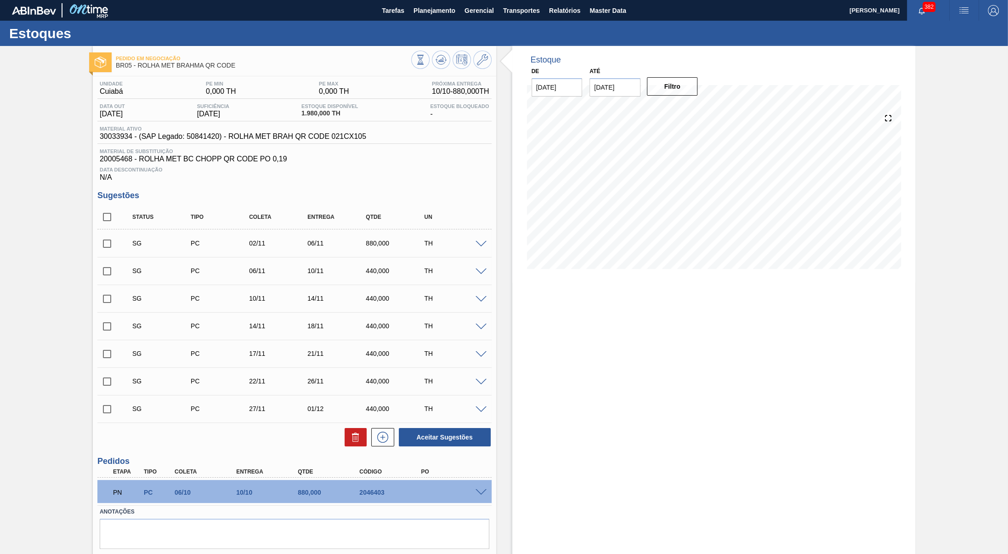
checkbox input "true"
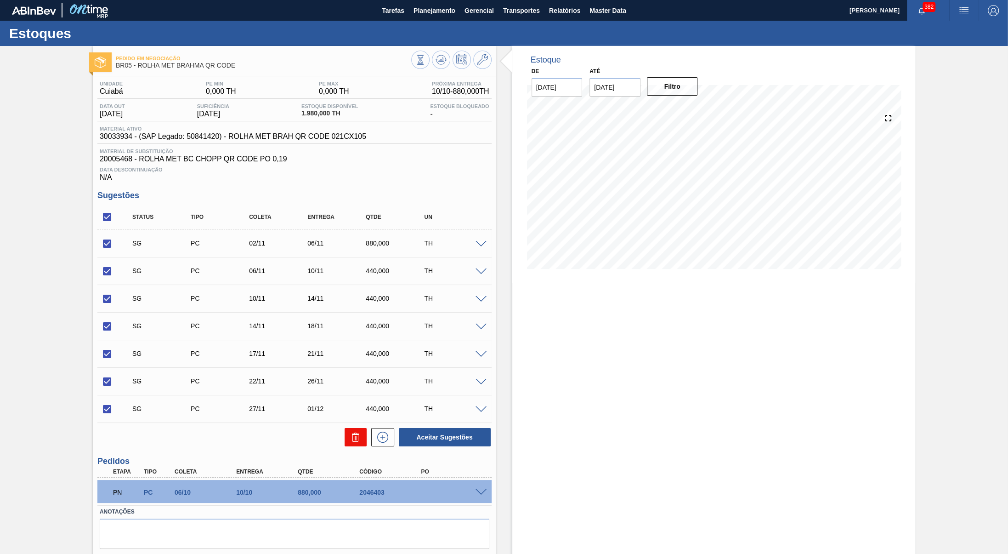
click at [351, 446] on button at bounding box center [356, 437] width 22 height 18
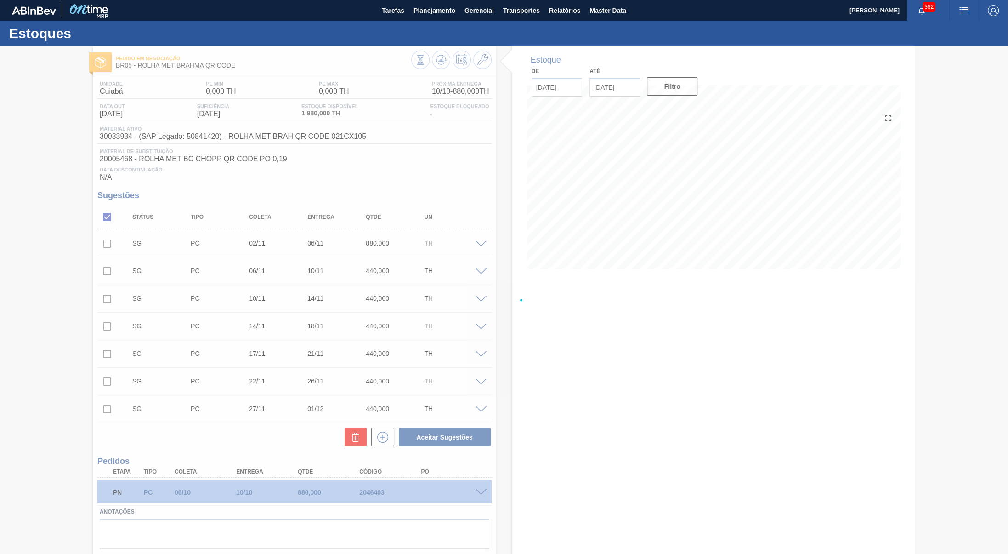
checkbox input "false"
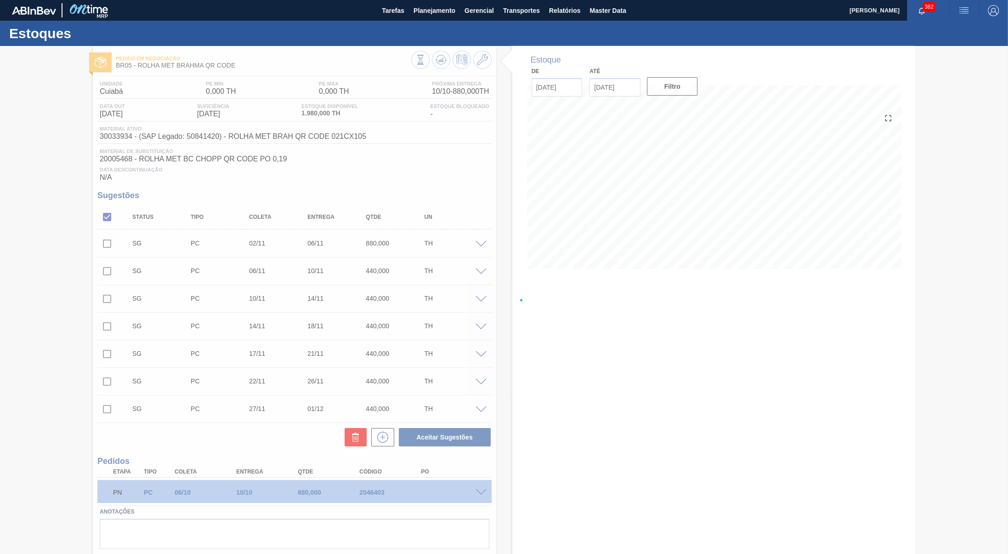
checkbox input "false"
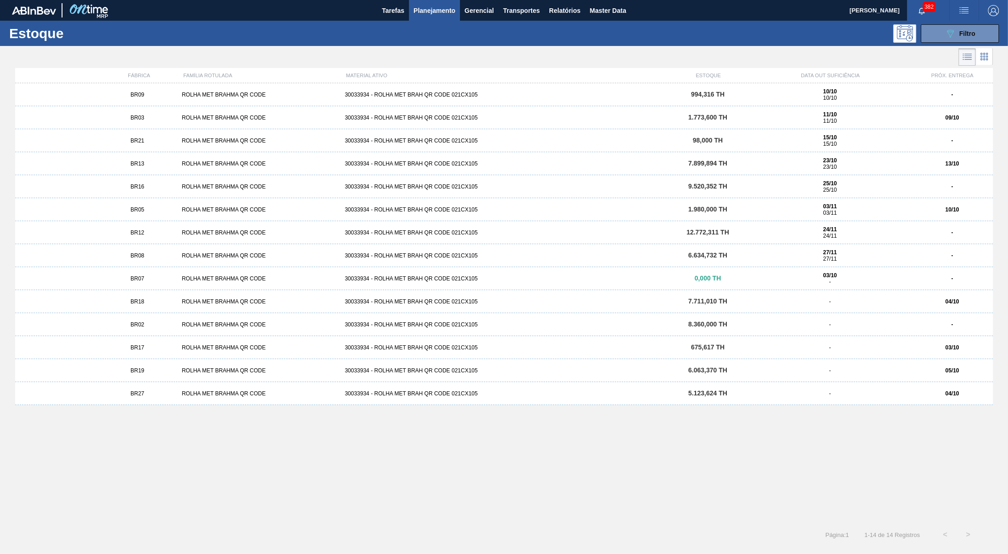
click at [164, 369] on div "BR19" at bounding box center [136, 370] width 81 height 6
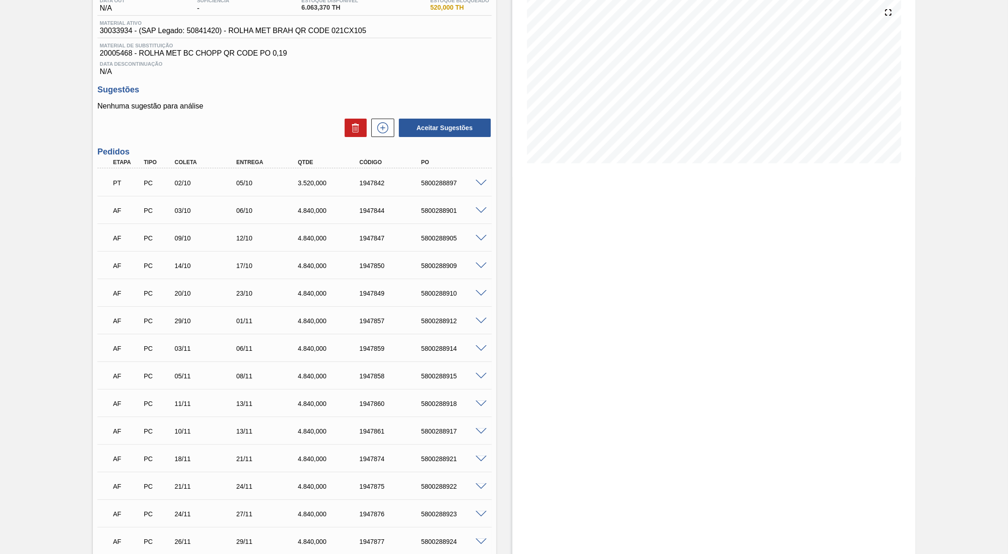
scroll to position [155, 0]
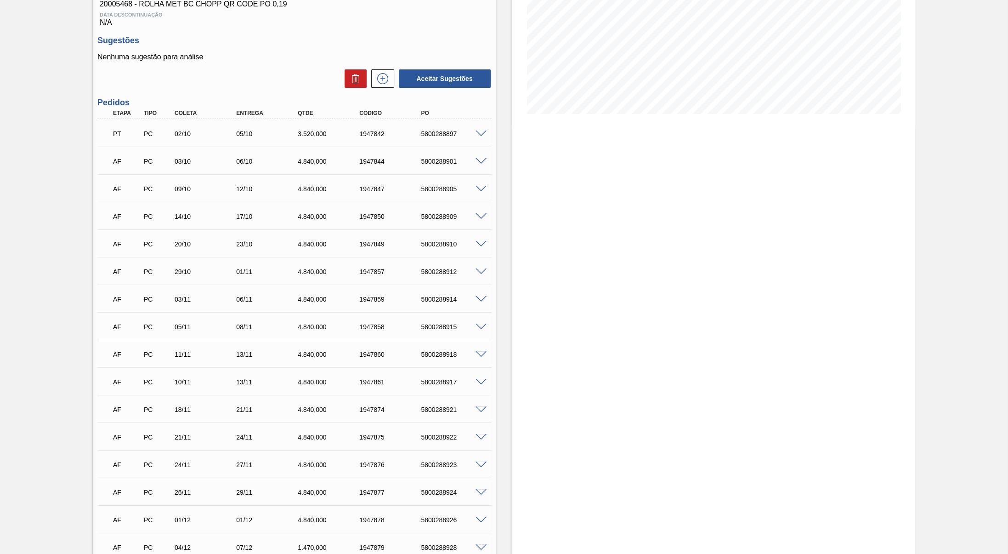
click at [314, 190] on div "AF PC 09/10 12/10 4.840,000 1947847 5800288905" at bounding box center [292, 188] width 370 height 18
drag, startPoint x: 264, startPoint y: 163, endPoint x: 349, endPoint y: 181, distance: 86.4
click at [349, 172] on div "AF PC 03/10 06/10 4.840,000 1947844 5800288901" at bounding box center [294, 160] width 394 height 23
click at [265, 194] on div "AF PC 09/10 12/10 4.840,000 1947847 5800288905" at bounding box center [292, 188] width 370 height 18
click at [481, 193] on span at bounding box center [481, 189] width 11 height 7
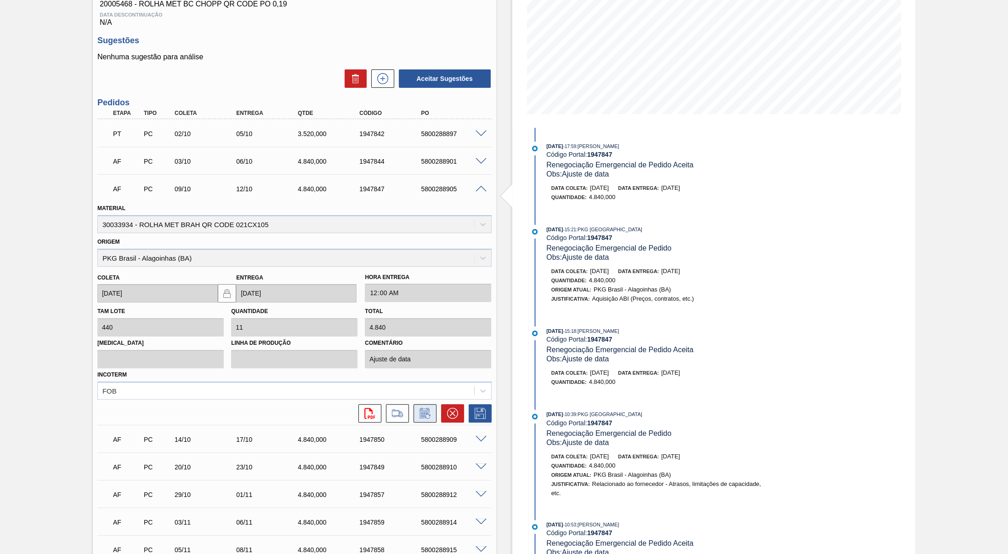
click at [423, 419] on icon at bounding box center [425, 413] width 15 height 11
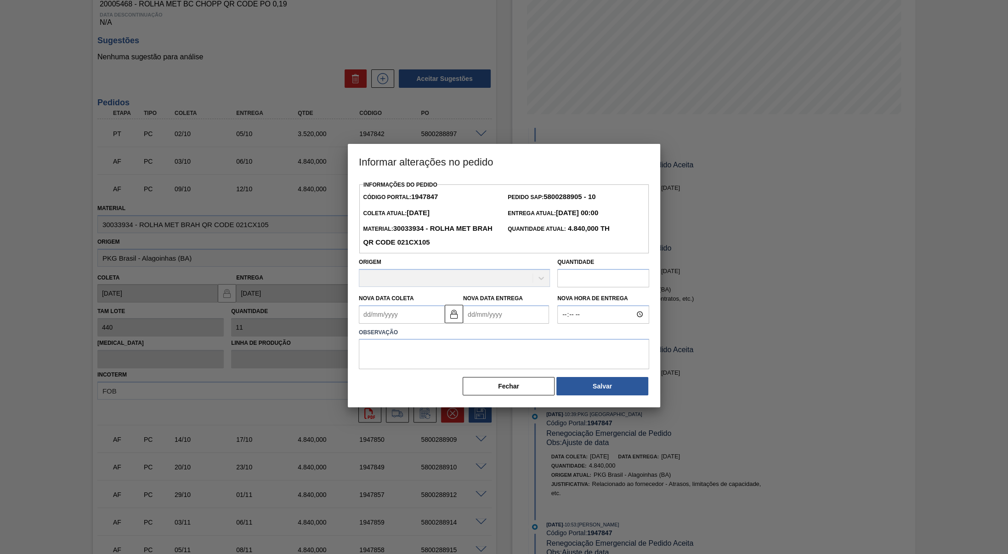
click at [632, 272] on input "text" at bounding box center [603, 278] width 92 height 18
click at [427, 311] on Coleta1947847 "Nova Data Coleta" at bounding box center [402, 315] width 86 height 18
type Coleta1947847 "0"
type Entrega1947847 "04/01/2000"
type Coleta1947847 "09"
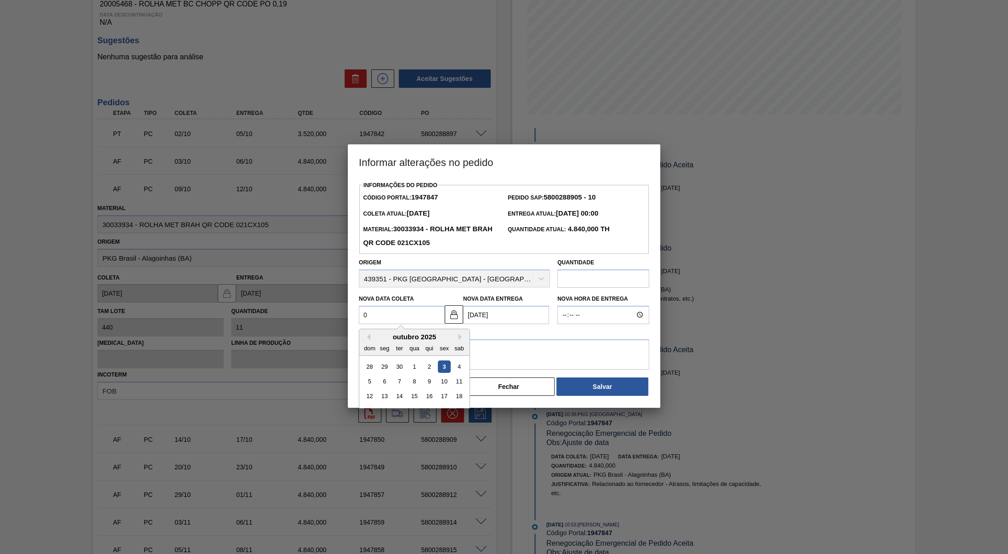
type Entrega1947847 "12/10/2025"
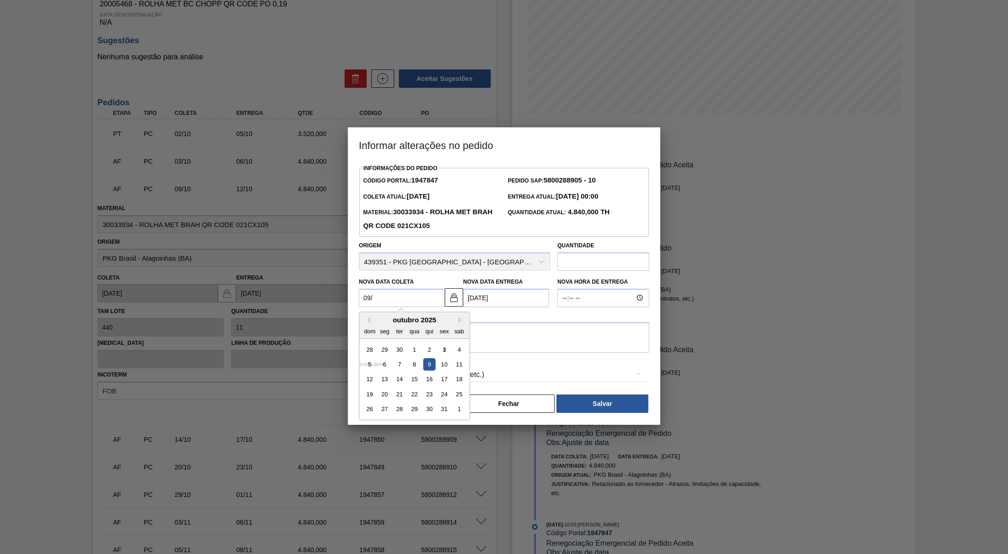
type Coleta1947847 "09/1"
type Entrega1947847 "12/01/2025"
type Coleta1947847 "09/10"
type Entrega1947847 "12/10/2025"
type Coleta1947847 "[DATE]"
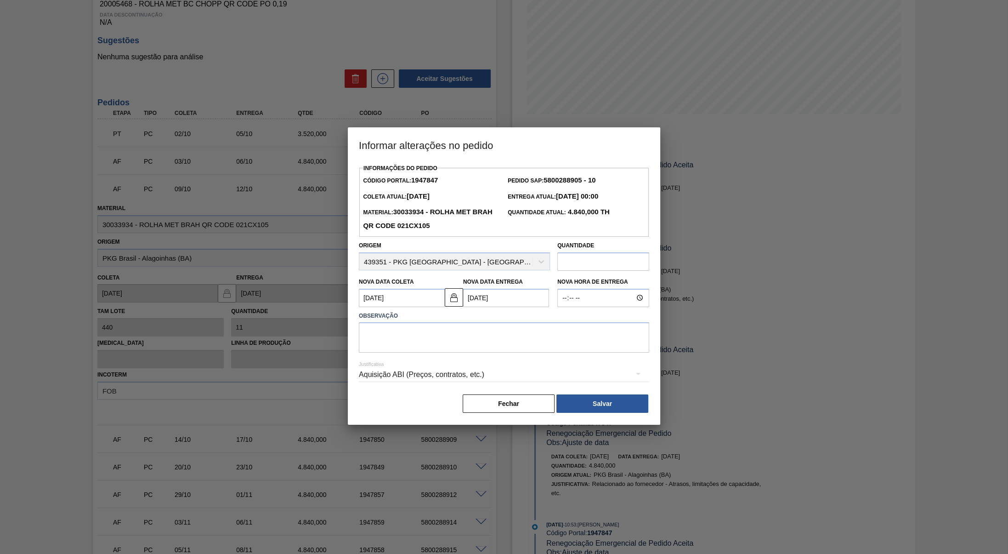
click at [592, 252] on div "Quantidade" at bounding box center [603, 255] width 92 height 32
click at [592, 266] on input "text" at bounding box center [603, 261] width 92 height 18
click at [445, 121] on div at bounding box center [504, 277] width 1008 height 554
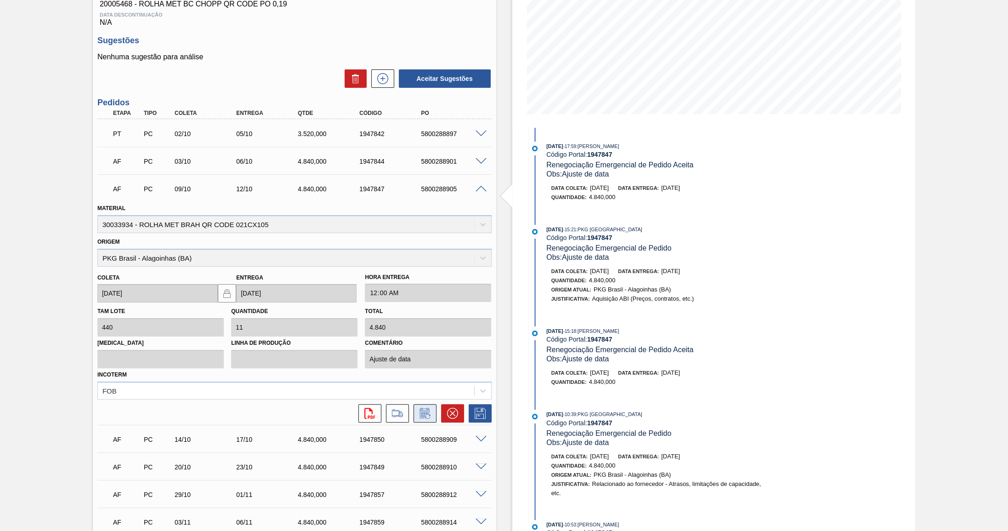
click at [423, 442] on div "PT PC 02/10 05/10 3.520,000 1947842 5800288897 Material 30033934 - ROLHA MET BR…" at bounding box center [294, 451] width 394 height 664
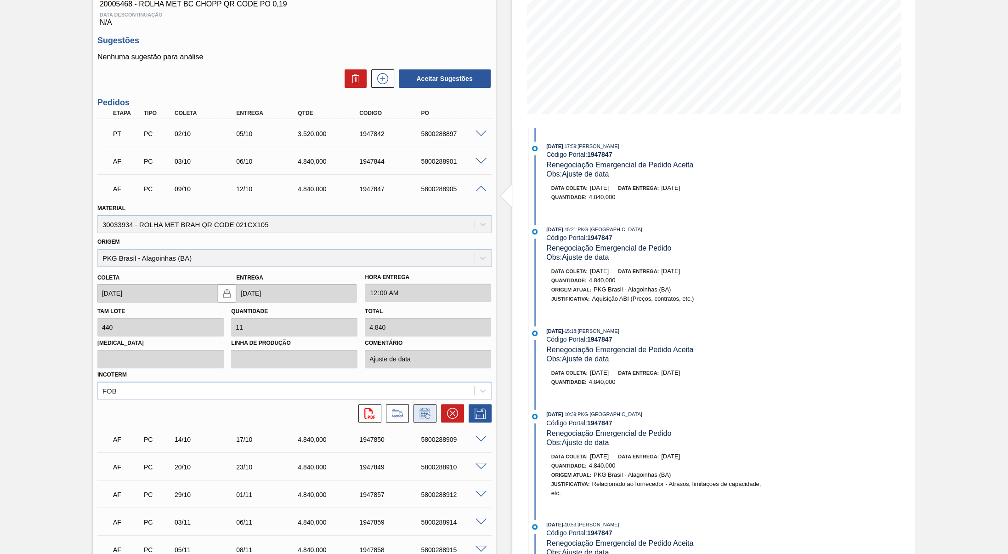
click at [421, 417] on icon at bounding box center [424, 414] width 7 height 6
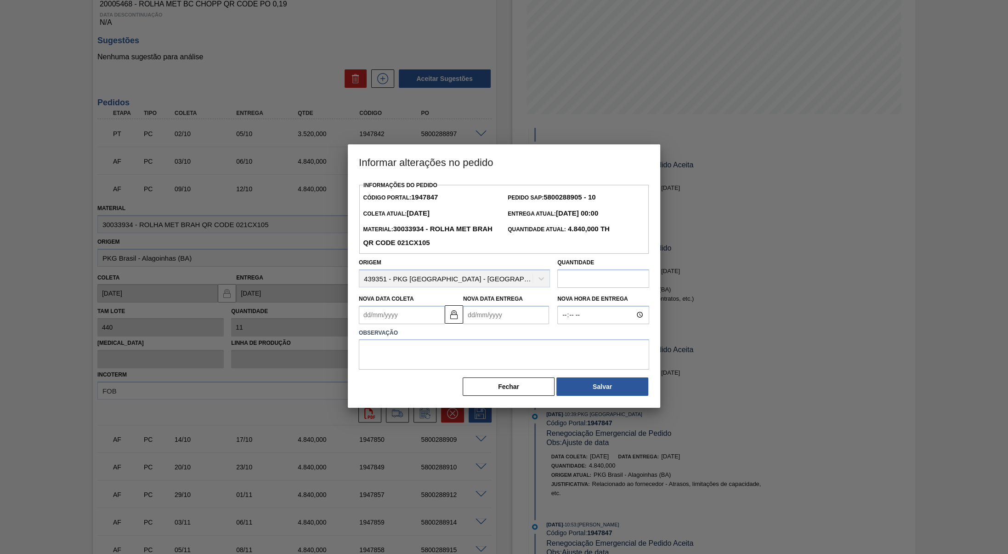
click at [391, 290] on div "Nova Data Coleta Nova Data Entrega Nova Hora de Entrega" at bounding box center [504, 306] width 298 height 36
click at [409, 310] on Coleta1947847 "Nova Data Coleta" at bounding box center [402, 315] width 86 height 18
type Coleta1947847 "0"
type Entrega1947847 "04/01/2000"
type Coleta1947847 "09"
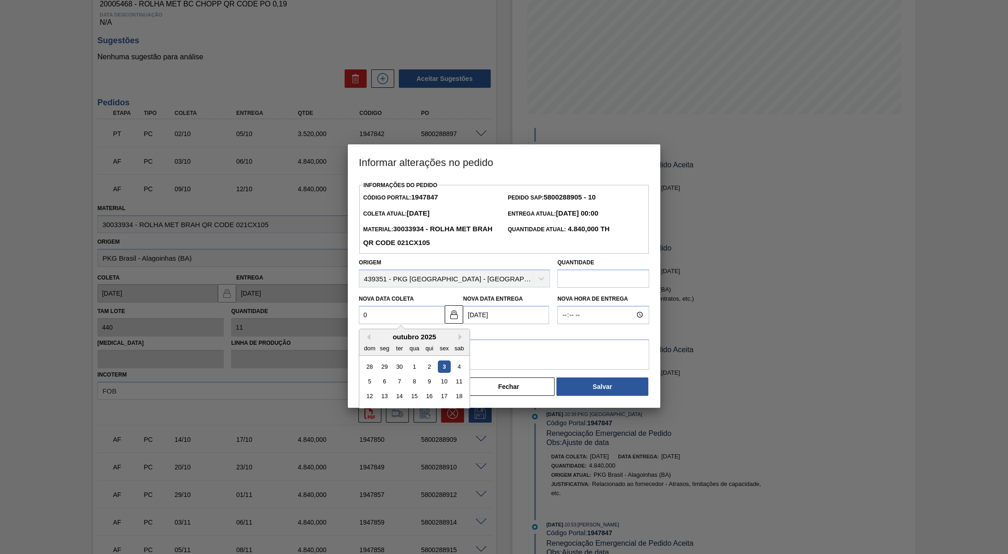
type Entrega1947847 "12/10/2025"
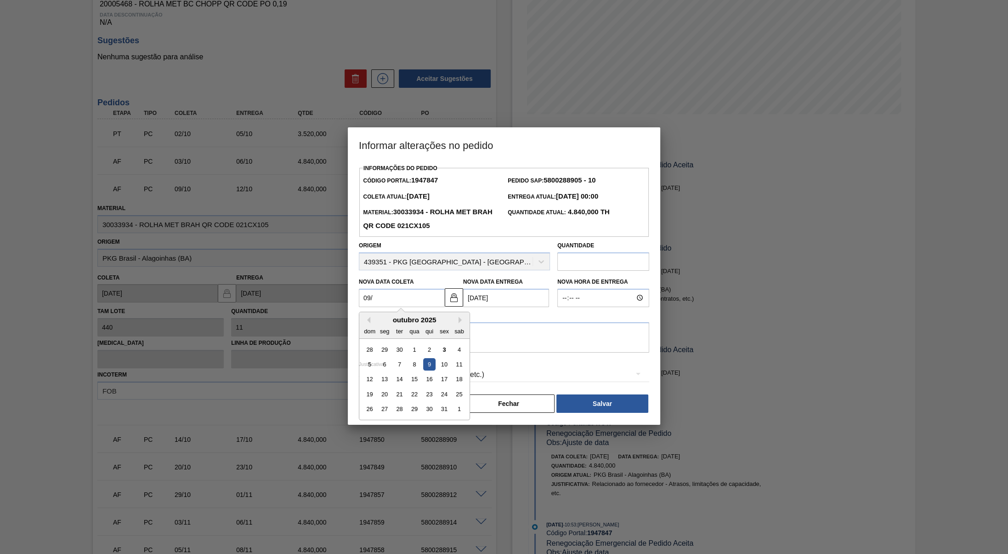
type Coleta1947847 "09/1"
type Entrega1947847 "12/01/2025"
type Coleta1947847 "09/10"
type Entrega1947847 "12/10/2025"
type Coleta1947847 "[DATE]"
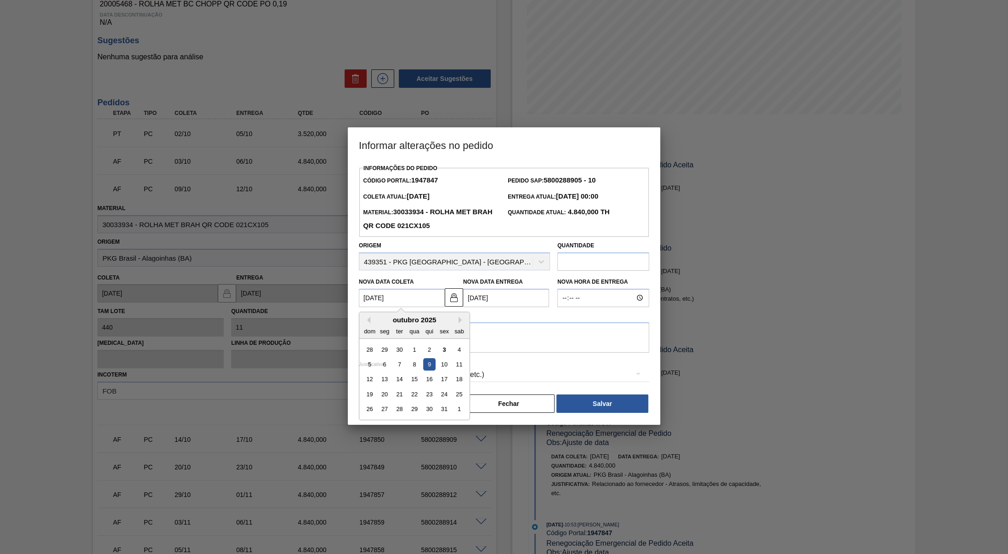
click at [582, 262] on input "text" at bounding box center [603, 261] width 92 height 18
paste input "1.760"
type input "1.760"
click at [488, 341] on textarea at bounding box center [504, 337] width 290 height 30
click at [457, 381] on div "Aquisição ABI (Preços, contratos, etc.)" at bounding box center [504, 375] width 290 height 26
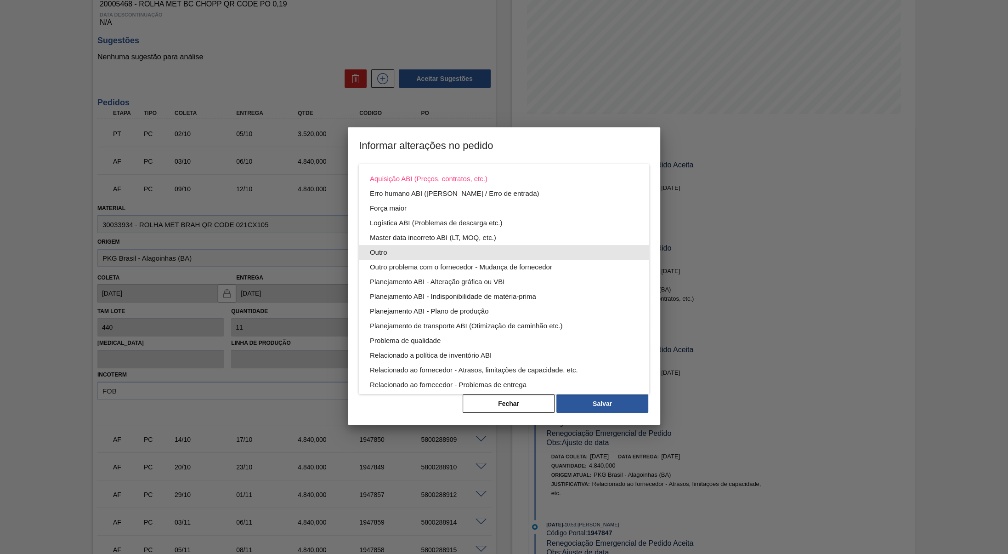
click at [399, 246] on div "Outro" at bounding box center [504, 252] width 268 height 15
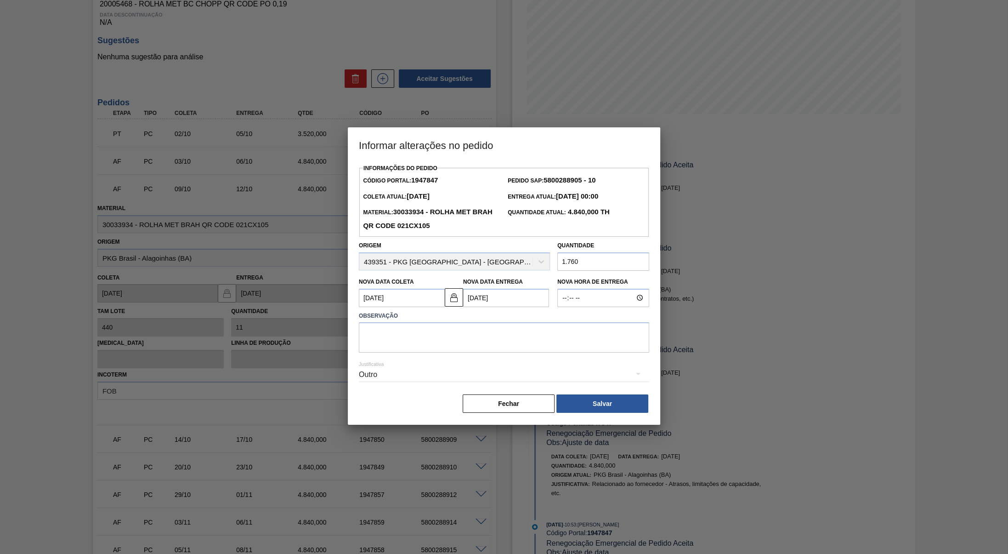
drag, startPoint x: 397, startPoint y: 304, endPoint x: 401, endPoint y: 321, distance: 18.1
click at [397, 305] on div "Aquisição ABI (Preços, contratos, etc.) Erro humano ABI (Cálculo / Erro de entr…" at bounding box center [504, 277] width 1008 height 554
click at [403, 344] on textarea at bounding box center [504, 337] width 290 height 30
type textarea "A"
click at [435, 331] on textarea "Virada parcial para Aquiraz e Cuiaba" at bounding box center [504, 337] width 290 height 30
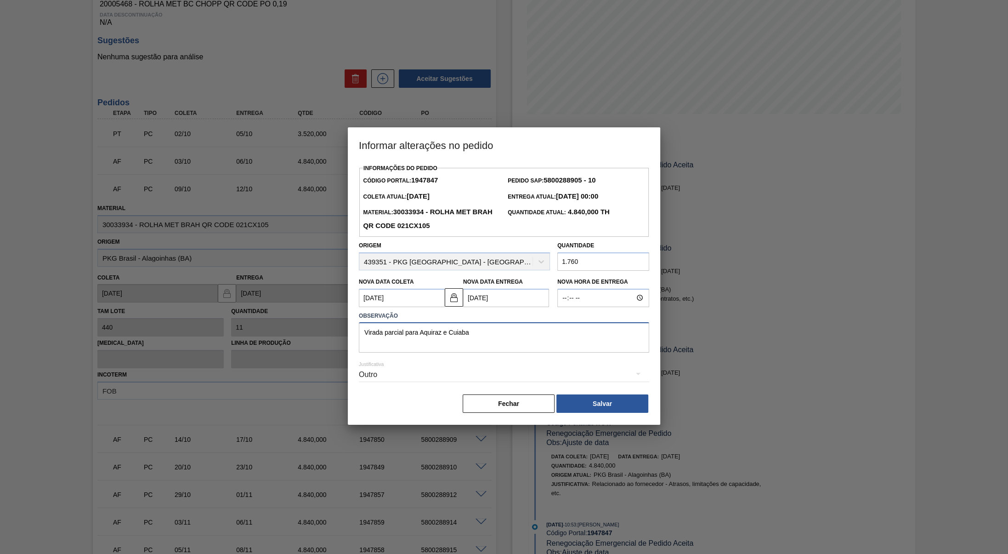
click at [434, 346] on textarea "Virada parcial para Aquiraz e Cuiaba" at bounding box center [504, 337] width 290 height 30
click at [427, 327] on textarea "Virada parcial para Aquiraz e Cuiaba" at bounding box center [504, 337] width 290 height 30
click at [469, 330] on textarea "Virada parcial para Aquiraz e Cuiaba" at bounding box center [504, 337] width 290 height 30
click at [449, 336] on textarea "Virada parcial para Aquiraz e Cuiaba" at bounding box center [504, 337] width 290 height 30
click at [550, 335] on textarea "Virada parcial para Aquiraz e Cuiabá" at bounding box center [504, 337] width 290 height 30
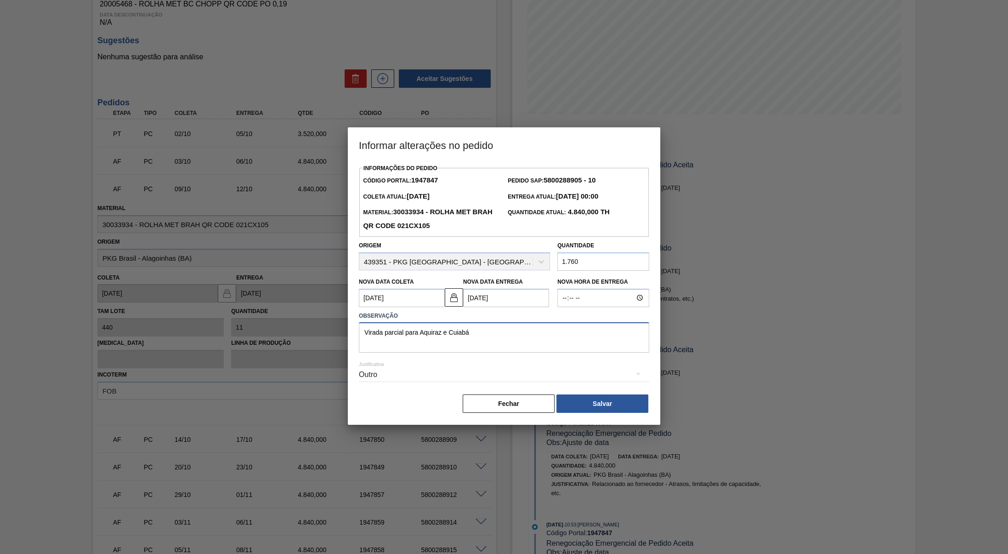
click at [436, 343] on textarea "Virada parcial para Aquiraz e Cuiabá" at bounding box center [504, 337] width 290 height 30
click at [515, 331] on textarea "Virada parcial para Aquiraz e Cuiabá" at bounding box center [504, 337] width 290 height 30
paste textarea "2046403"
click at [446, 328] on textarea "Virada parcial para Aquiraz e Cuiabá 2046403" at bounding box center [504, 337] width 290 height 30
paste textarea "2046403"
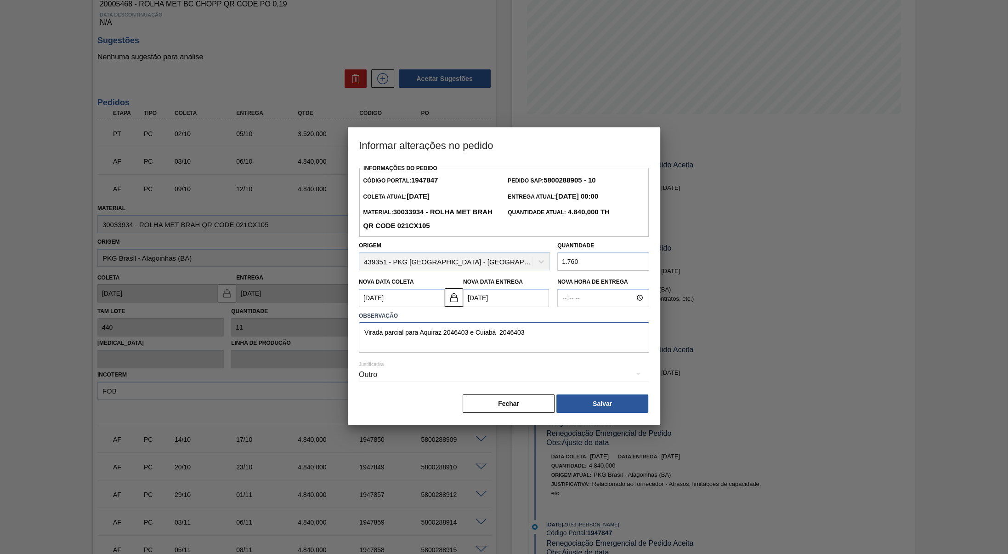
click at [533, 340] on textarea "Virada parcial para Aquiraz 2046403 e Cuiabá 2046403" at bounding box center [504, 337] width 290 height 30
drag, startPoint x: 559, startPoint y: 346, endPoint x: 0, endPoint y: 342, distance: 558.7
click at [359, 342] on textarea "Virada parcial para Aquiraz 2046403 e Cuiabá 2046403" at bounding box center [504, 337] width 290 height 30
type textarea "Virada parcial para Aquiraz 2046403 e Cuiabá 2046403"
click at [625, 402] on button "Salvar" at bounding box center [602, 403] width 92 height 18
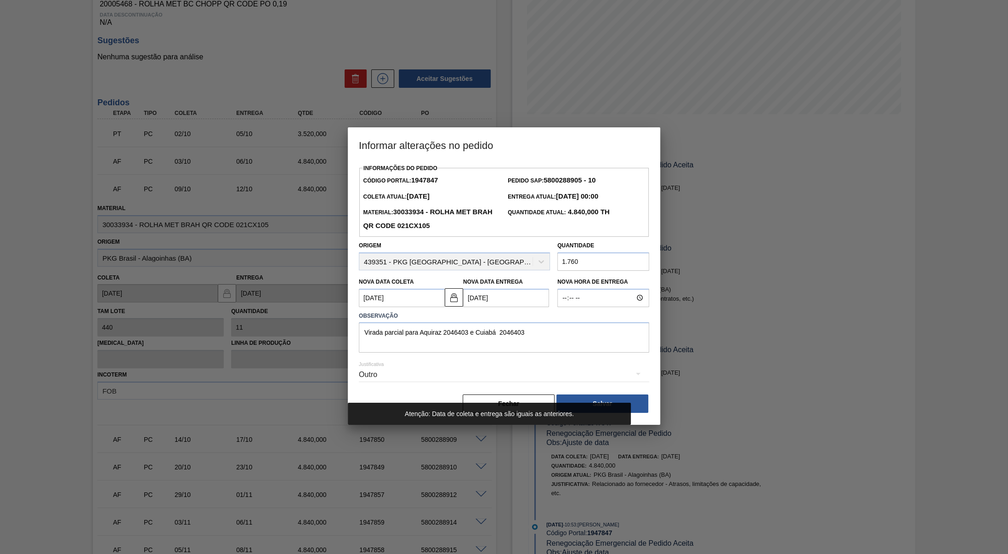
click at [585, 322] on label "Observação" at bounding box center [504, 315] width 290 height 13
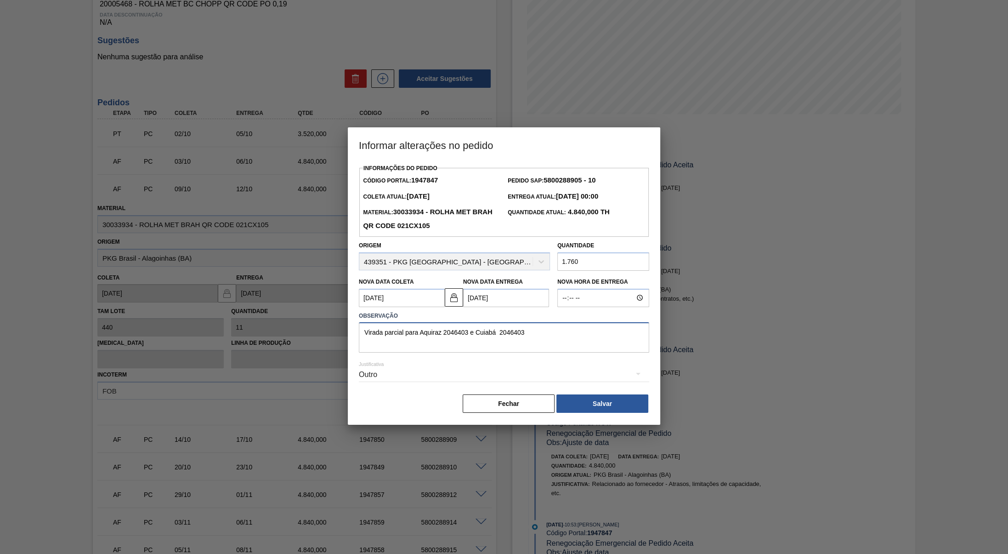
click at [577, 332] on textarea "Virada parcial para Aquiraz 2046403 e Cuiabá 2046403" at bounding box center [504, 337] width 290 height 30
click at [595, 402] on button "Salvar" at bounding box center [602, 403] width 92 height 18
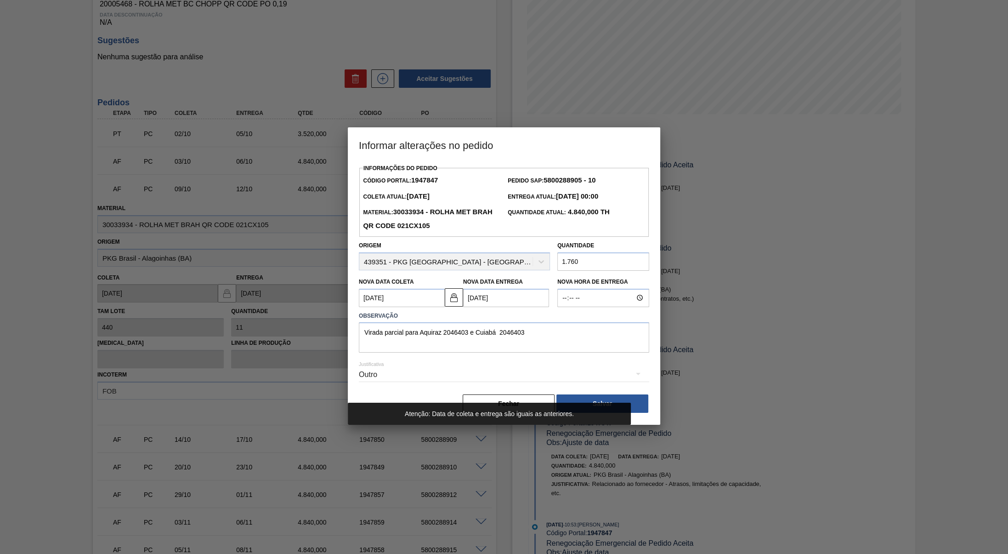
click at [408, 301] on Coleta1947847 "[DATE]" at bounding box center [402, 298] width 86 height 18
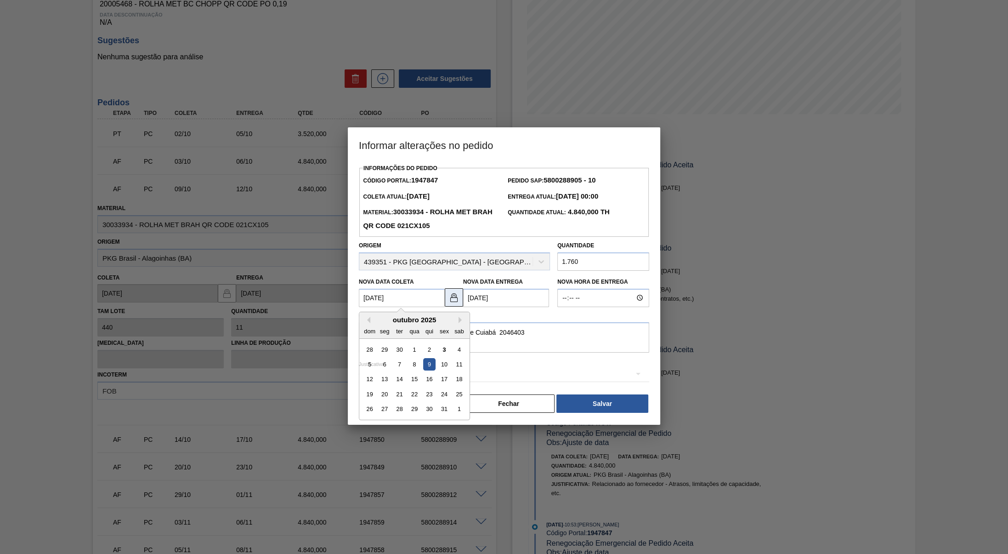
click at [457, 289] on button at bounding box center [454, 297] width 18 height 18
click at [584, 417] on div "Informações do Pedido Código Portal: 1947847 Pedido SAP: 5800288905 - 10 Coleta…" at bounding box center [504, 293] width 312 height 263
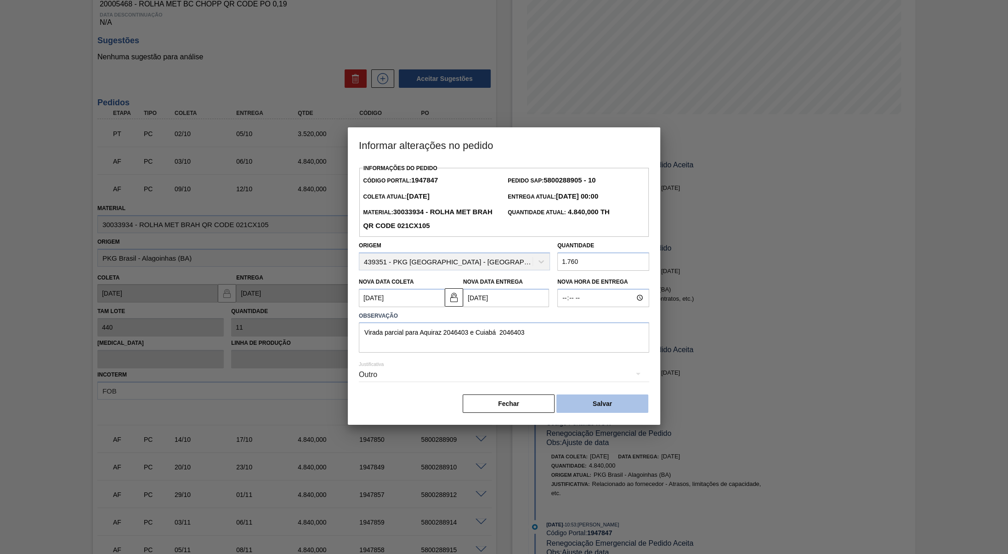
click at [586, 405] on button "Salvar" at bounding box center [602, 403] width 92 height 18
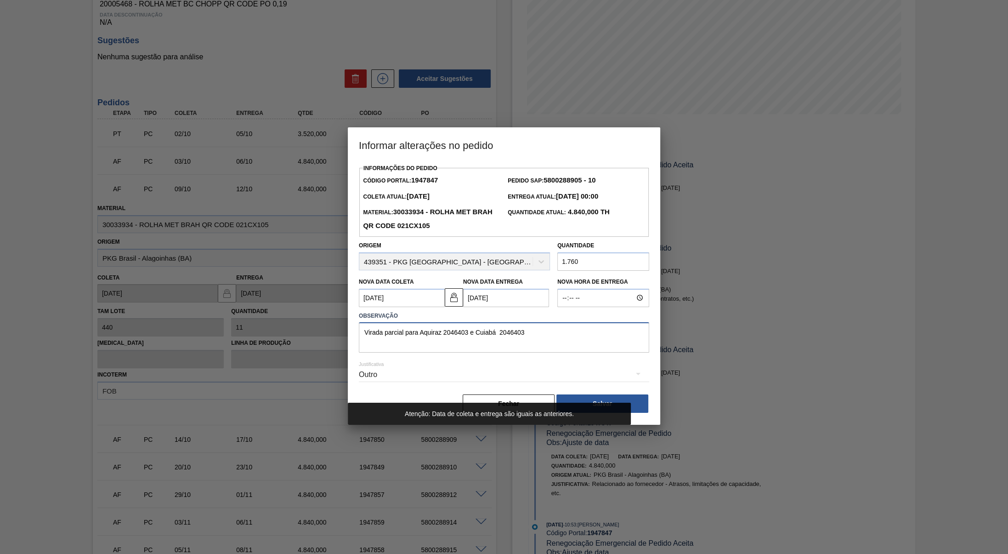
click at [577, 349] on textarea "Virada parcial para Aquiraz 2046403 e Cuiabá 2046403" at bounding box center [504, 337] width 290 height 30
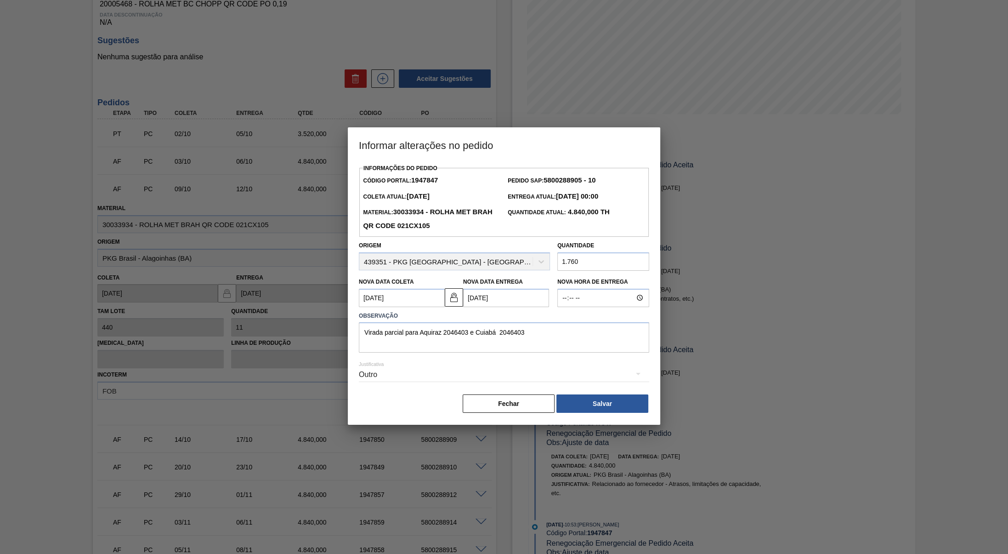
drag, startPoint x: 587, startPoint y: 261, endPoint x: 436, endPoint y: 253, distance: 151.9
click at [557, 253] on input "1.760" at bounding box center [603, 261] width 92 height 18
type input "1.760"
click at [600, 269] on input "1.760" at bounding box center [603, 261] width 92 height 18
click at [592, 412] on button "Salvar" at bounding box center [602, 403] width 92 height 18
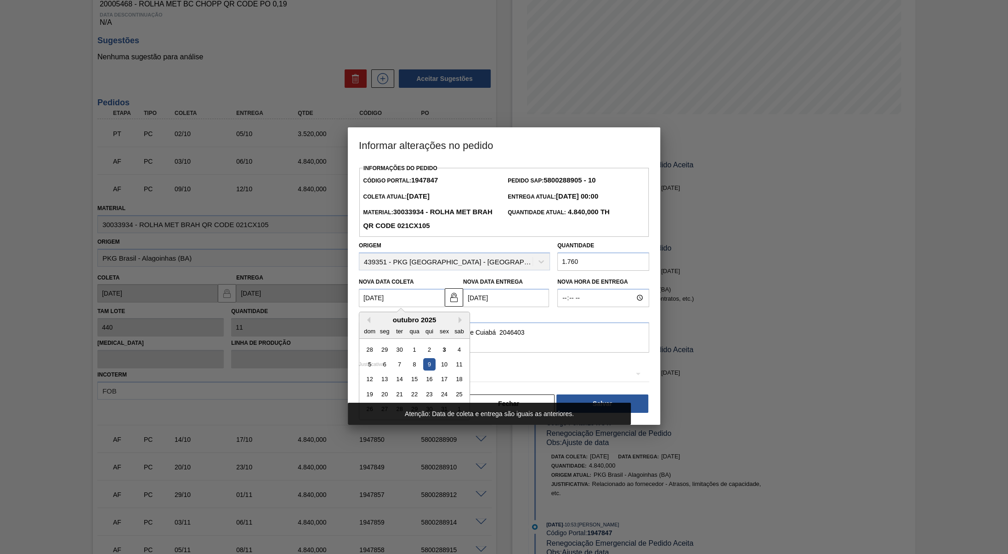
click at [423, 298] on Coleta1947847 "[DATE]" at bounding box center [402, 298] width 86 height 18
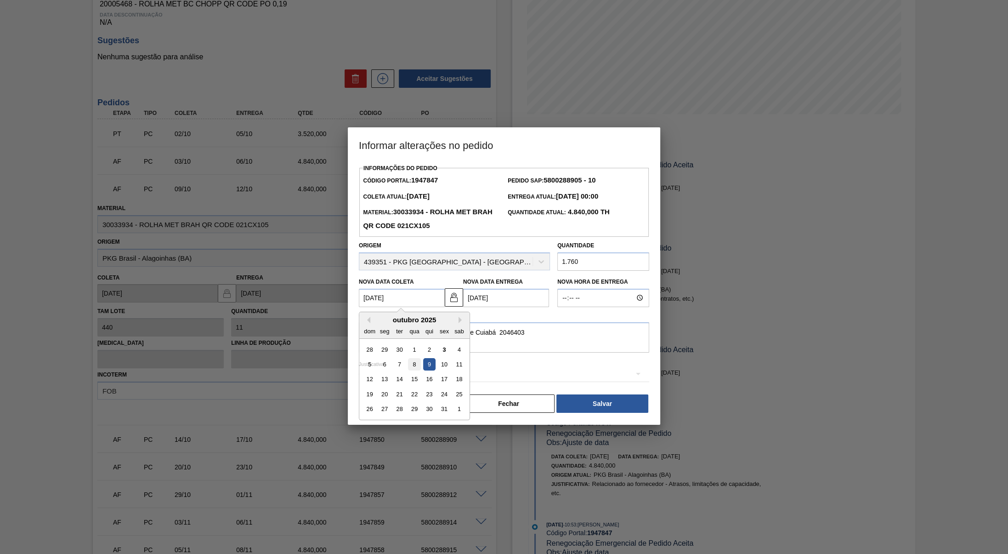
click at [415, 366] on div "8" at bounding box center [414, 364] width 12 height 12
type Coleta1947847 "08/10/2025"
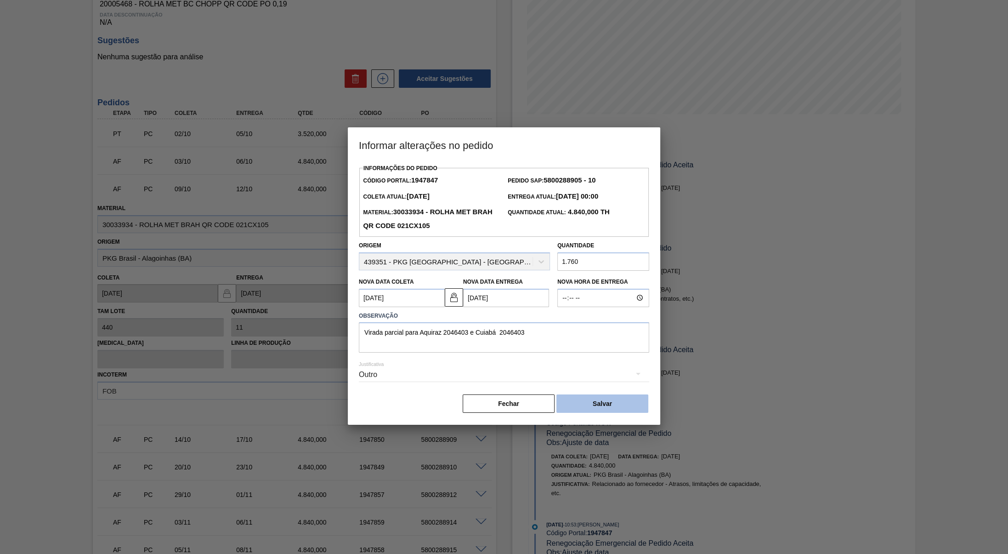
click at [602, 402] on button "Salvar" at bounding box center [602, 403] width 92 height 18
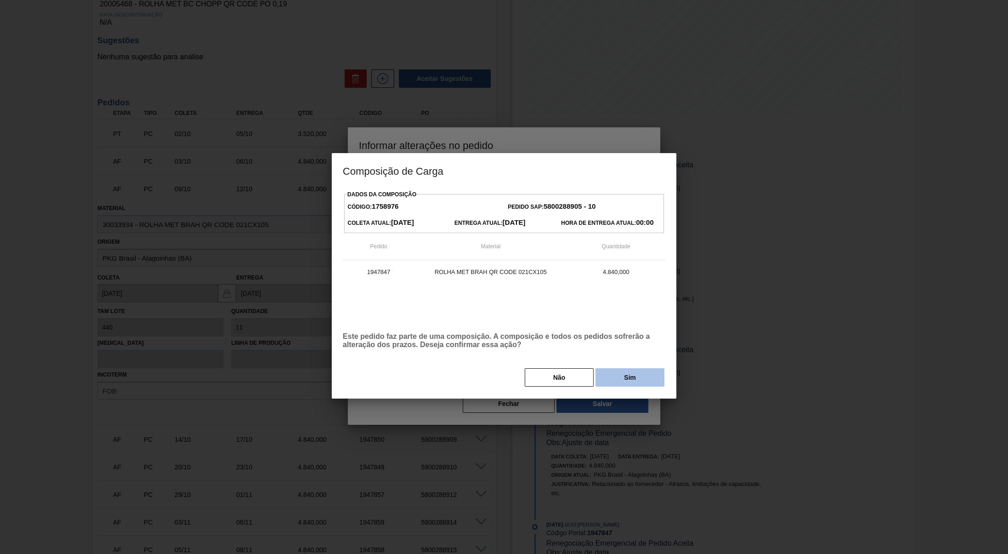
drag, startPoint x: 562, startPoint y: 376, endPoint x: 621, endPoint y: 377, distance: 58.4
click at [613, 383] on div "Não Sim" at bounding box center [504, 377] width 323 height 20
click at [551, 381] on button "Não" at bounding box center [559, 377] width 69 height 18
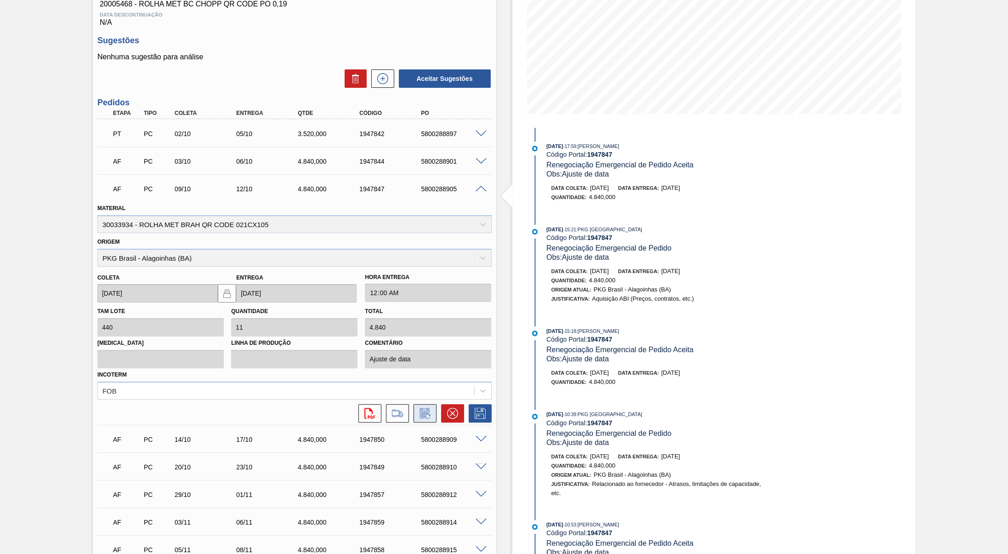
click at [429, 414] on button at bounding box center [425, 413] width 23 height 18
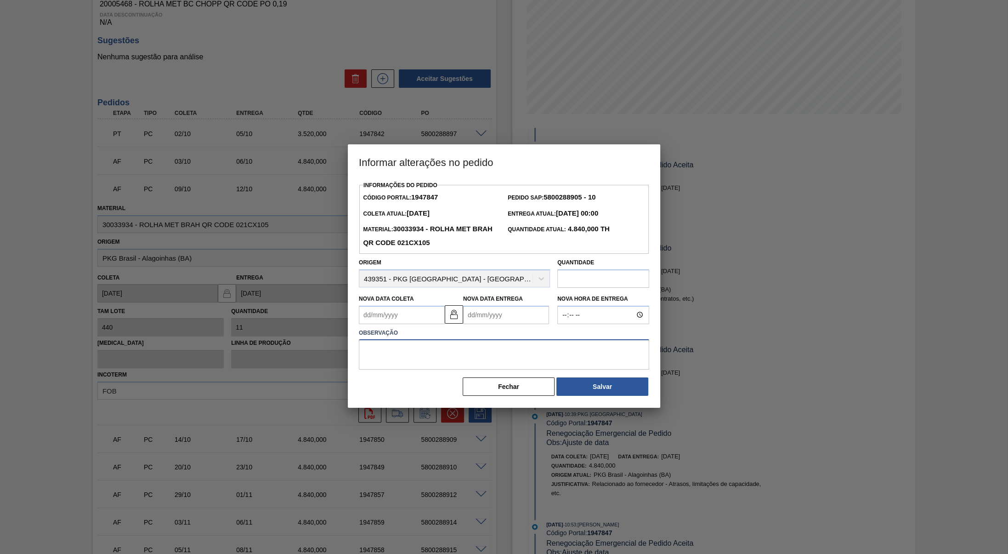
click at [441, 358] on textarea at bounding box center [504, 354] width 290 height 30
paste textarea "Virada parcial para Aquiraz 2046403 e Cuiabá 2046403"
type textarea "Virada parcial para Aquiraz 2046403 e Cuiabá 2046403"
click at [398, 314] on Coleta1947847 "Nova Data Coleta" at bounding box center [402, 315] width 86 height 18
click at [414, 382] on div "8" at bounding box center [414, 381] width 12 height 12
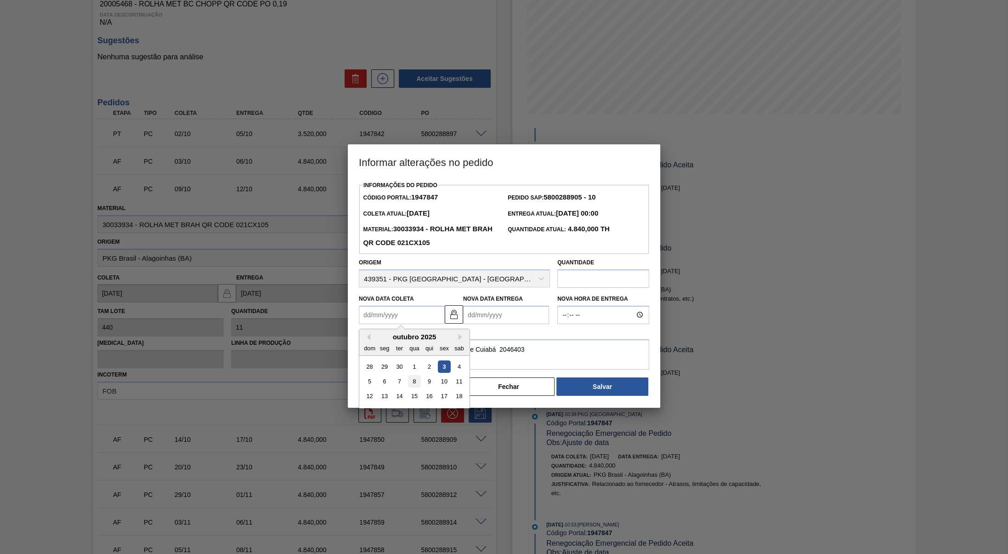
type Coleta1947847 "08/10/2025"
click at [566, 356] on textarea "Virada parcial para Aquiraz 2046403 e Cuiabá 2046403" at bounding box center [504, 354] width 290 height 30
click at [518, 315] on Entrega1947847 "Nova Data Entrega" at bounding box center [506, 315] width 86 height 18
click at [584, 282] on input "text" at bounding box center [603, 278] width 92 height 18
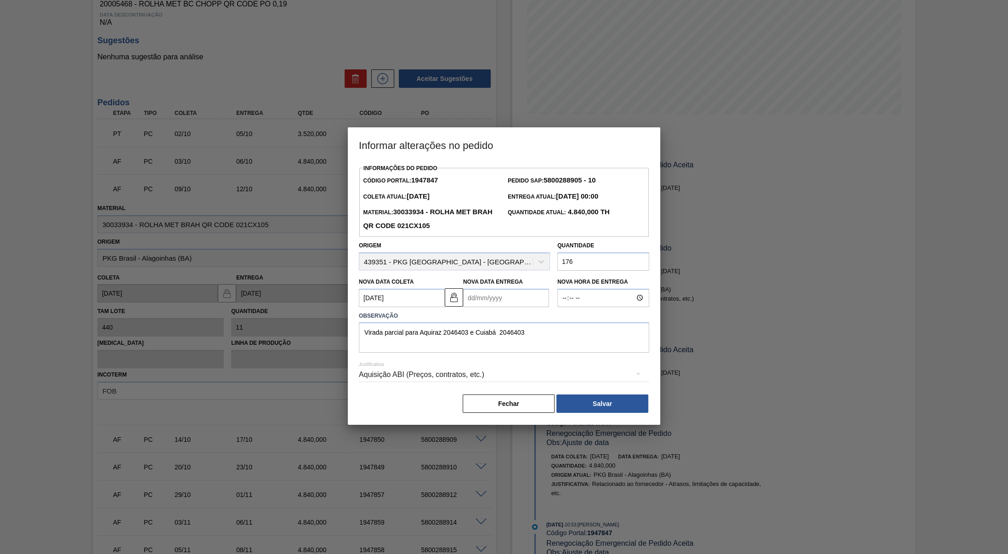
type input "1.760"
drag, startPoint x: 557, startPoint y: 397, endPoint x: 538, endPoint y: 345, distance: 55.8
click at [538, 345] on div "Informações do Pedido Código Portal: 1947847 Pedido SAP: 5800288905 - 10 Coleta…" at bounding box center [504, 288] width 290 height 252
click at [550, 382] on div "Aquisição ABI (Preços, contratos, etc.)" at bounding box center [504, 375] width 290 height 26
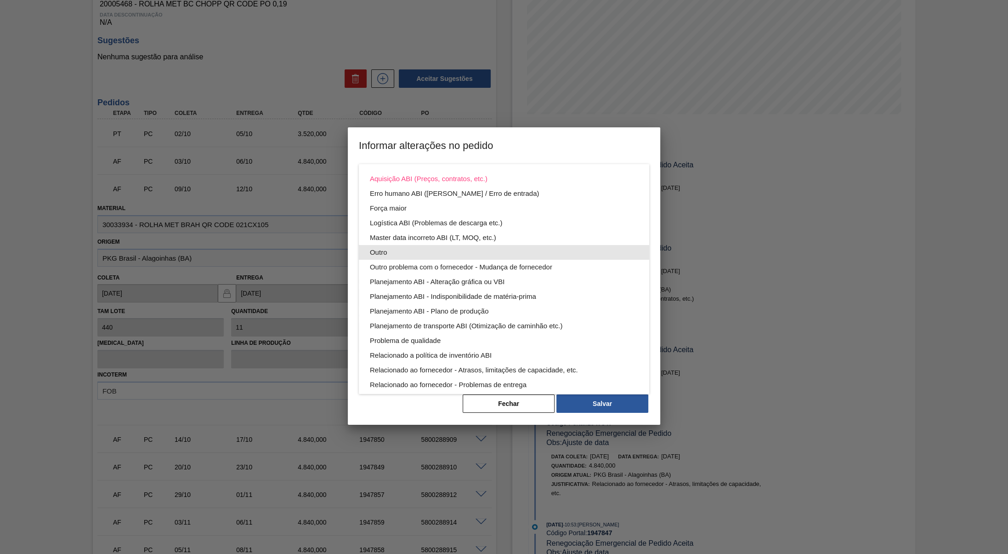
click at [418, 255] on div "Outro" at bounding box center [504, 252] width 268 height 15
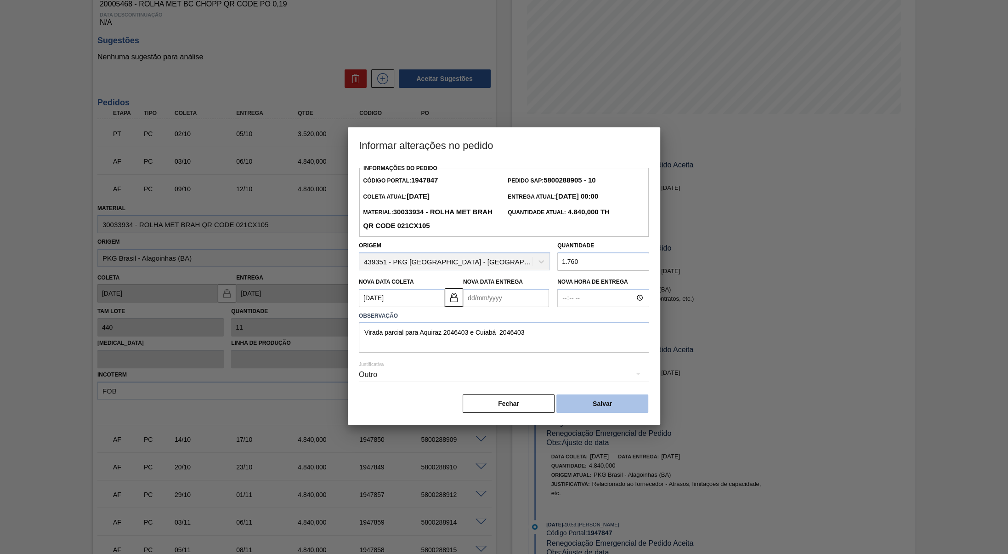
click at [610, 399] on button "Salvar" at bounding box center [602, 403] width 92 height 18
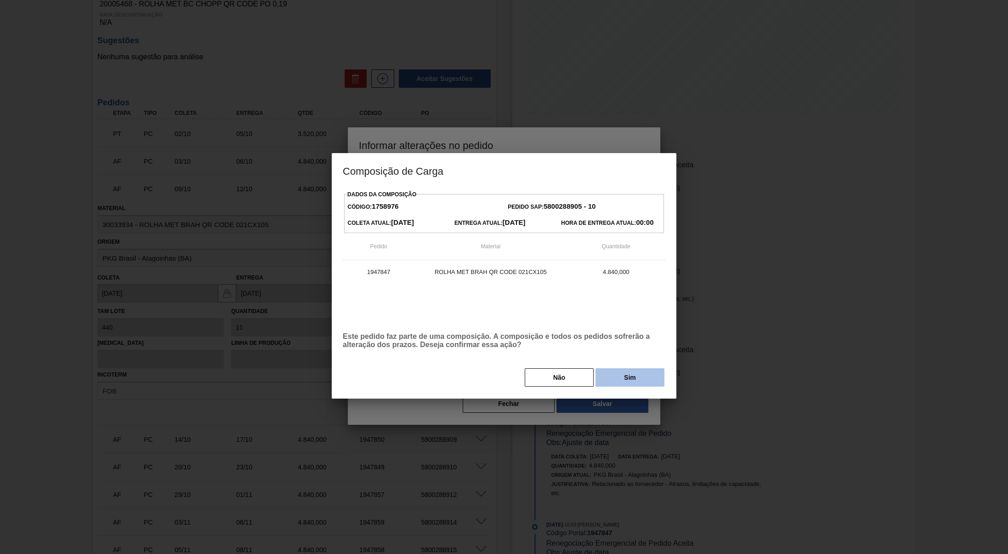
click at [615, 382] on button "Sim" at bounding box center [629, 377] width 69 height 18
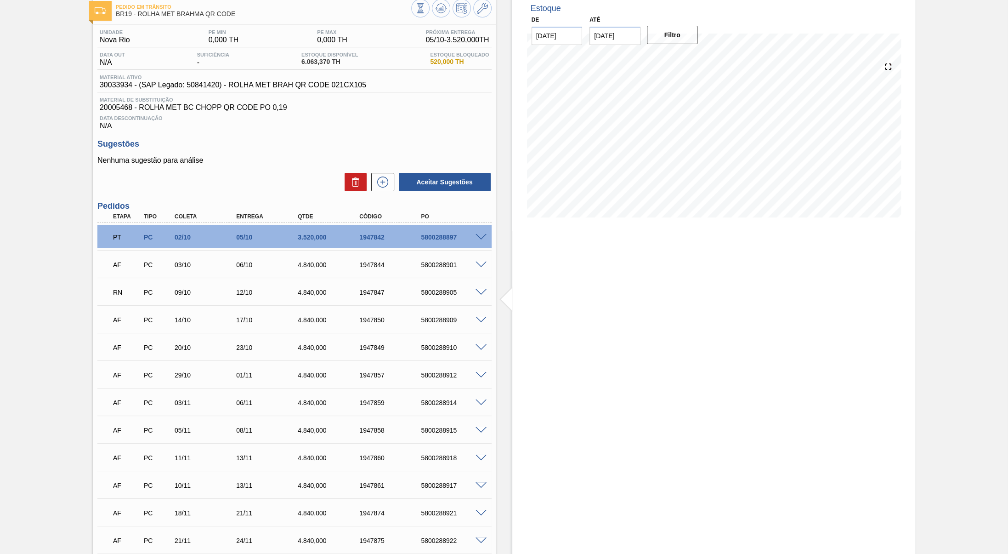
scroll to position [0, 0]
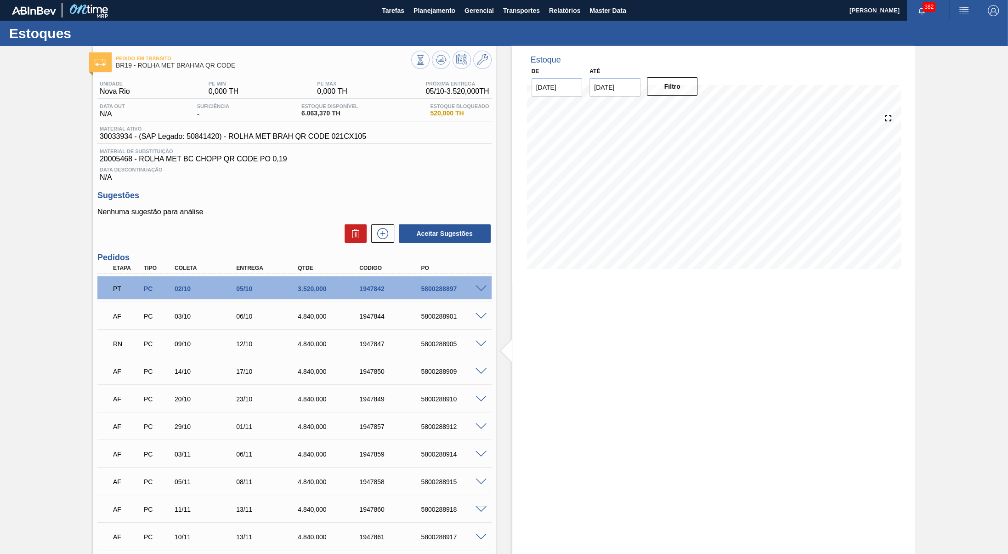
click at [479, 347] on span at bounding box center [481, 343] width 11 height 7
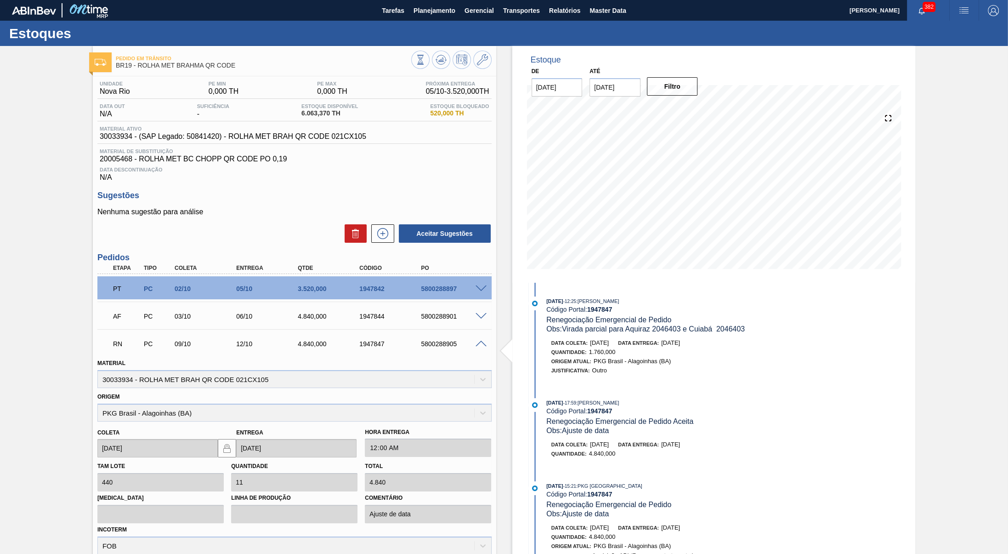
click at [448, 347] on div "5800288905" at bounding box center [454, 343] width 70 height 7
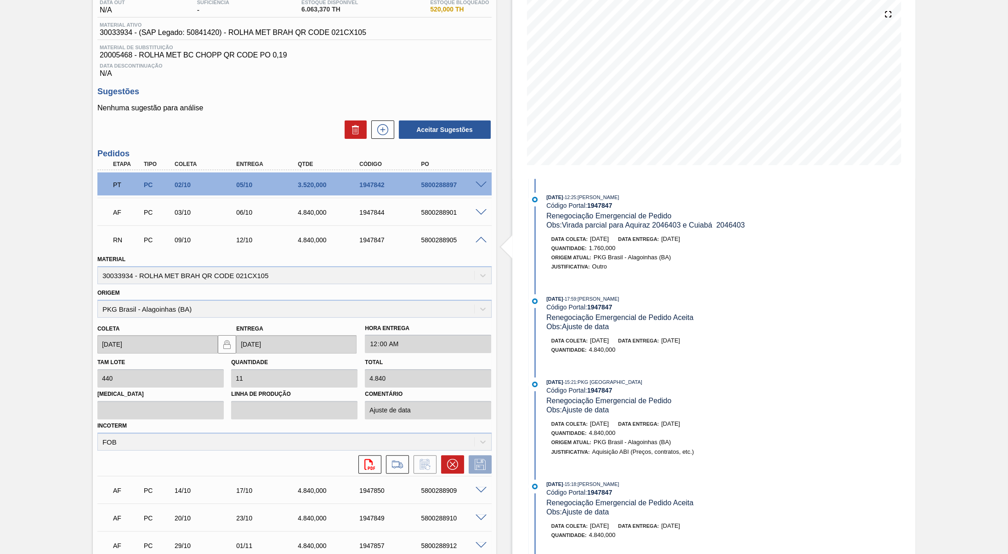
scroll to position [103, 0]
click at [933, 292] on div "Pedido em Trânsito BR19 - ROLHA MET BRAHMA QR CODE Unidade Nova Rio PE MIN 0,00…" at bounding box center [504, 432] width 1008 height 978
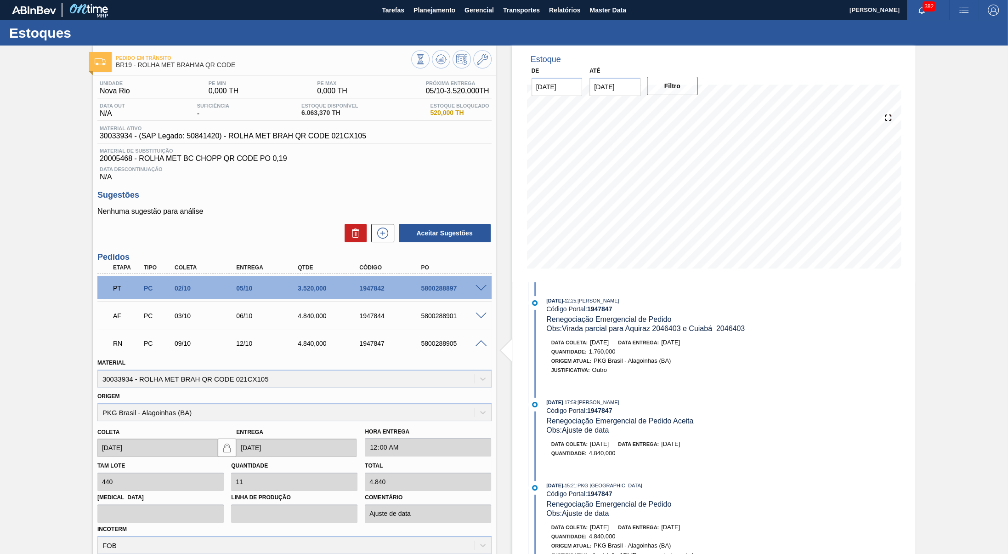
scroll to position [0, 0]
click at [479, 347] on span at bounding box center [481, 343] width 11 height 7
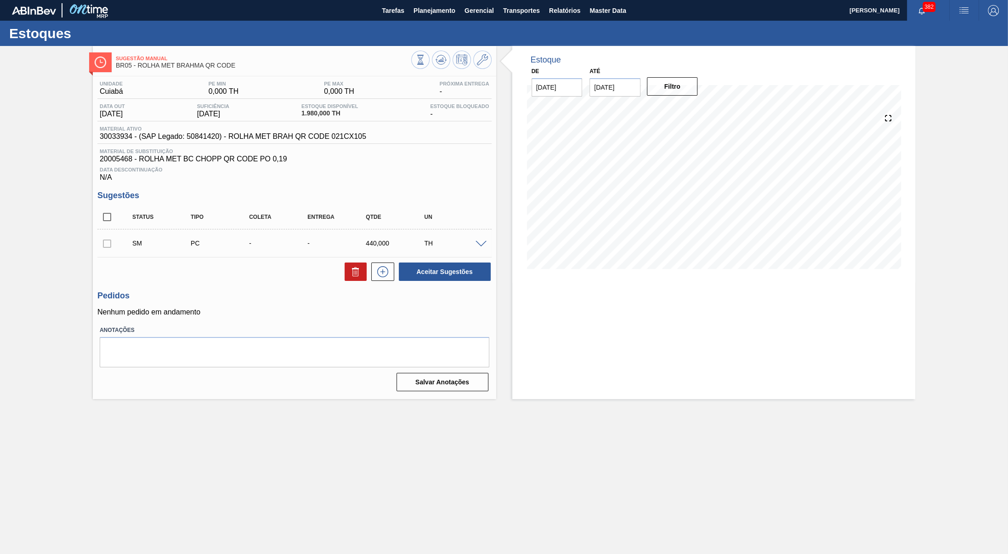
click at [486, 248] on span at bounding box center [481, 244] width 11 height 7
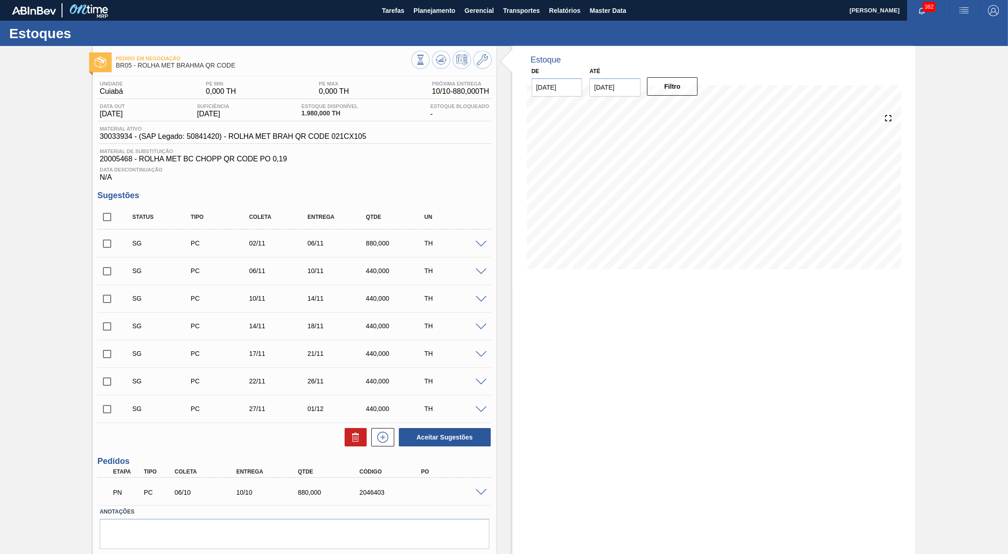
click at [365, 517] on label "Anotações" at bounding box center [295, 511] width 390 height 13
click at [373, 496] on div "2046403" at bounding box center [392, 491] width 70 height 7
copy div "2046403"
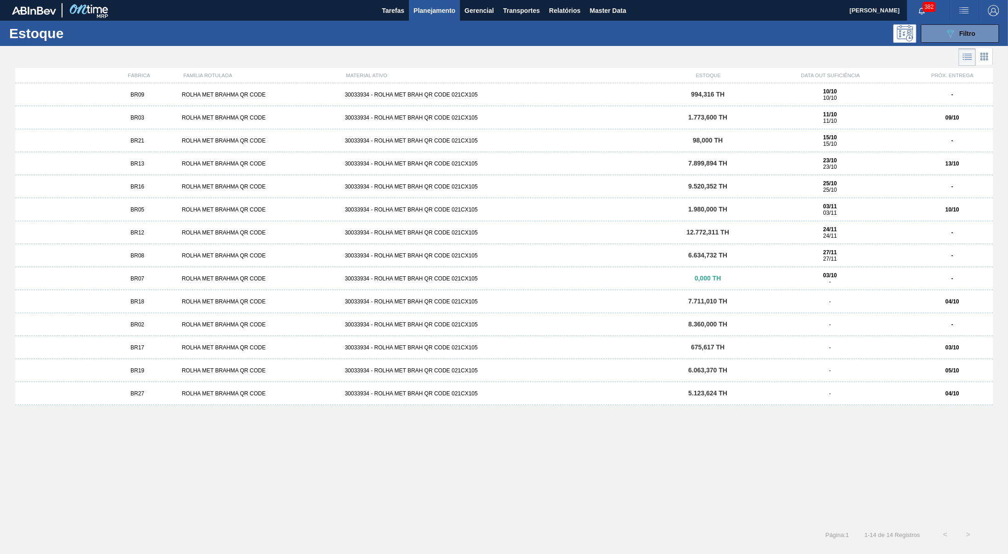
click at [208, 205] on div "BR05 ROLHA MET BRAHMA QR CODE 30033934 - ROLHA MET BRAH QR CODE 021CX105 1.980,…" at bounding box center [504, 209] width 978 height 23
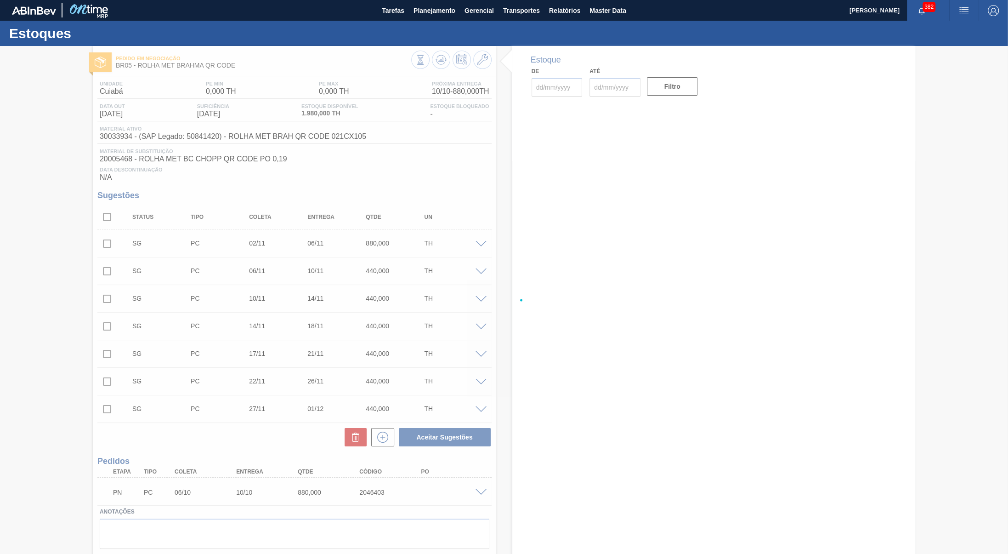
type input "[DATE]"
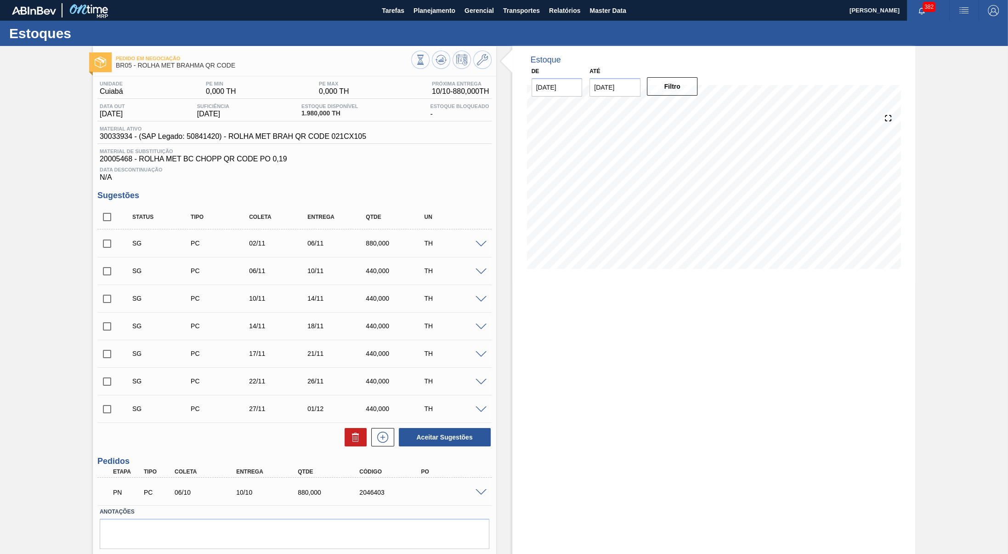
click at [368, 493] on div "PN PC 06/10 10/10 880,000 2046403" at bounding box center [292, 491] width 370 height 18
click at [365, 496] on div "2046403" at bounding box center [392, 491] width 70 height 7
copy div "2046403"
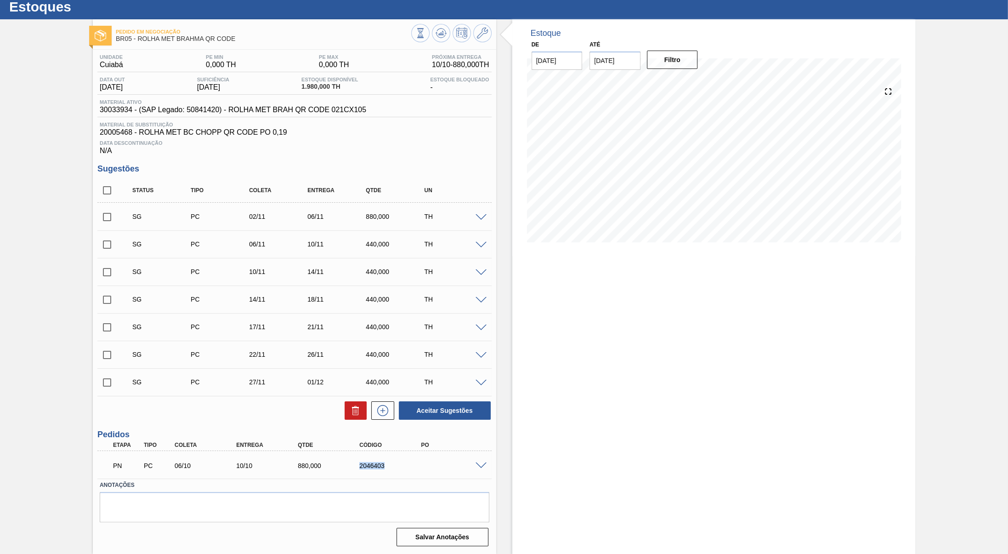
scroll to position [37, 0]
click at [481, 459] on div "PN PC 06/10 10/10 880,000 2046403" at bounding box center [294, 464] width 394 height 23
click at [481, 463] on span at bounding box center [481, 465] width 11 height 7
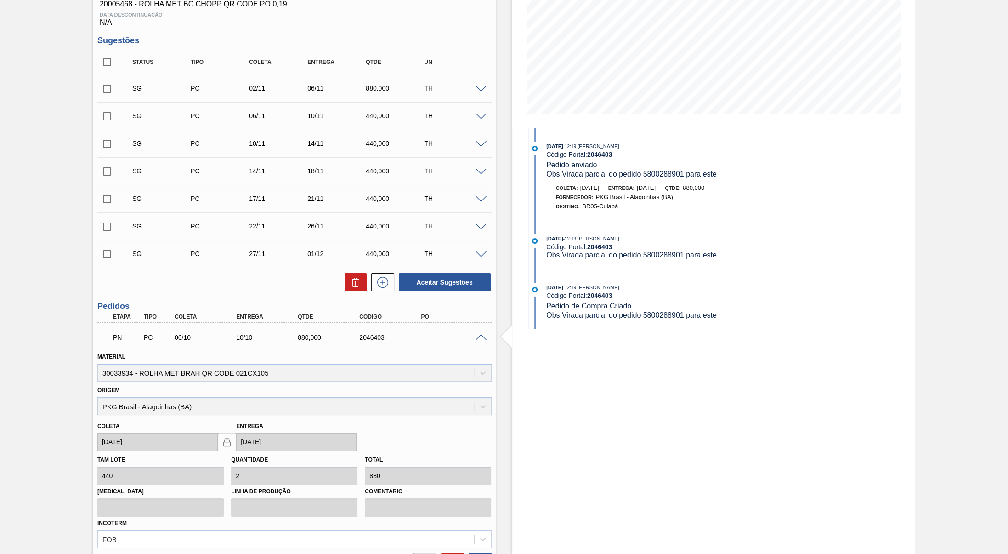
scroll to position [0, 0]
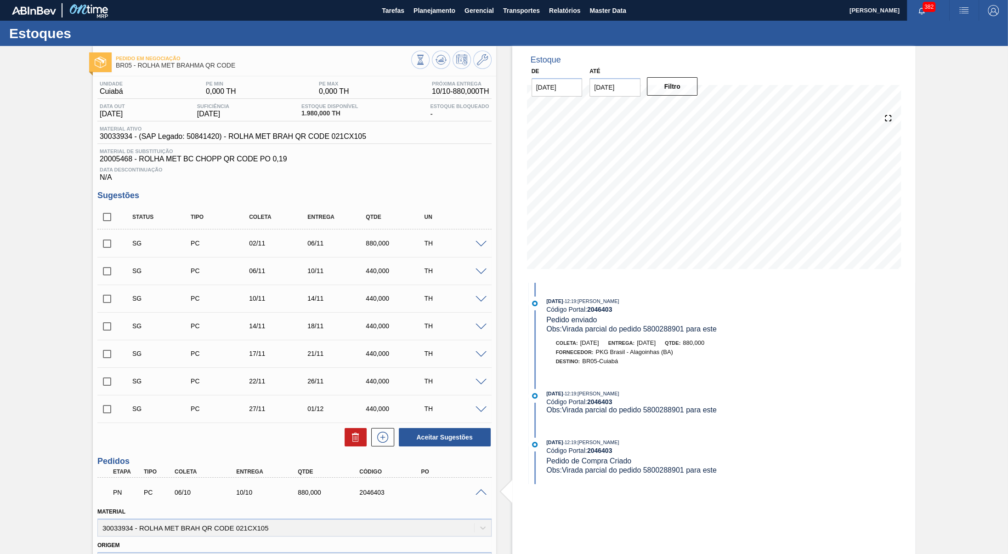
click at [364, 496] on div "2046403" at bounding box center [392, 491] width 70 height 7
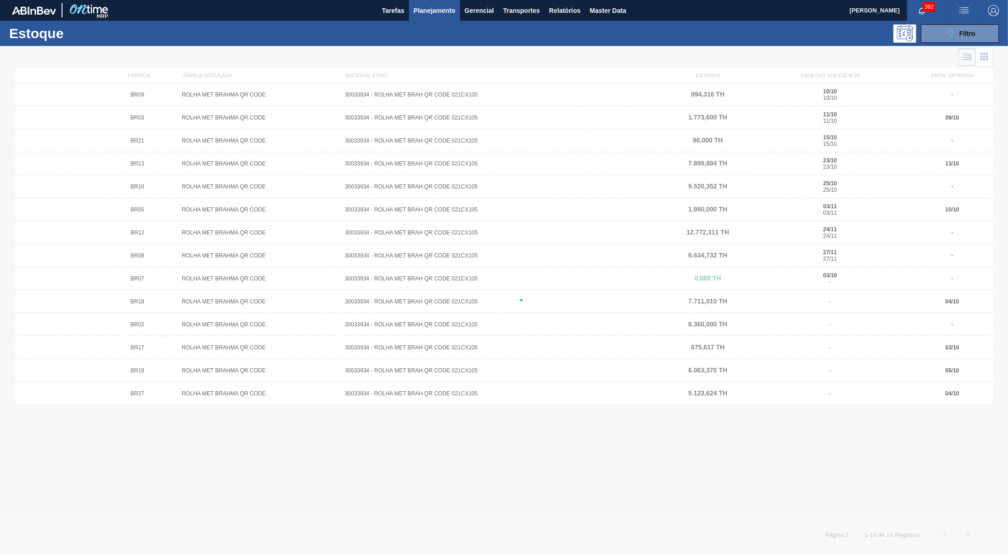
click at [165, 133] on div at bounding box center [504, 300] width 1008 height 508
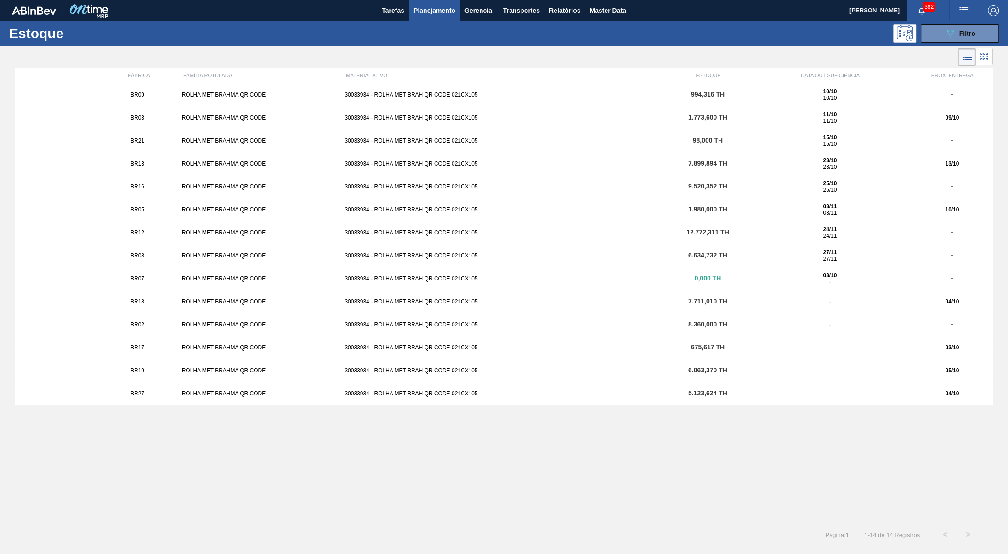
click at [158, 113] on div "BR03 ROLHA MET BRAHMA QR CODE 30033934 - ROLHA MET BRAH QR CODE 021CX105 1.773,…" at bounding box center [504, 117] width 978 height 23
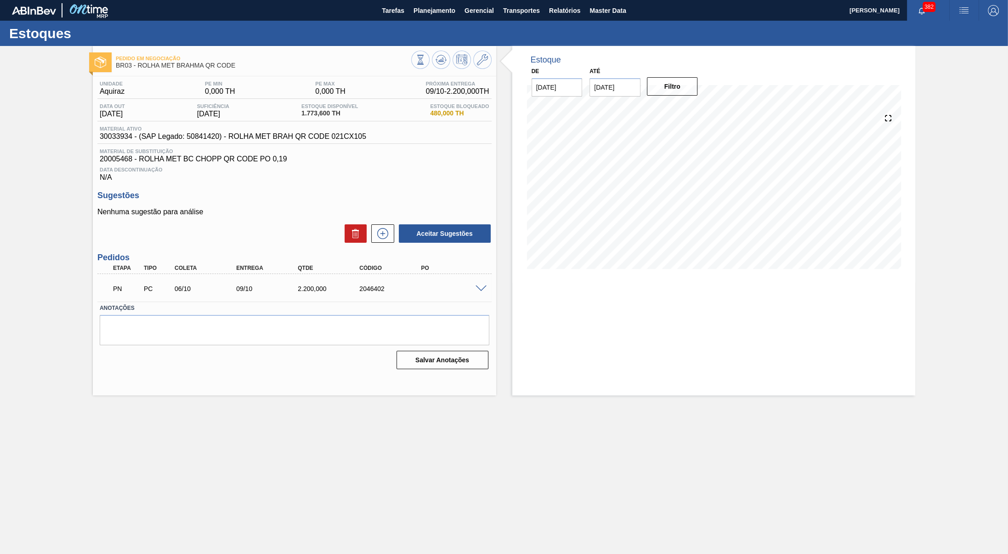
click at [354, 299] on div "PN PC 06/10 09/10 2.200,000 2046402" at bounding box center [294, 287] width 394 height 23
copy div "2046402"
